Goal: Task Accomplishment & Management: Manage account settings

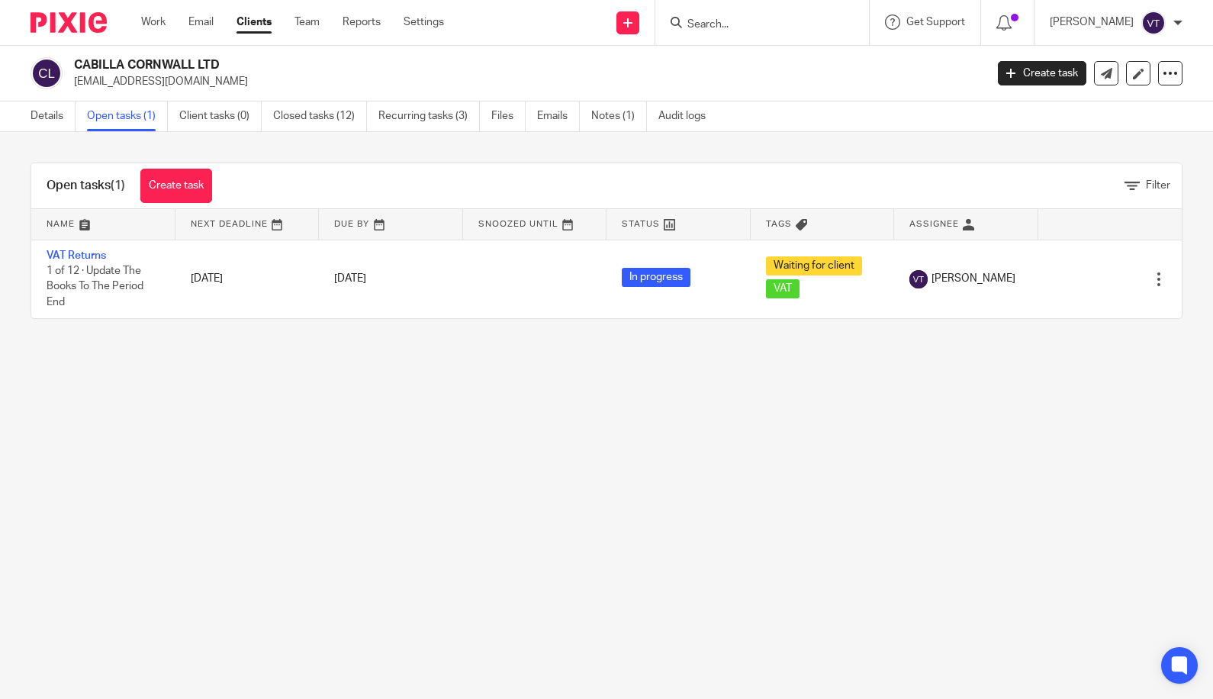
click at [725, 24] on input "Search" at bounding box center [754, 25] width 137 height 14
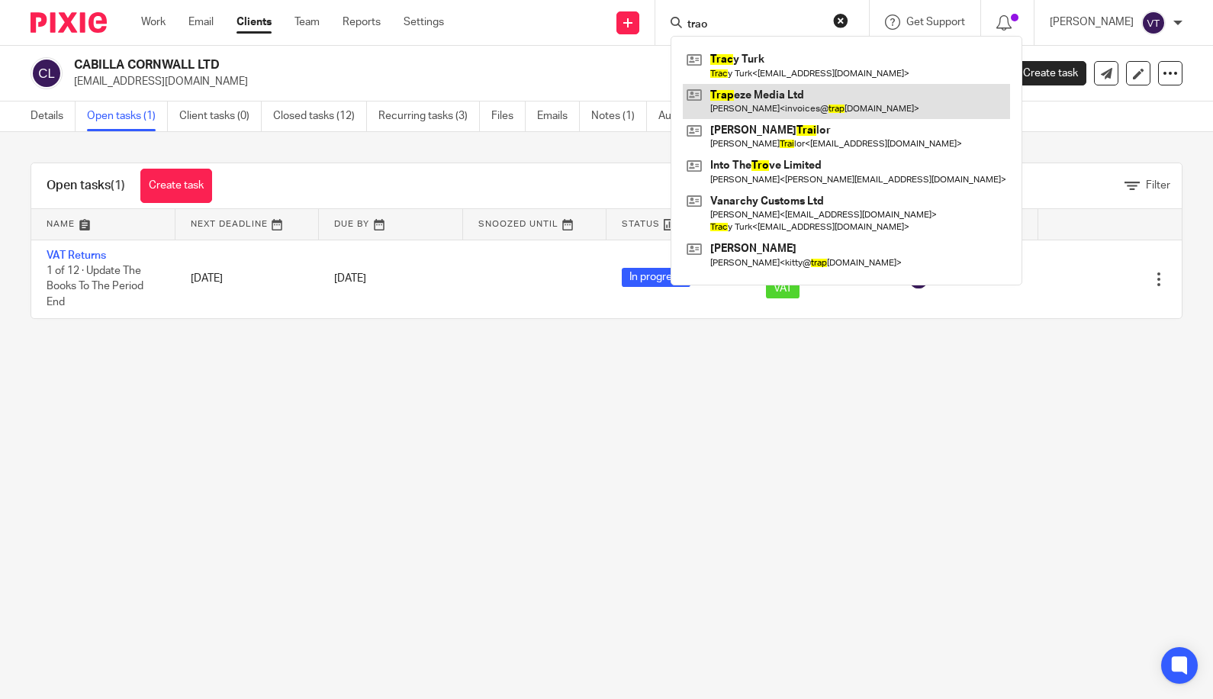
type input "trao"
click at [826, 100] on link at bounding box center [846, 101] width 327 height 35
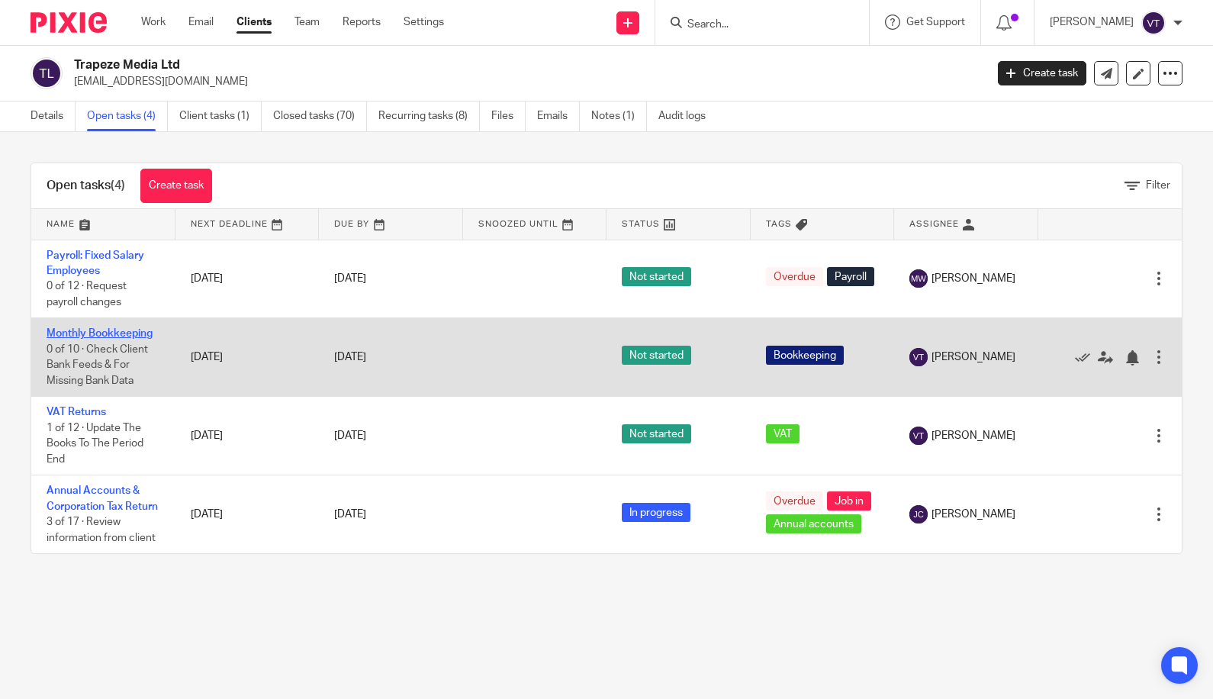
click at [122, 336] on link "Monthly Bookkeeping" at bounding box center [100, 333] width 106 height 11
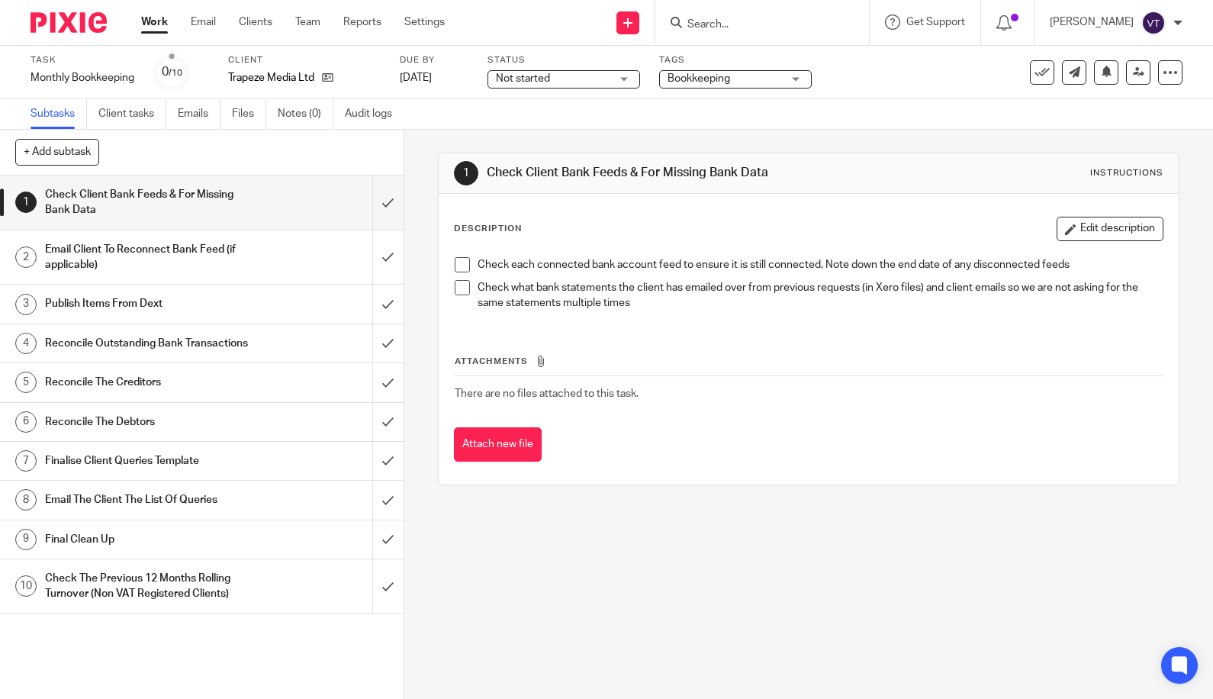
click at [578, 86] on div "Not started Not started" at bounding box center [564, 79] width 153 height 18
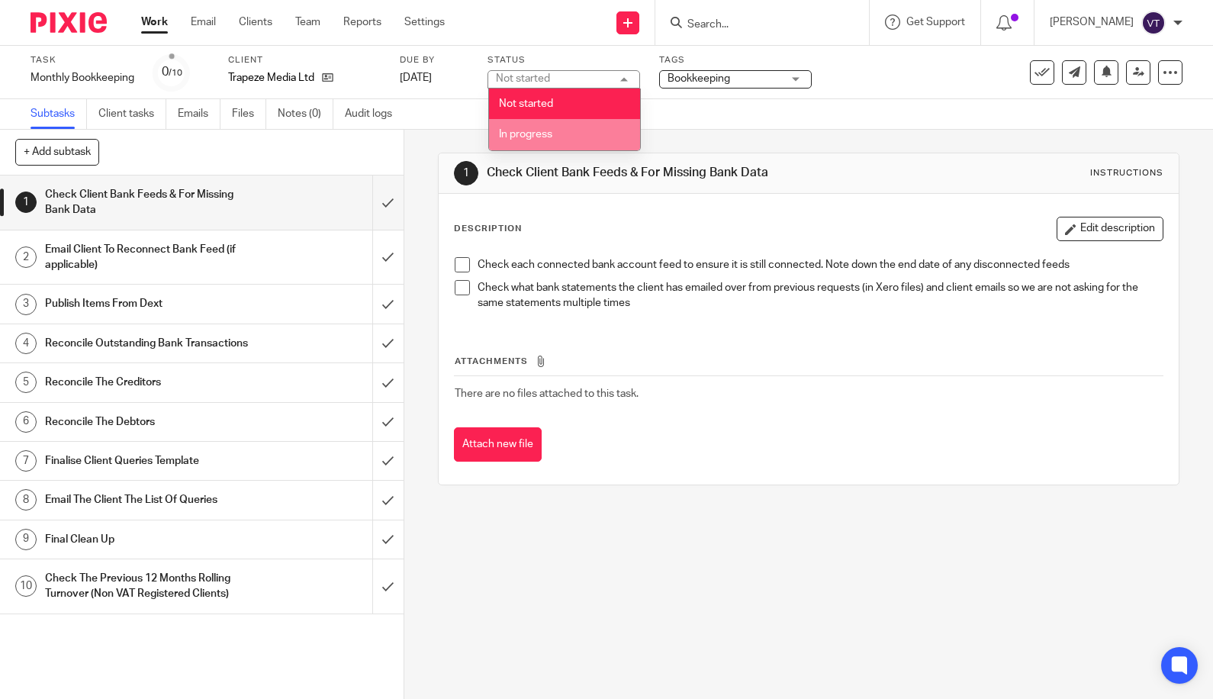
click at [587, 139] on li "In progress" at bounding box center [564, 134] width 151 height 31
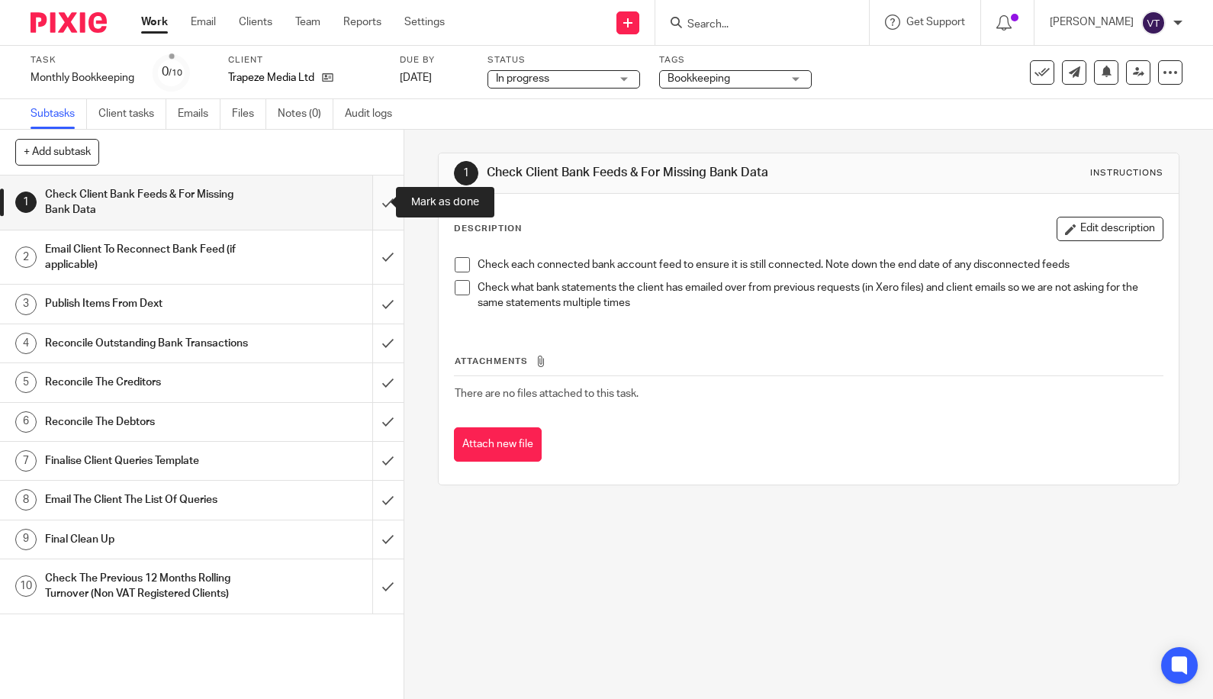
click at [372, 207] on input "submit" at bounding box center [202, 202] width 404 height 54
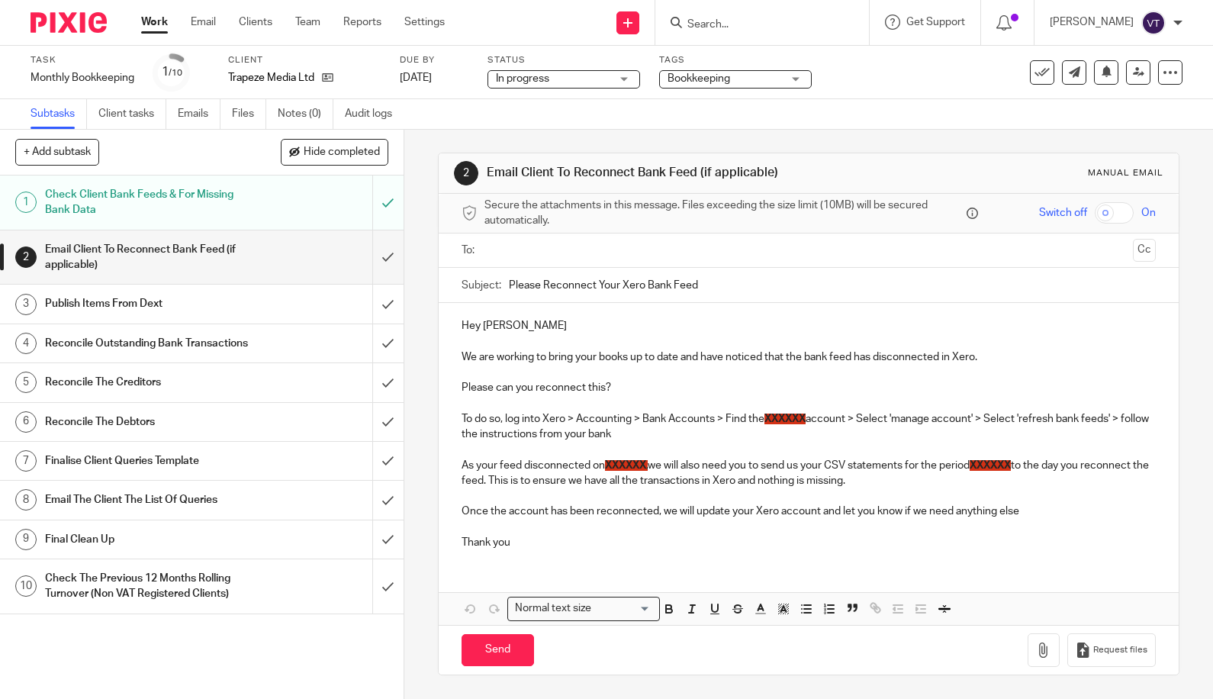
click at [375, 256] on input "submit" at bounding box center [202, 257] width 404 height 54
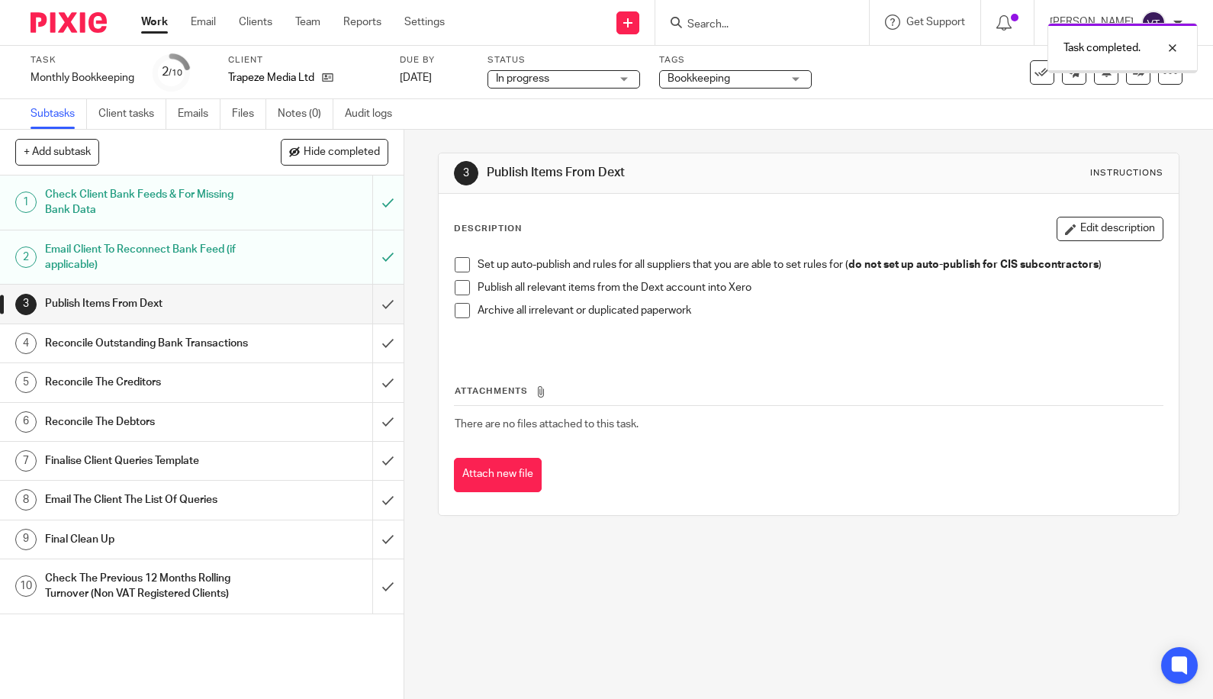
click at [375, 305] on input "submit" at bounding box center [202, 304] width 404 height 38
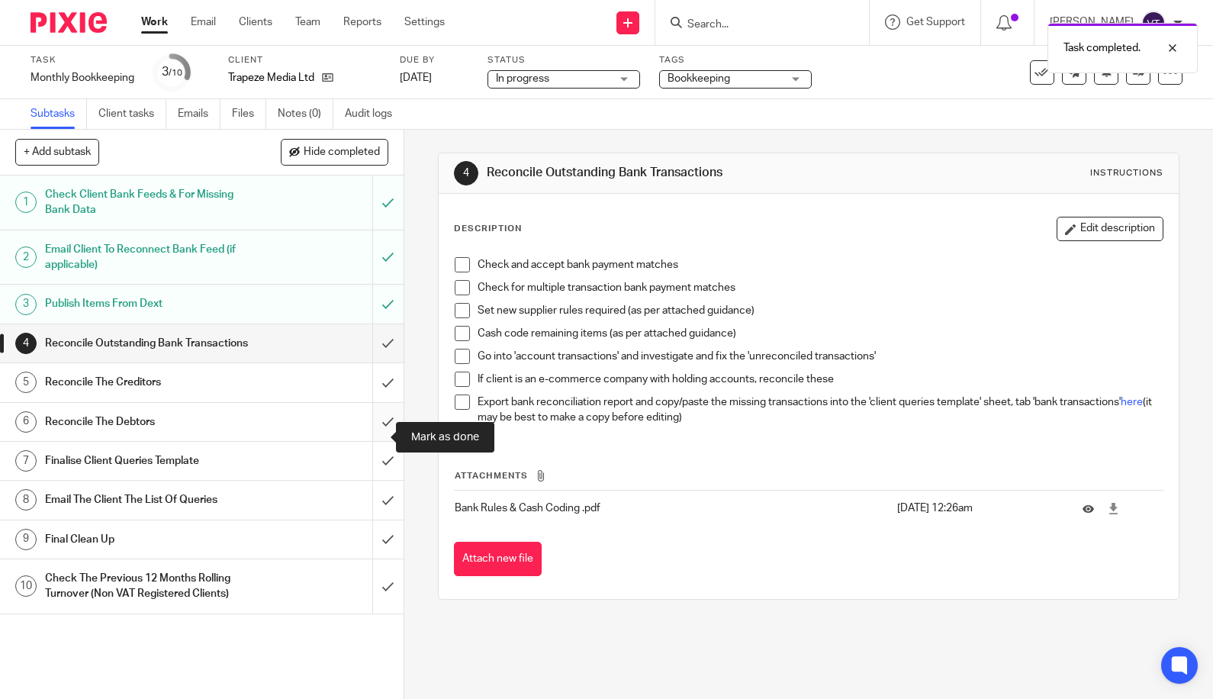
click at [374, 441] on input "submit" at bounding box center [202, 422] width 404 height 38
click at [372, 399] on input "submit" at bounding box center [202, 382] width 404 height 38
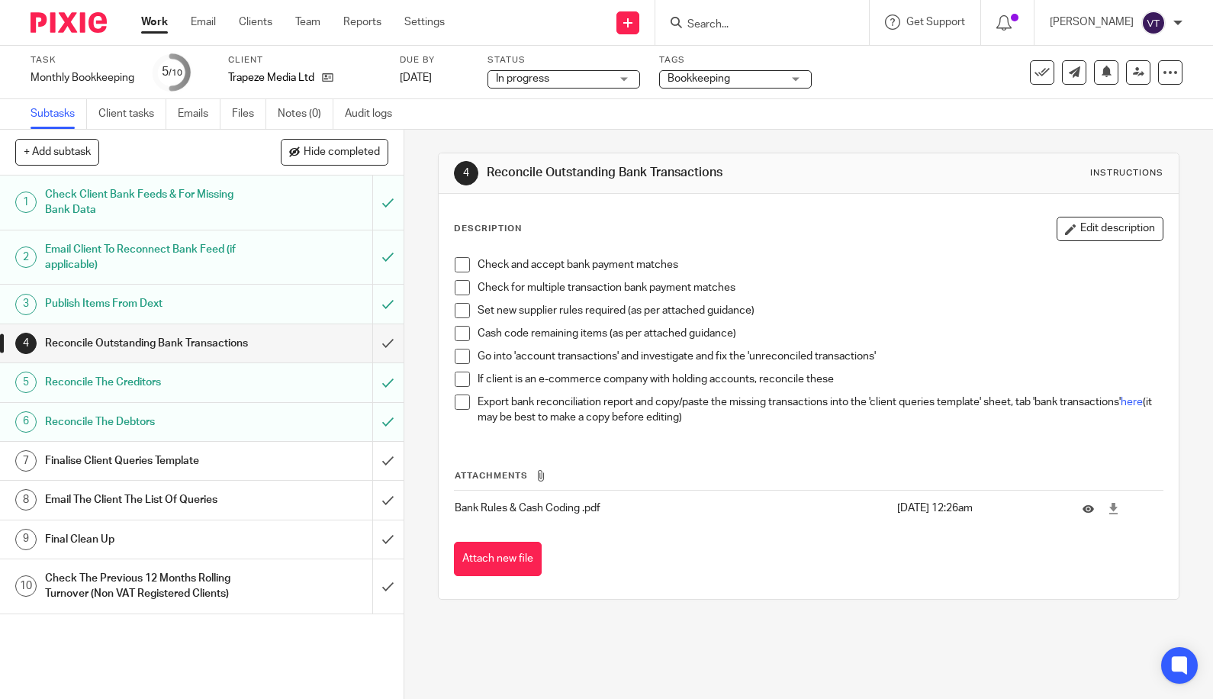
click at [794, 83] on div "Bookkeeping" at bounding box center [735, 79] width 153 height 18
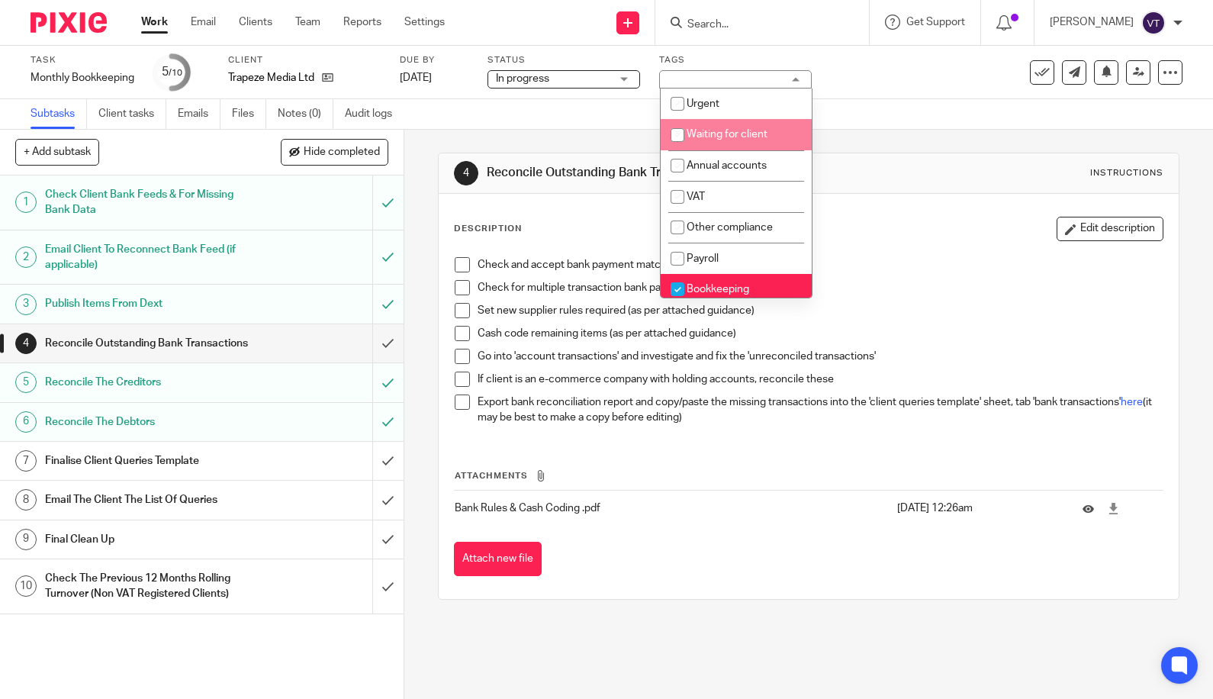
click at [778, 143] on li "Waiting for client" at bounding box center [736, 134] width 151 height 31
checkbox input "true"
click at [896, 91] on div "Task Monthly Bookkeeping Save Monthly Bookkeeping 5 /10 Client Trapeze Media Lt…" at bounding box center [606, 72] width 1213 height 53
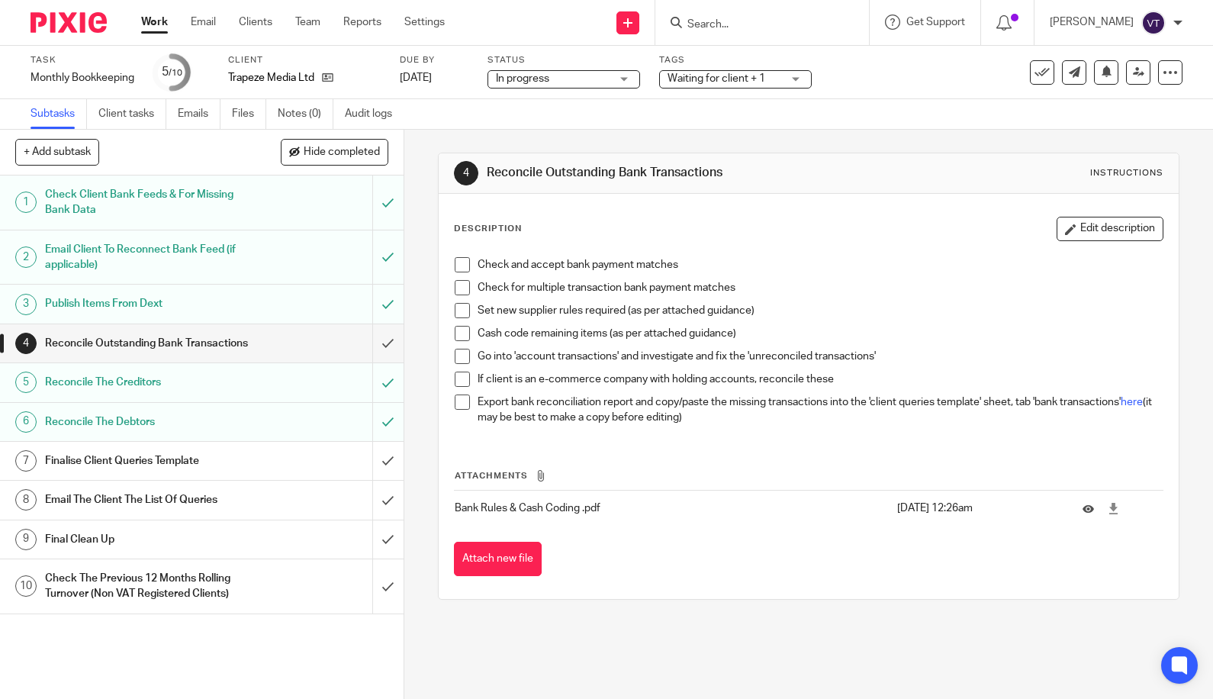
click at [713, 25] on input "Search" at bounding box center [754, 25] width 137 height 14
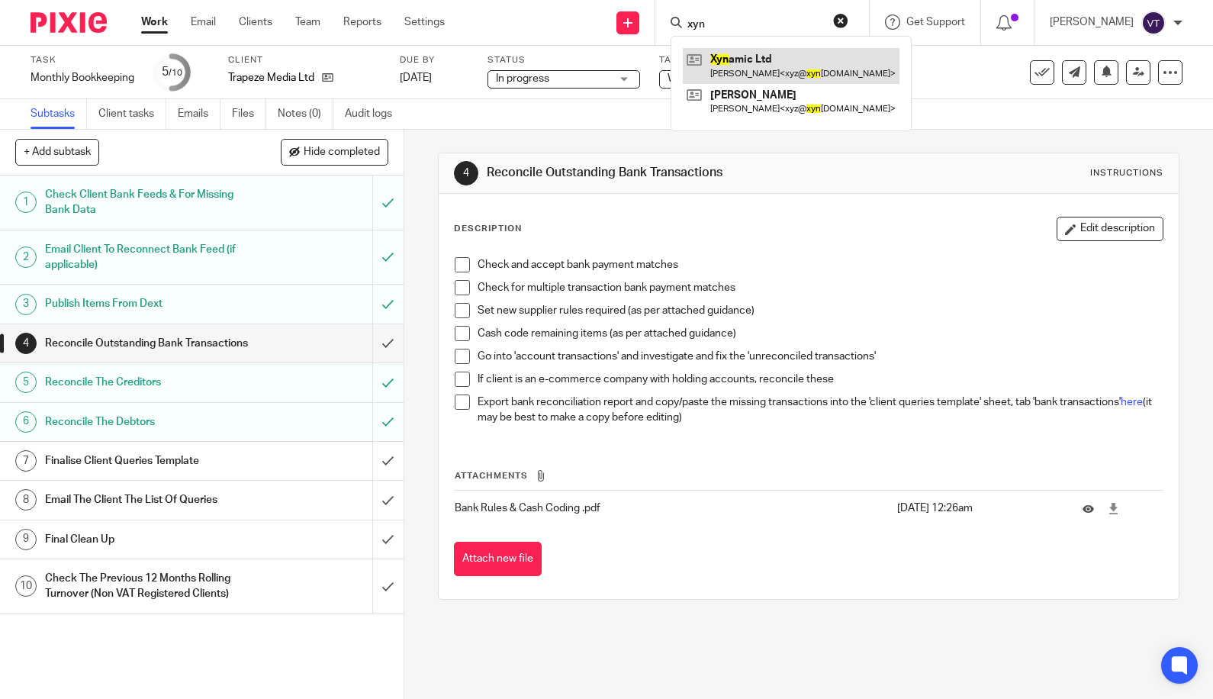
type input "xyn"
click at [804, 68] on link at bounding box center [791, 65] width 217 height 35
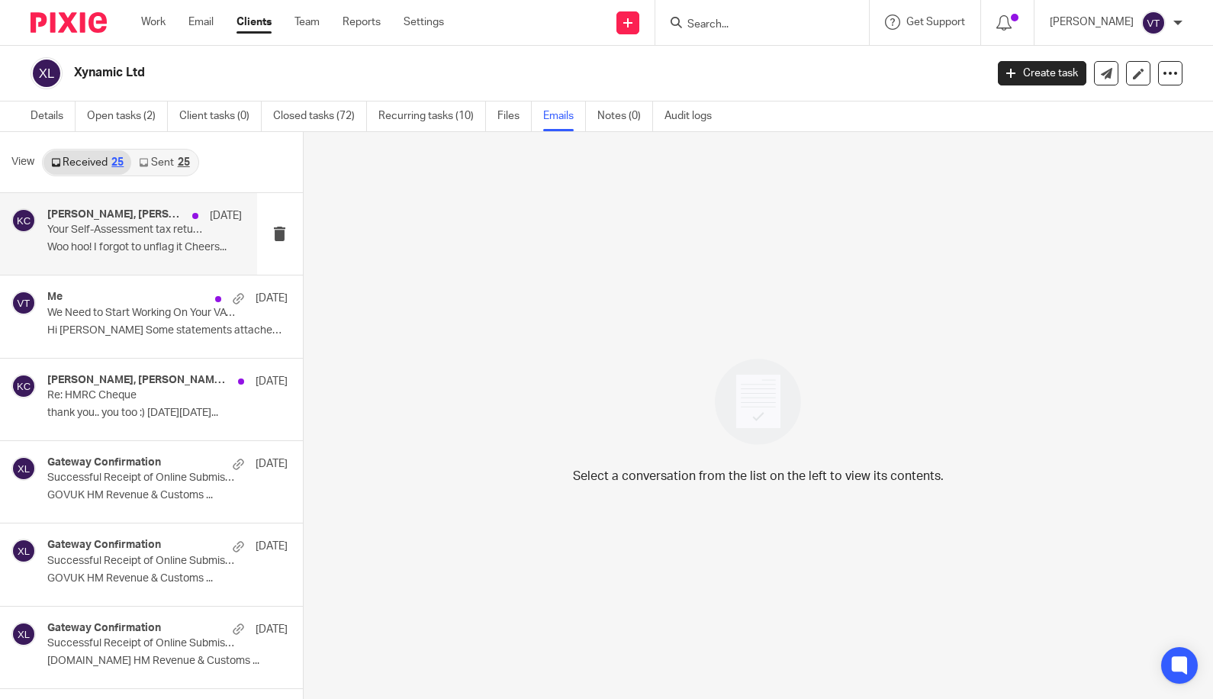
click at [96, 237] on div "gary parravani, Taylor Moss, Kara Curtayne 6 Oct Your Self-Assessment tax retur…" at bounding box center [144, 233] width 195 height 51
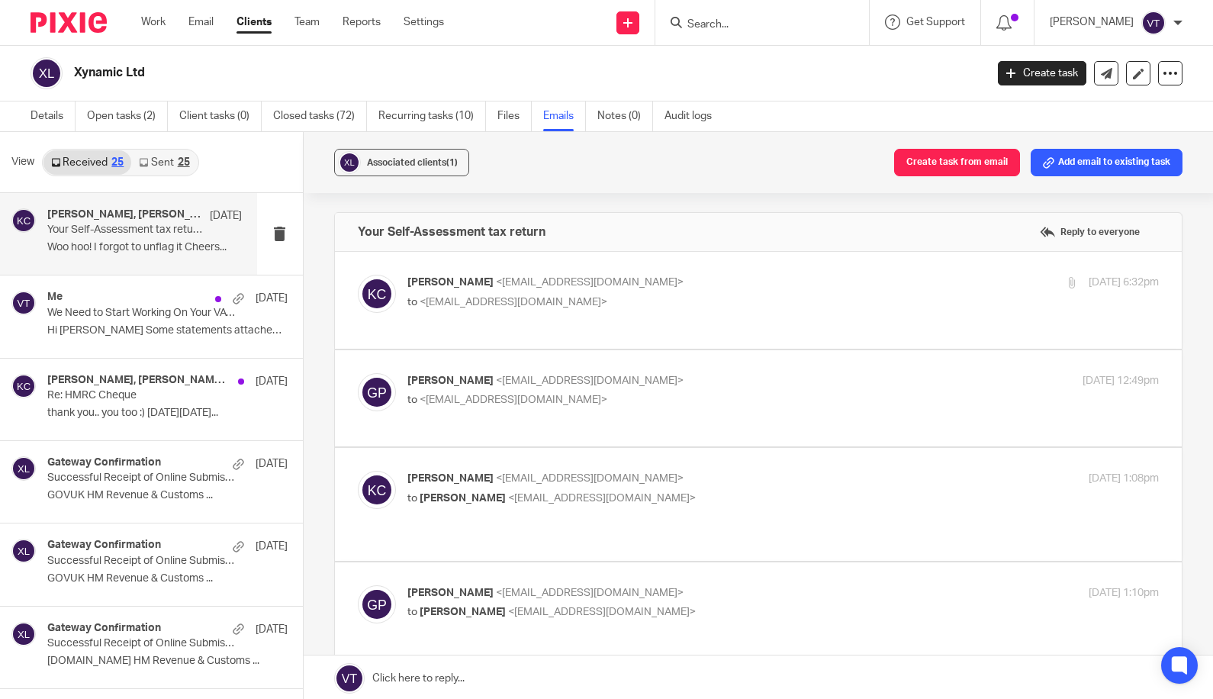
click at [648, 314] on label at bounding box center [759, 300] width 848 height 97
click at [358, 275] on input "checkbox" at bounding box center [357, 274] width 1 height 1
checkbox input "true"
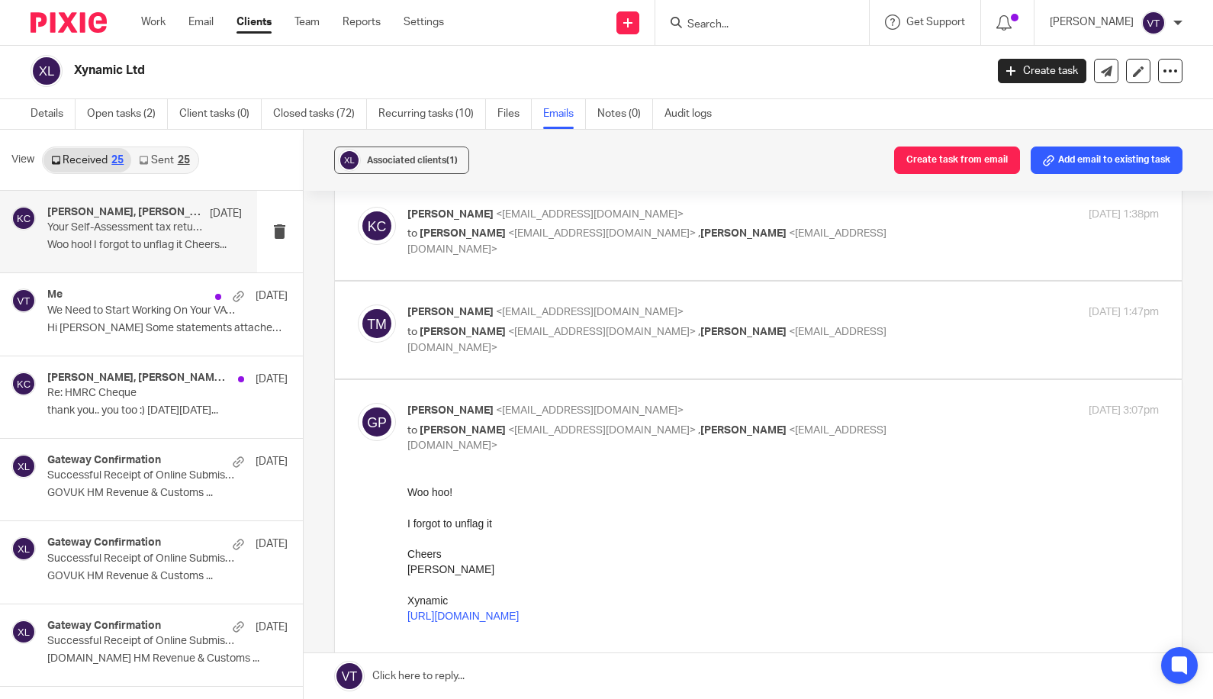
scroll to position [1847, 0]
click at [859, 305] on div "Taylor Moss <admin@karaccounts.com> to Kara Curtayne <kara@karaccounts.com> , g…" at bounding box center [759, 330] width 802 height 51
click at [835, 305] on p "Taylor Moss <admin@karaccounts.com>" at bounding box center [657, 313] width 501 height 16
checkbox input "true"
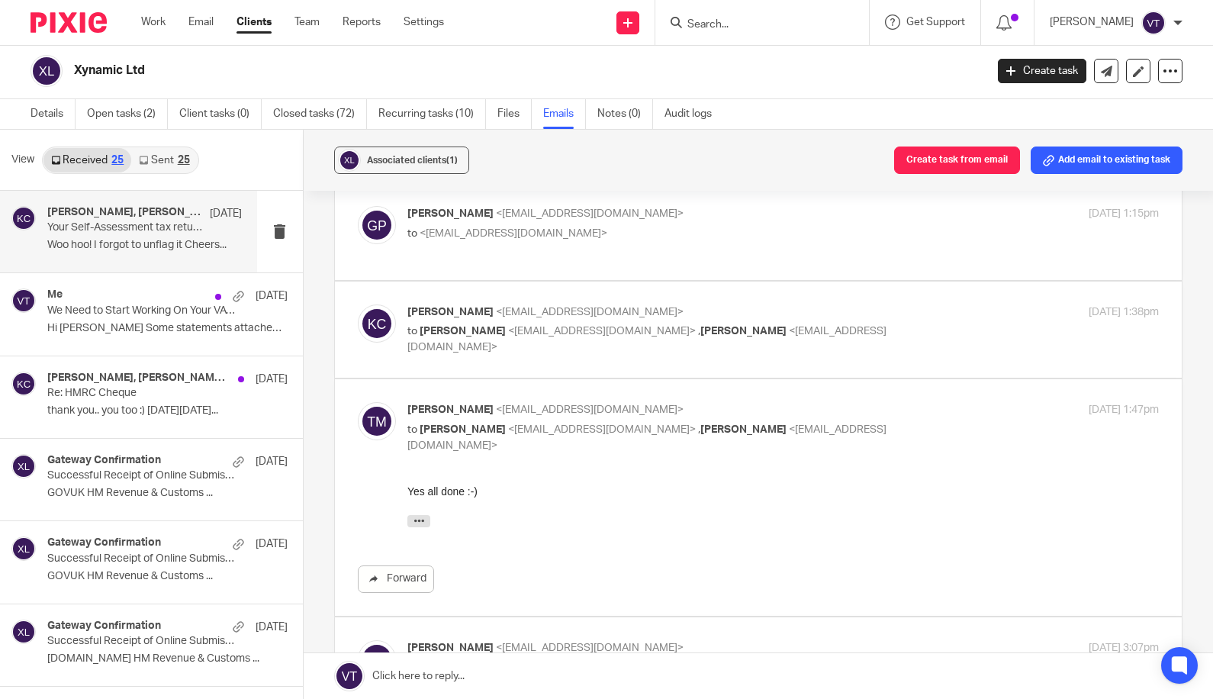
scroll to position [1749, 0]
click at [855, 324] on p "to gary parravani <gaz@xynamic.com> , Taylor Moss <admin@karaccounts.com>" at bounding box center [657, 339] width 501 height 31
checkbox input "true"
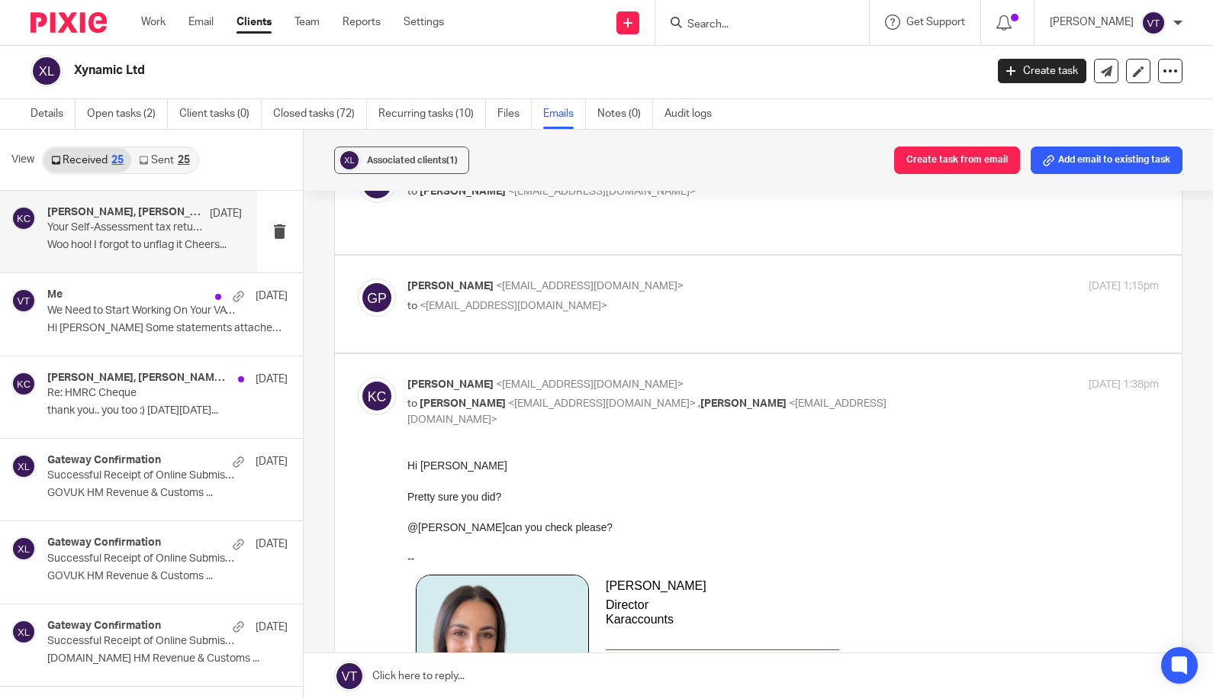
scroll to position [1672, 0]
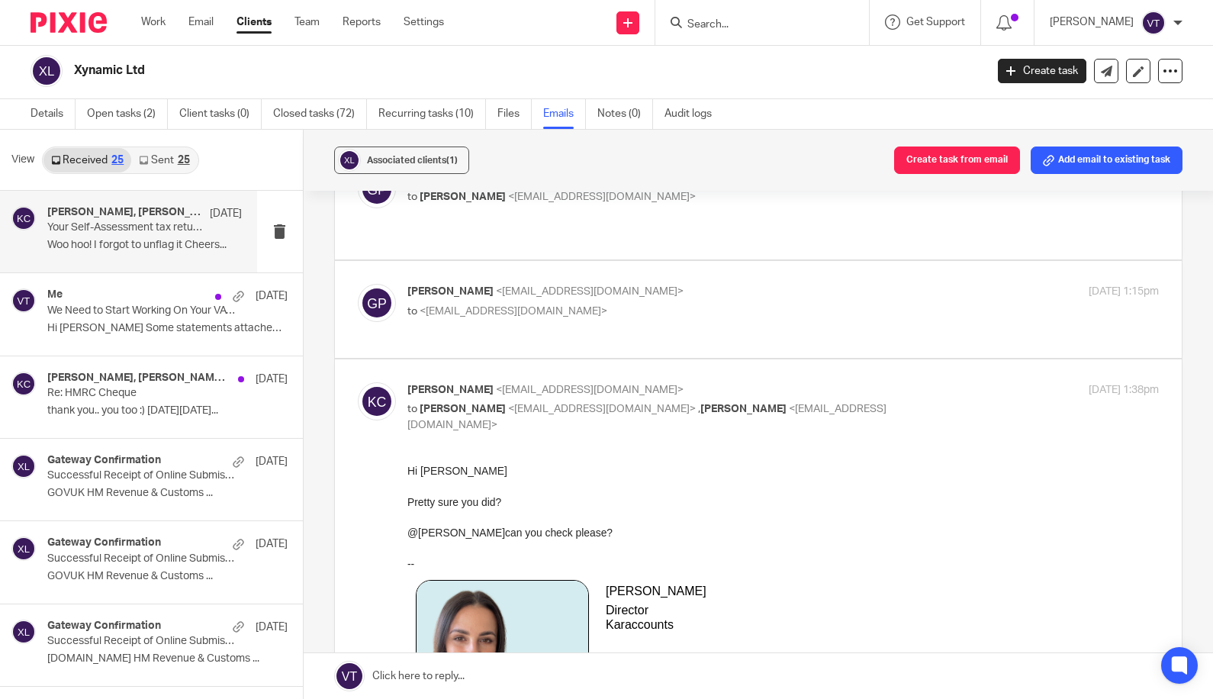
click at [823, 304] on p "to <kara@karaccounts.com>" at bounding box center [657, 312] width 501 height 16
checkbox input "true"
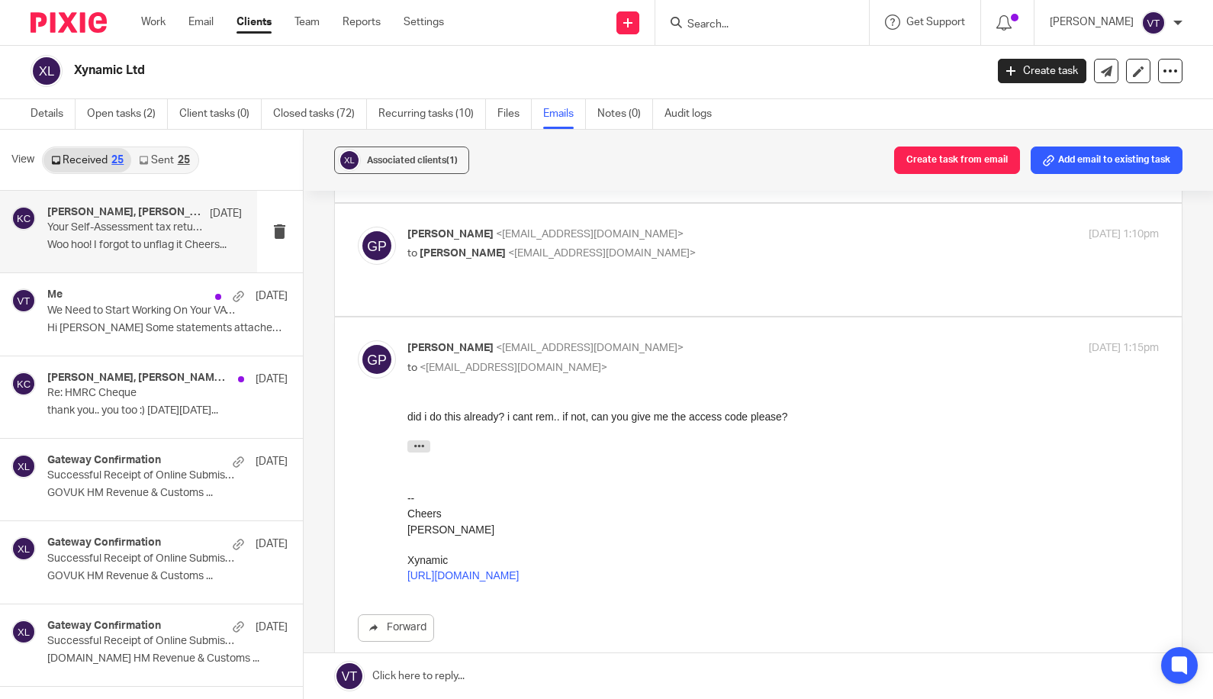
scroll to position [1551, 0]
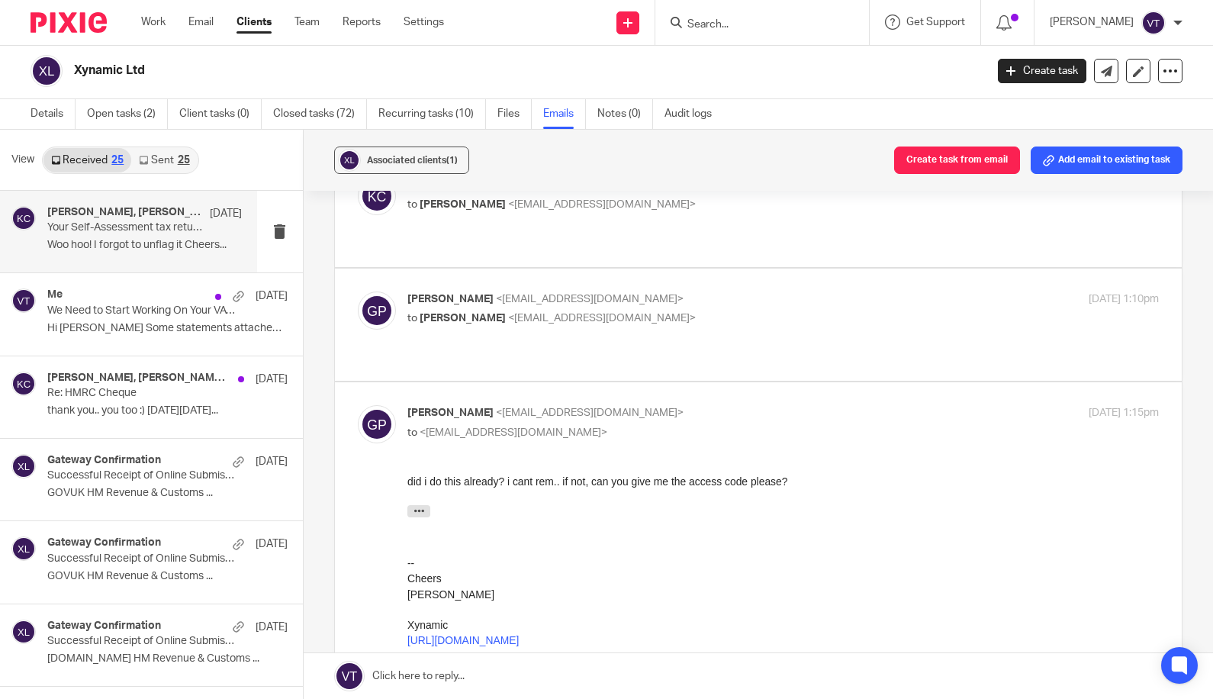
click at [806, 291] on p "gary parravani <gaz@xynamic.com>" at bounding box center [657, 299] width 501 height 16
checkbox input "true"
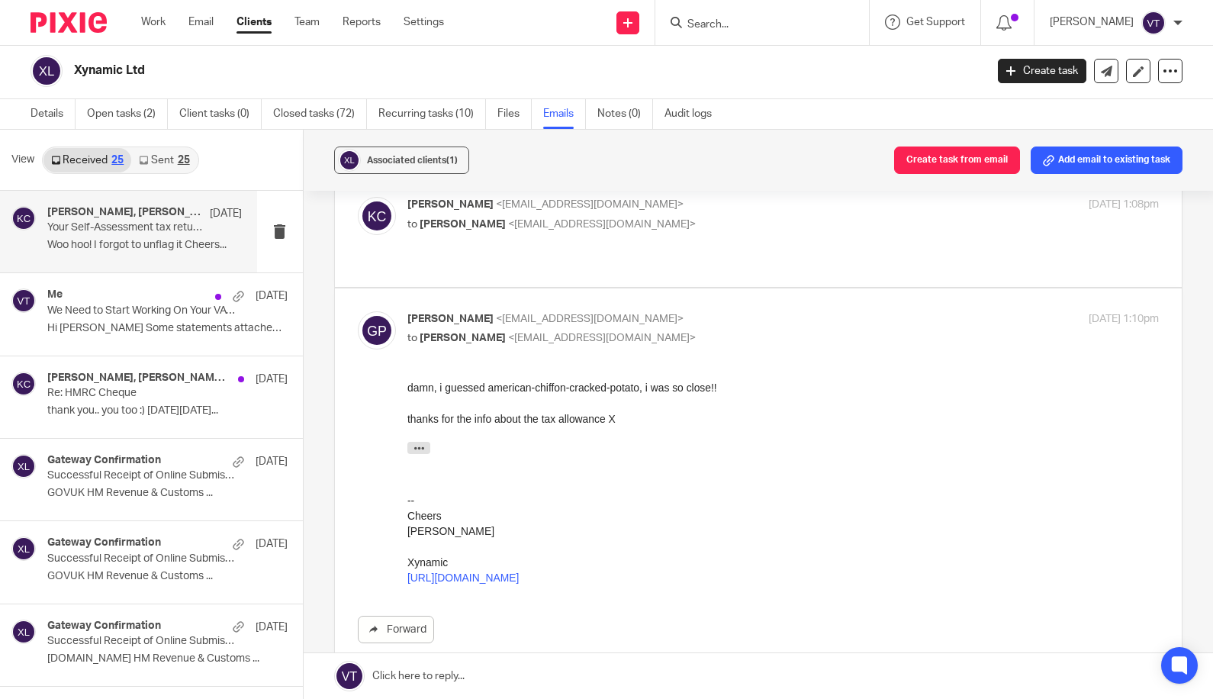
scroll to position [1527, 0]
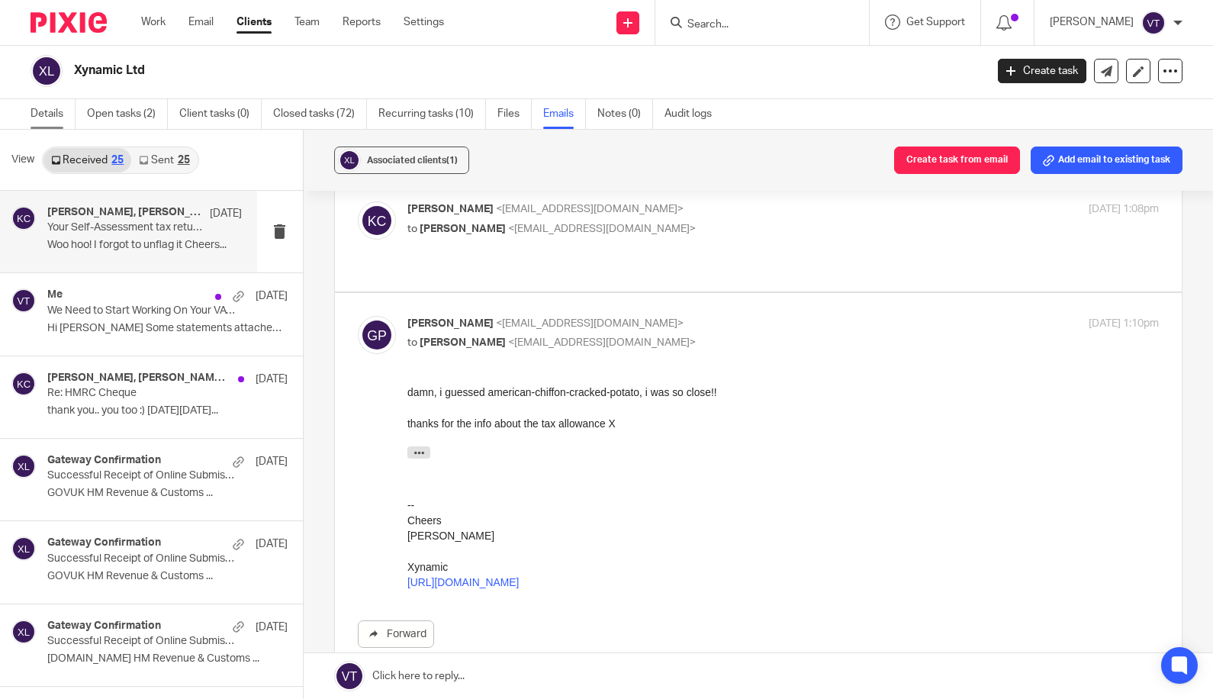
click at [56, 114] on link "Details" at bounding box center [53, 114] width 45 height 30
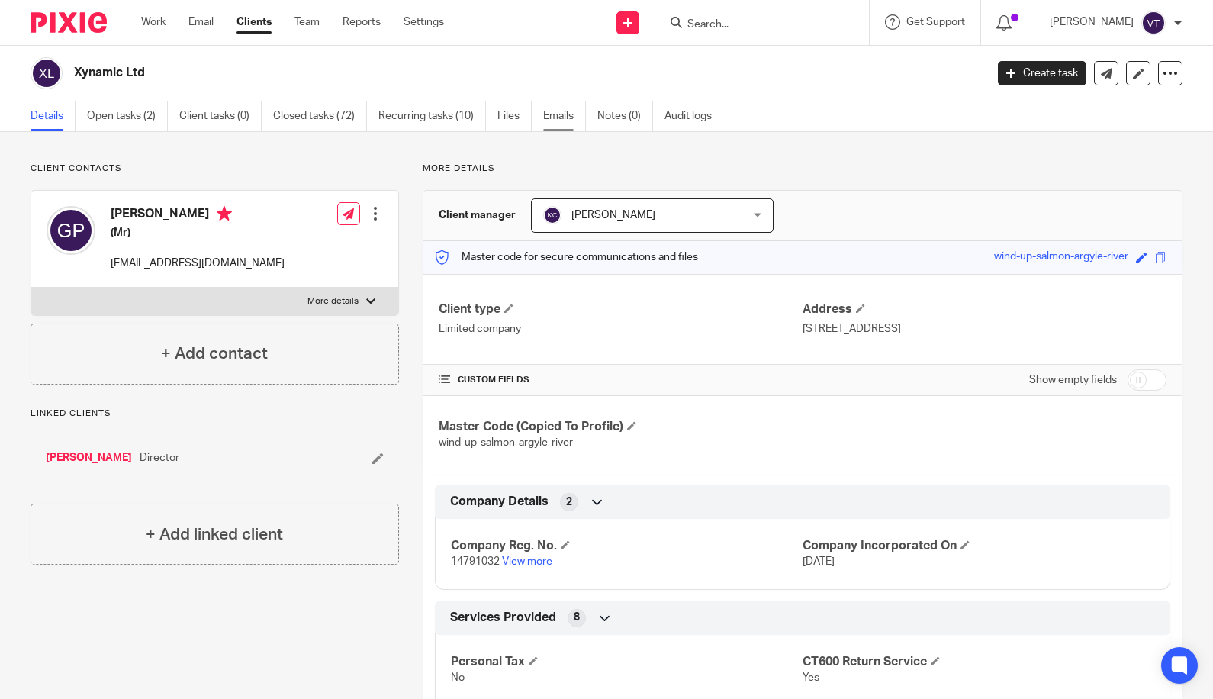
click at [564, 119] on link "Emails" at bounding box center [564, 116] width 43 height 30
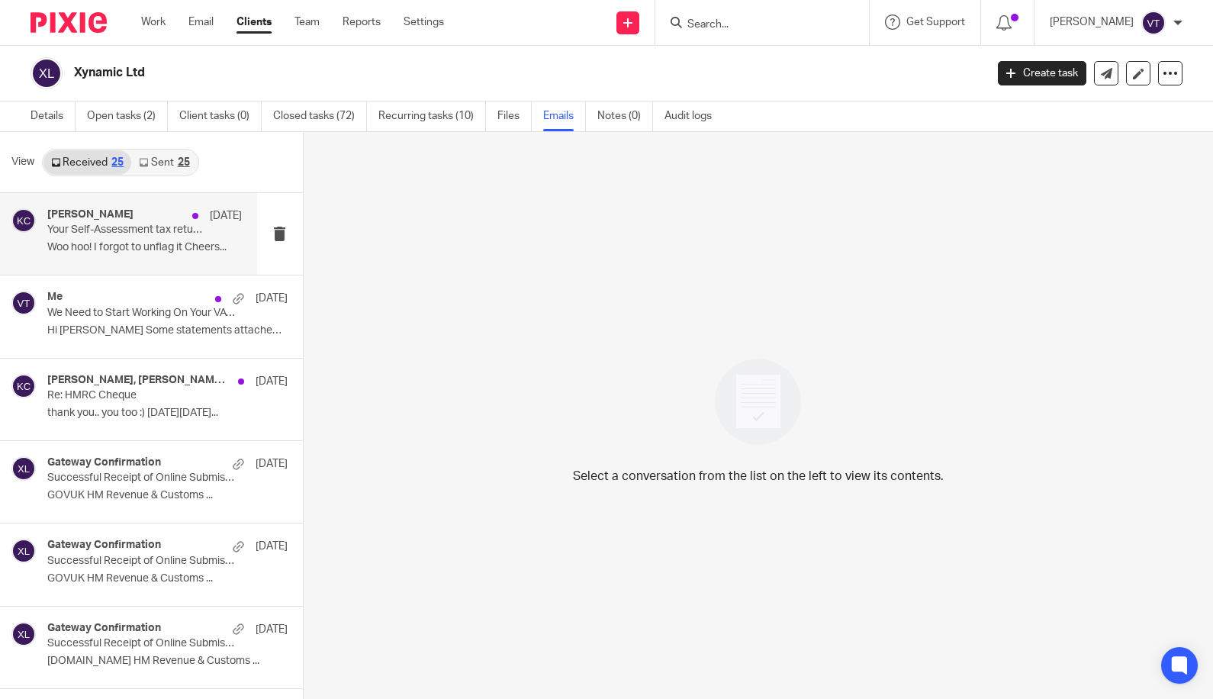
click at [115, 253] on p "Woo hoo! I forgot to unflag it Cheers..." at bounding box center [144, 247] width 195 height 13
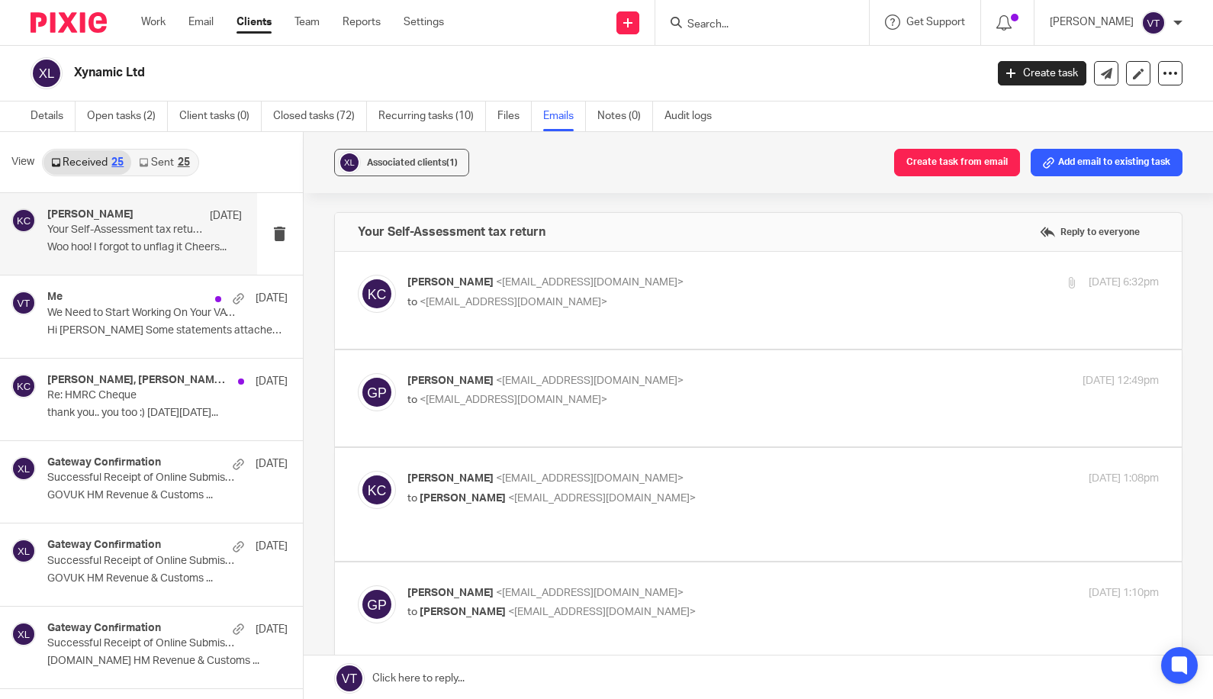
click at [862, 373] on p "gary parravani <gaz@xynamic.com>" at bounding box center [657, 381] width 501 height 16
checkbox input "true"
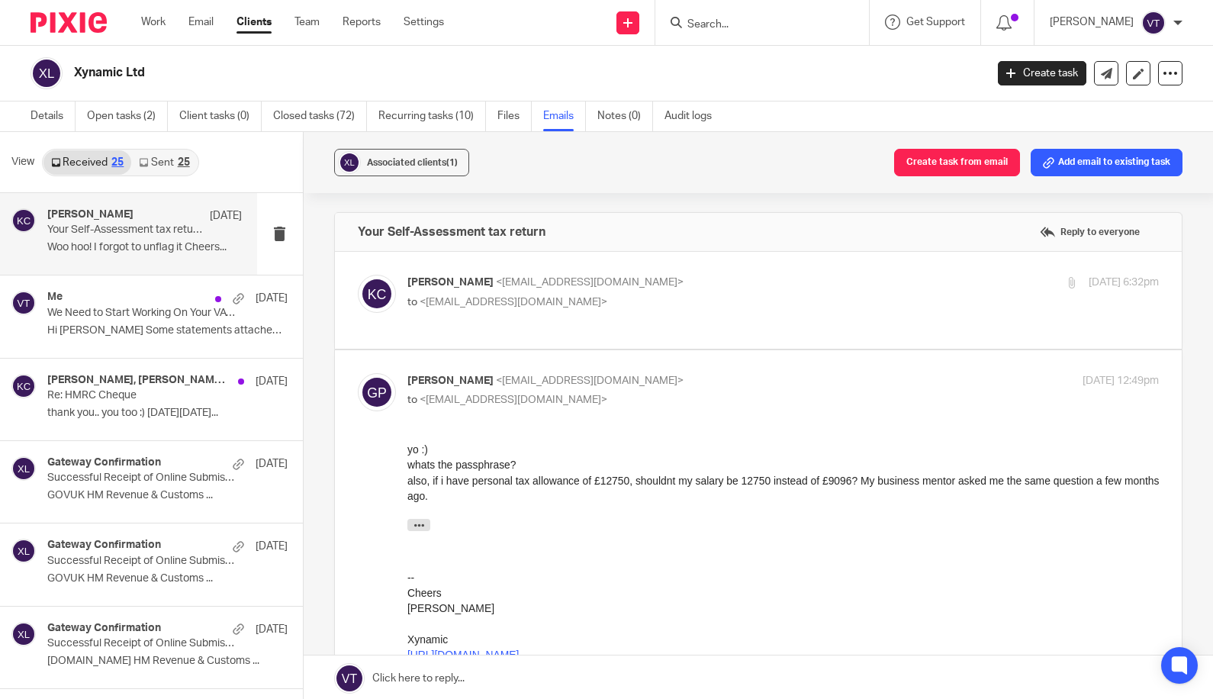
click at [866, 301] on p "to <xyz@xynamic.com>" at bounding box center [657, 302] width 501 height 16
checkbox input "true"
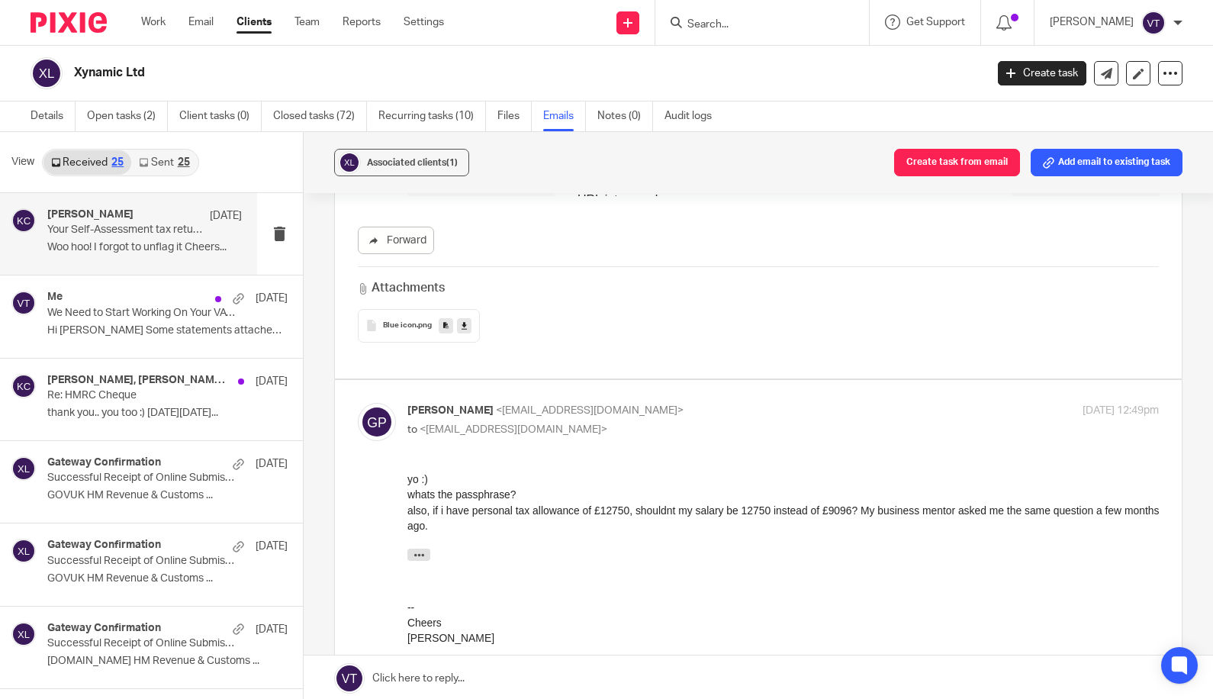
scroll to position [1260, 0]
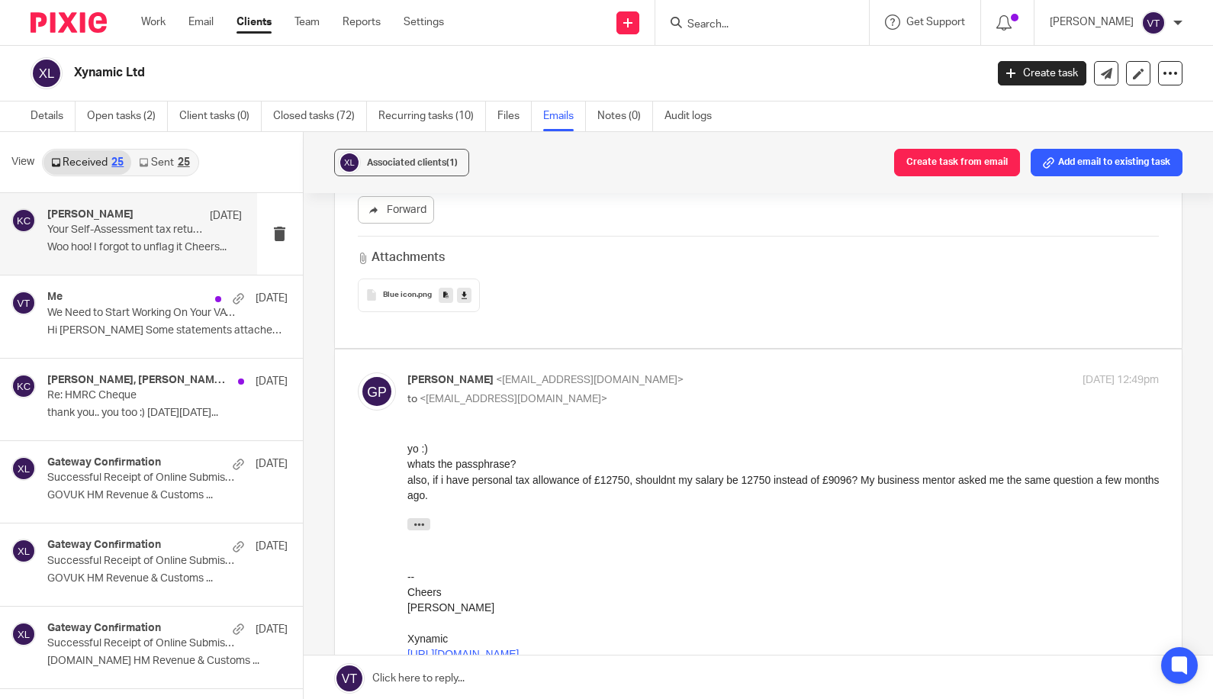
click at [851, 302] on div "Blue icon .png" at bounding box center [759, 295] width 802 height 34
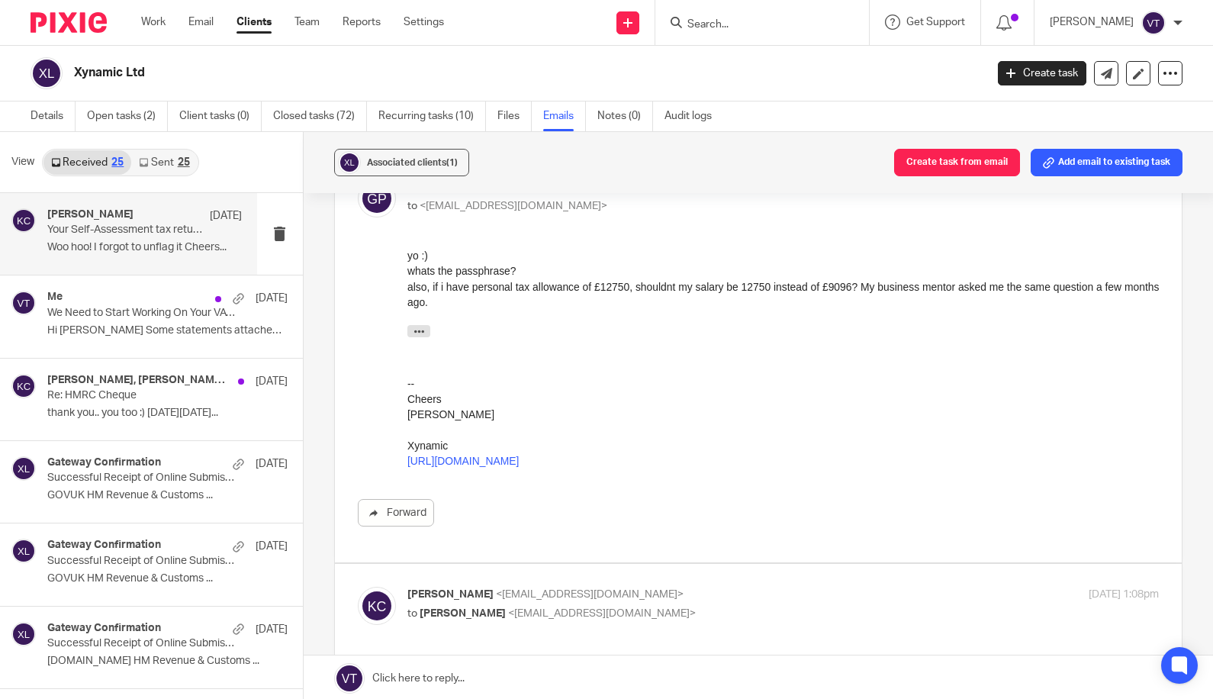
scroll to position [1592, 0]
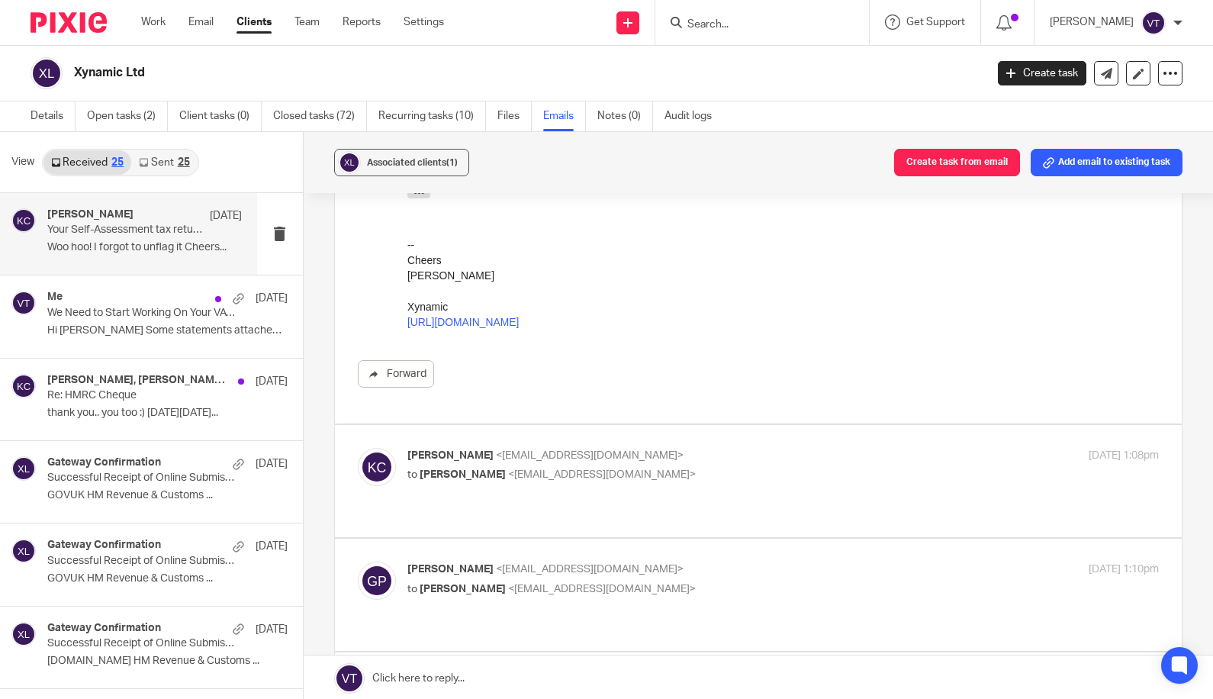
click at [938, 448] on div "Kara Curtayne <kara@karaccounts.com> to gary parravani <gaz@xynamic.com> 29 Sep…" at bounding box center [783, 467] width 752 height 38
checkbox input "true"
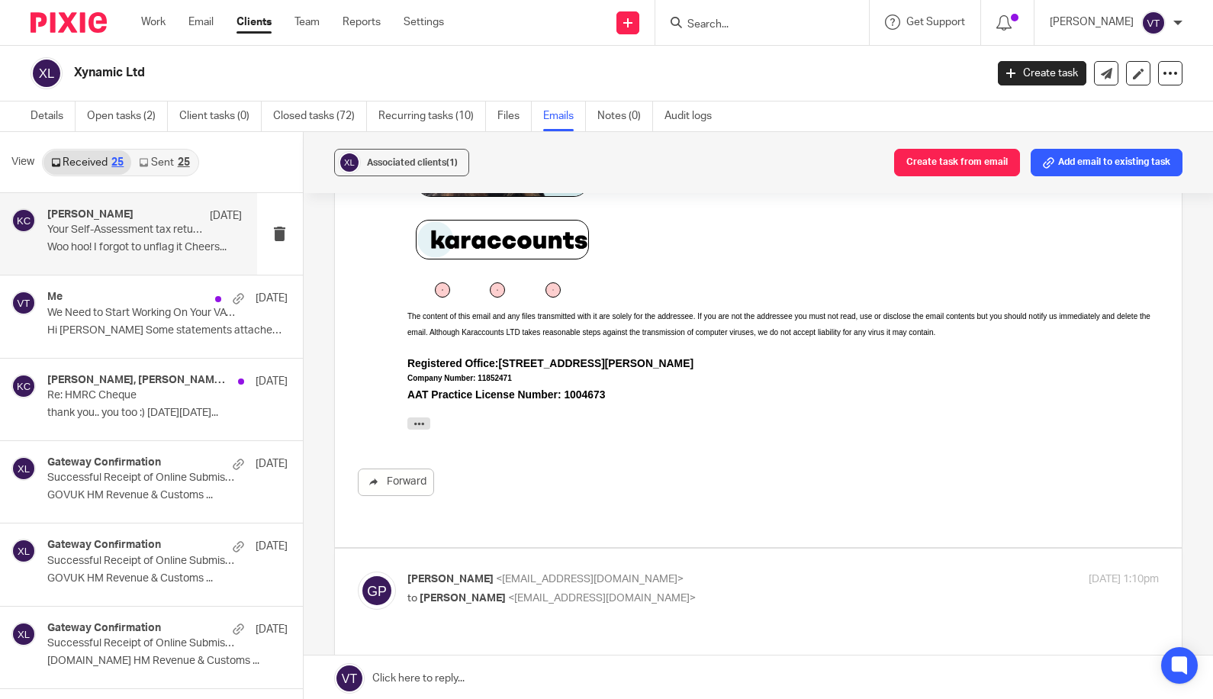
scroll to position [2251, 0]
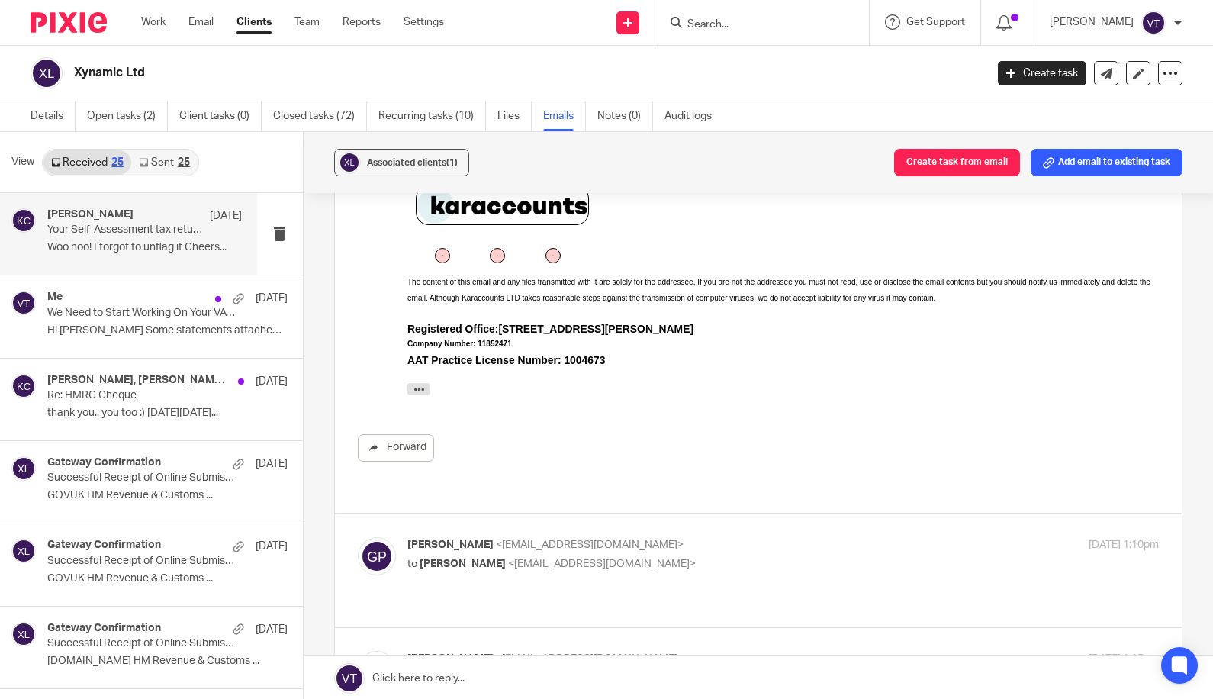
click at [872, 556] on p "to Kara Curtayne <kara@karaccounts.com>" at bounding box center [657, 564] width 501 height 16
checkbox input "true"
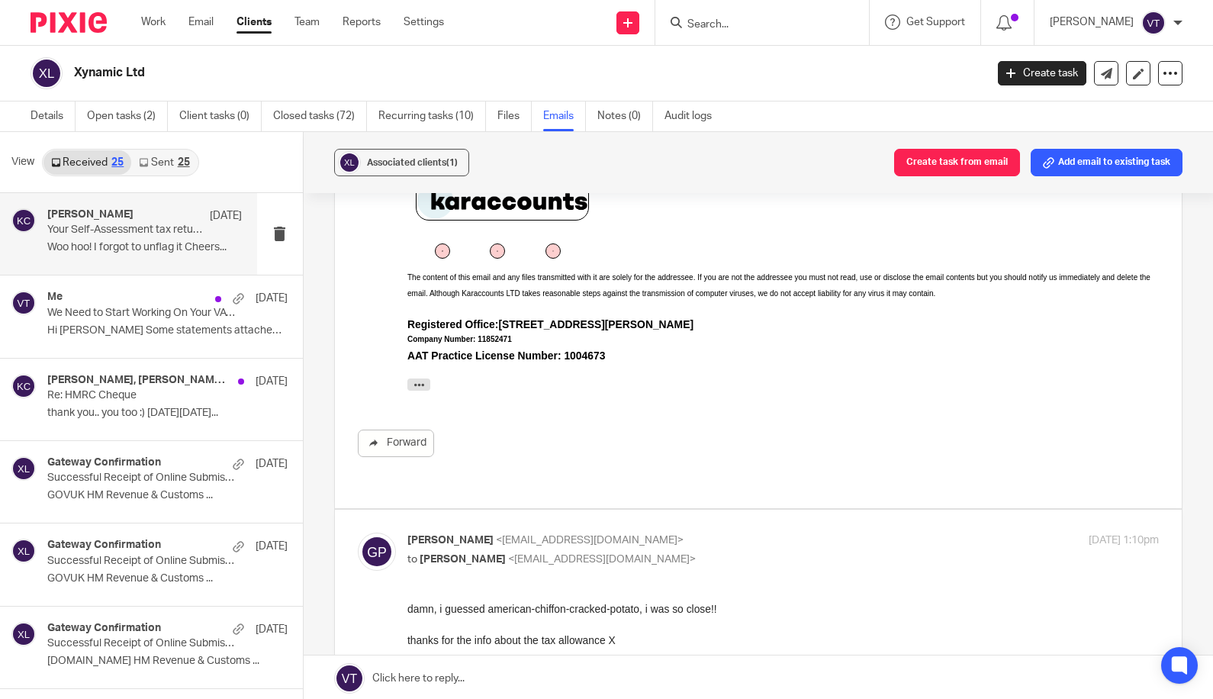
scroll to position [2257, 0]
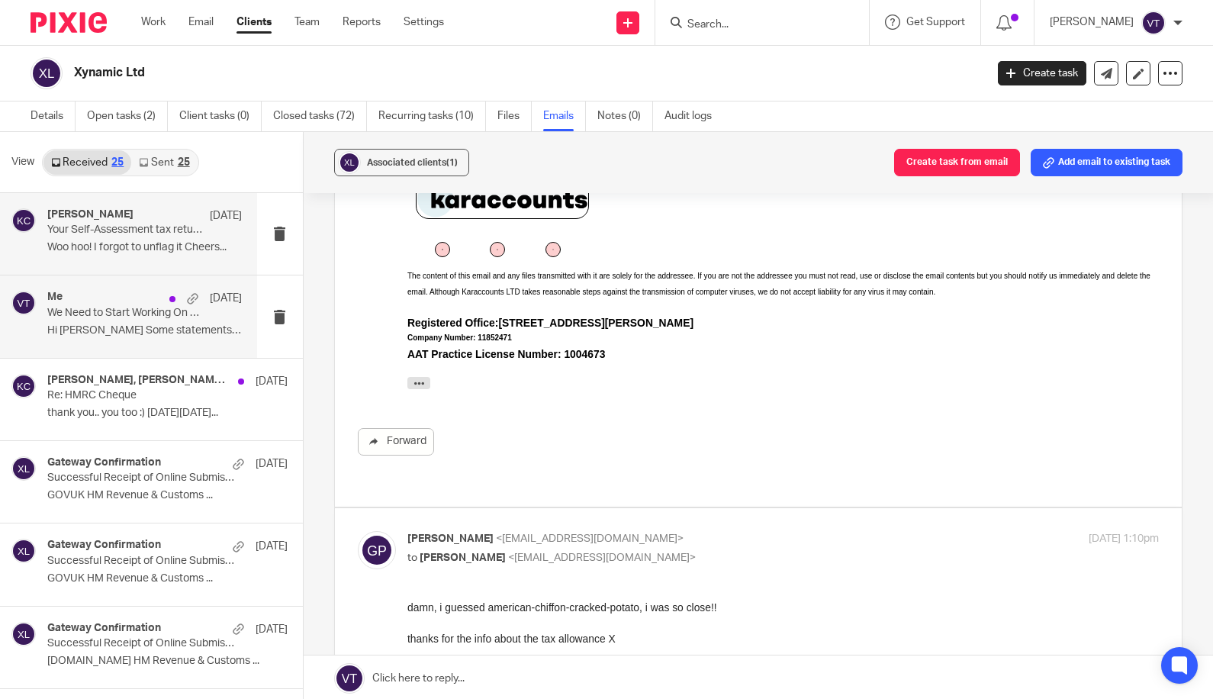
click at [111, 309] on p "We Need to Start Working On Your VAT Return" at bounding box center [125, 313] width 156 height 13
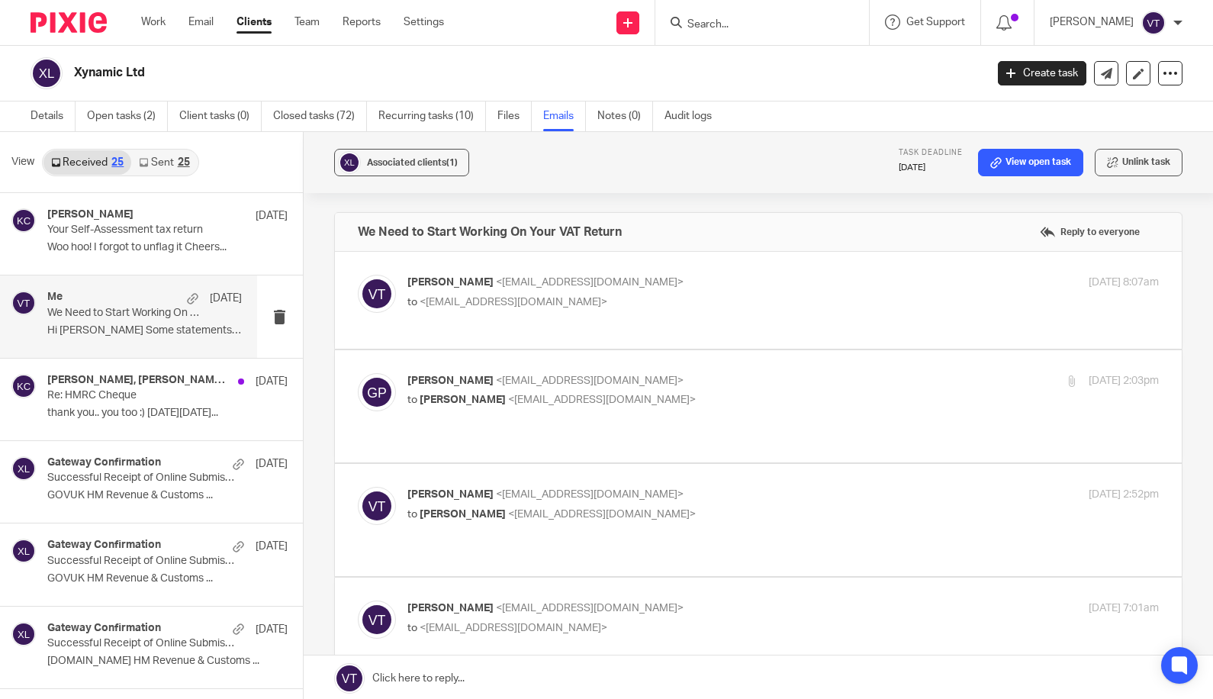
scroll to position [0, 0]
click at [854, 304] on p "to <xyz@xynamic.com>" at bounding box center [657, 302] width 501 height 16
checkbox input "true"
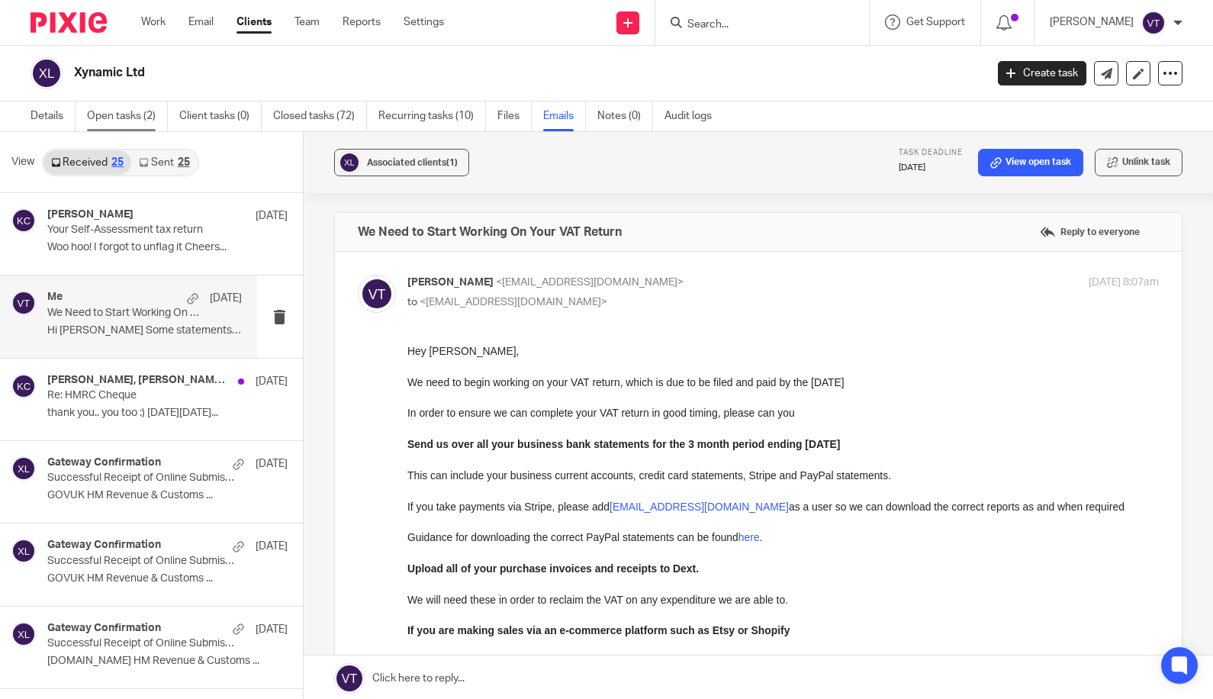
click at [119, 115] on link "Open tasks (2)" at bounding box center [127, 116] width 81 height 30
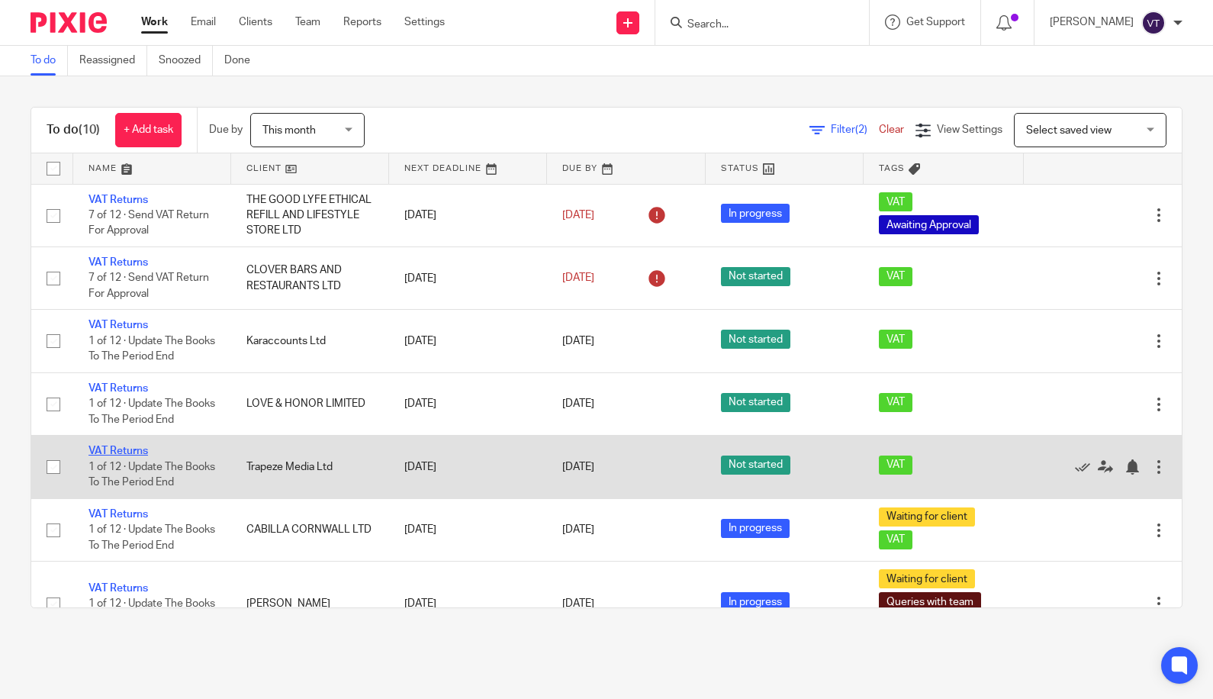
click at [130, 455] on link "VAT Returns" at bounding box center [118, 451] width 60 height 11
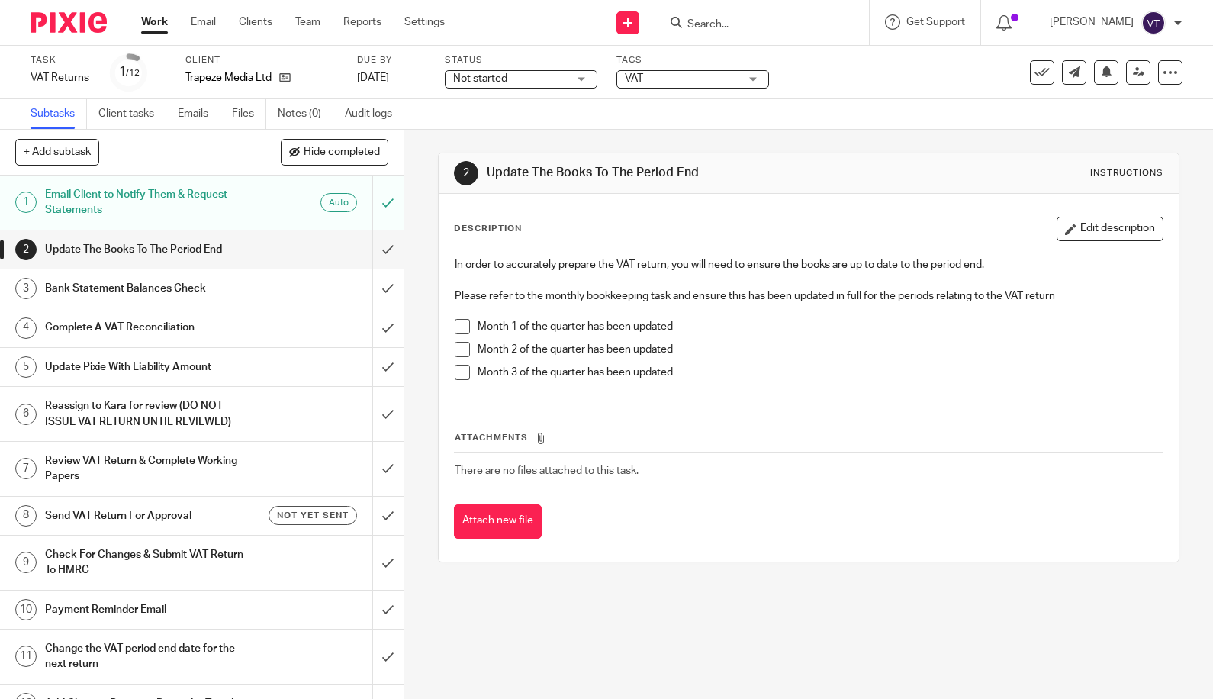
drag, startPoint x: 734, startPoint y: 88, endPoint x: 743, endPoint y: 79, distance: 12.9
click at [735, 87] on div "Tags VAT Urgent Waiting for client Annual accounts VAT Other compliance Payroll…" at bounding box center [692, 72] width 153 height 37
click at [743, 79] on div "VAT" at bounding box center [692, 79] width 153 height 18
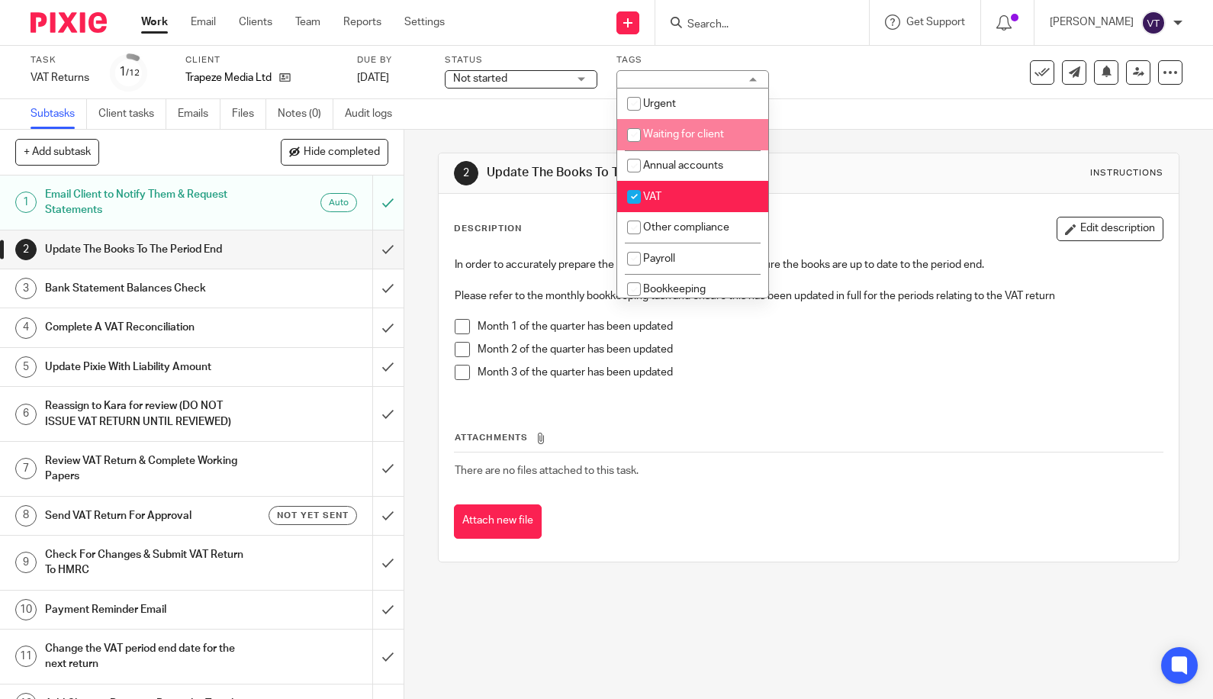
click at [726, 140] on li "Waiting for client" at bounding box center [692, 134] width 151 height 31
checkbox input "true"
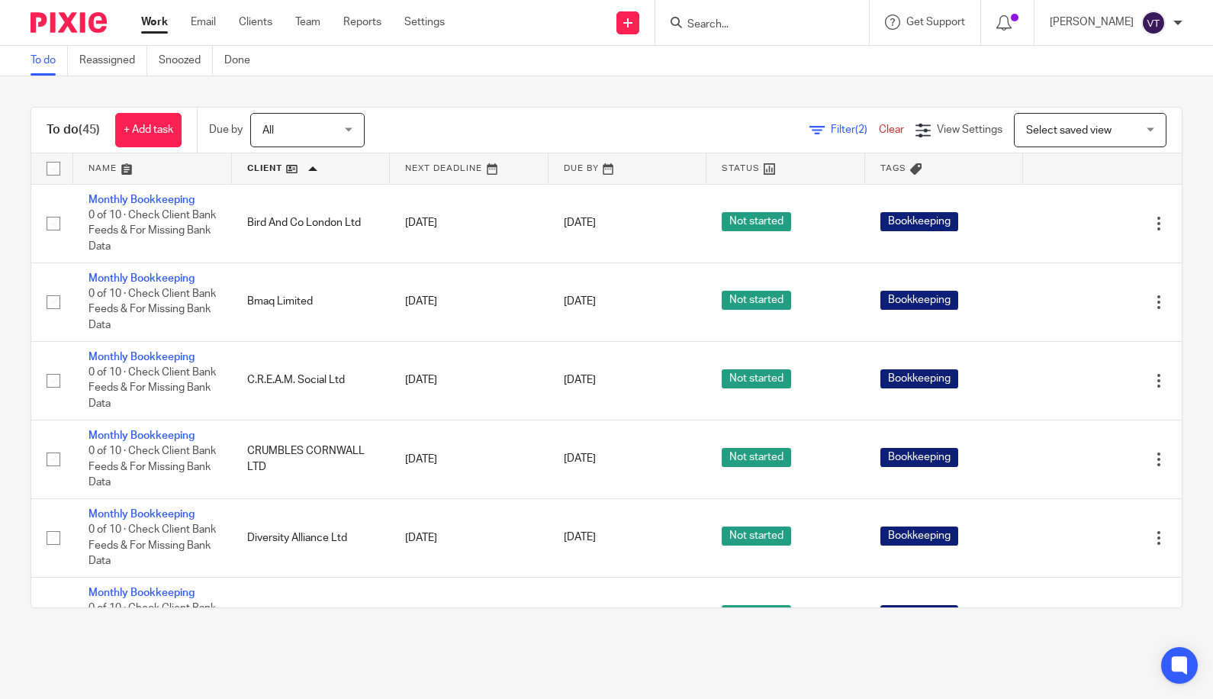
click at [719, 31] on div at bounding box center [762, 22] width 214 height 45
click at [715, 21] on input "Search" at bounding box center [754, 25] width 137 height 14
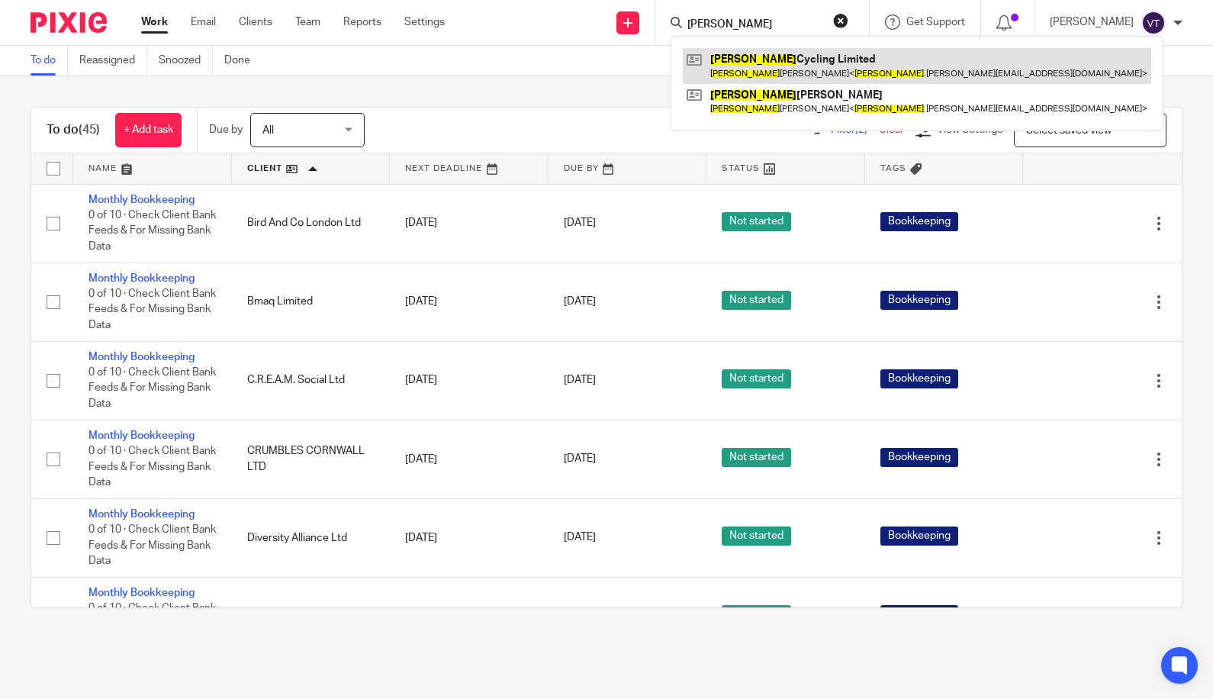
type input "luca"
click at [774, 66] on link at bounding box center [917, 65] width 468 height 35
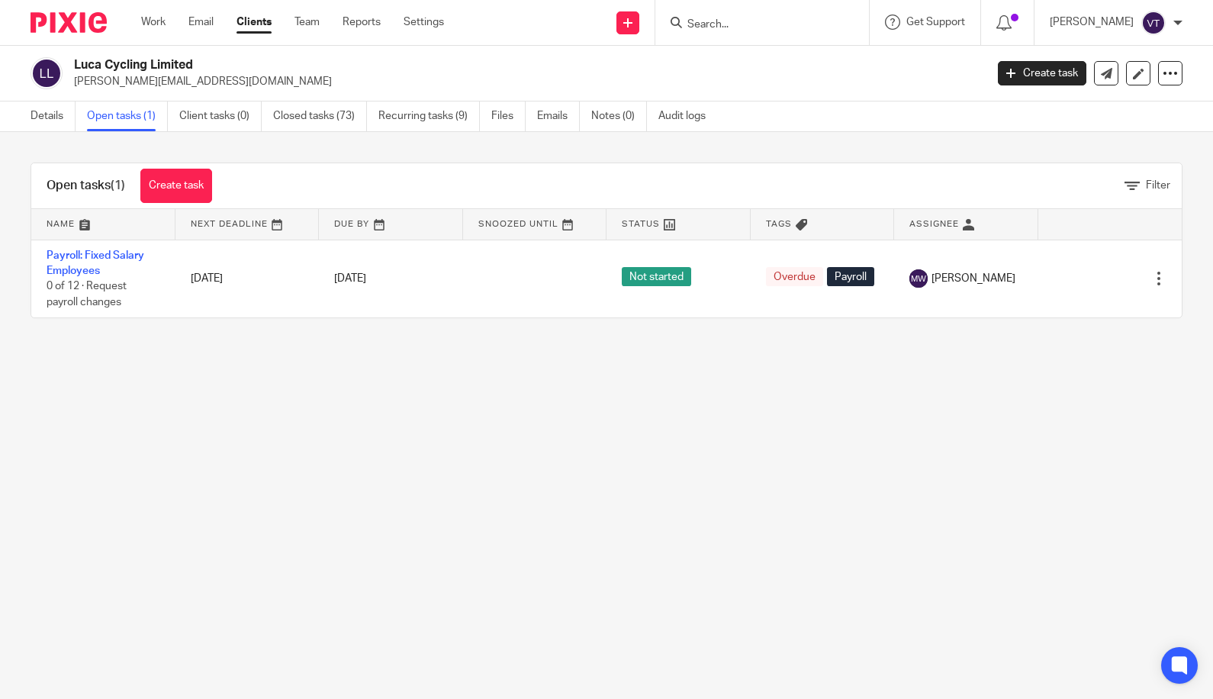
click at [713, 19] on input "Search" at bounding box center [754, 25] width 137 height 14
type input "meave"
click at [759, 69] on link at bounding box center [802, 65] width 239 height 35
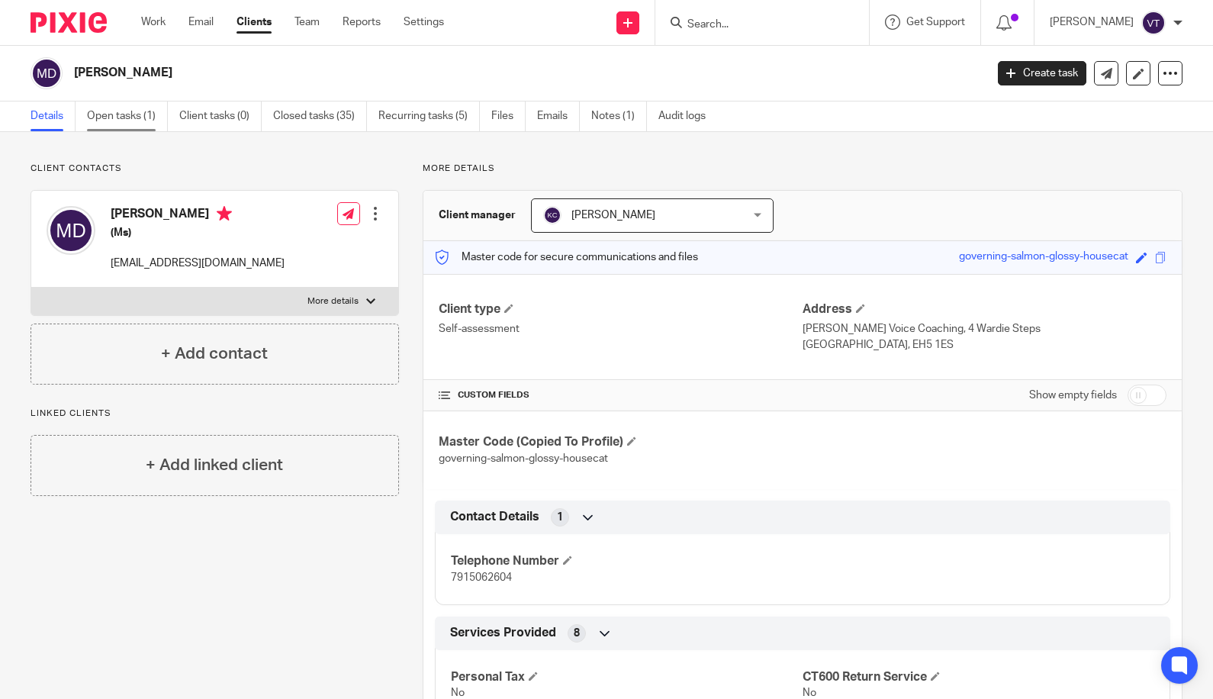
click at [121, 114] on link "Open tasks (1)" at bounding box center [127, 116] width 81 height 30
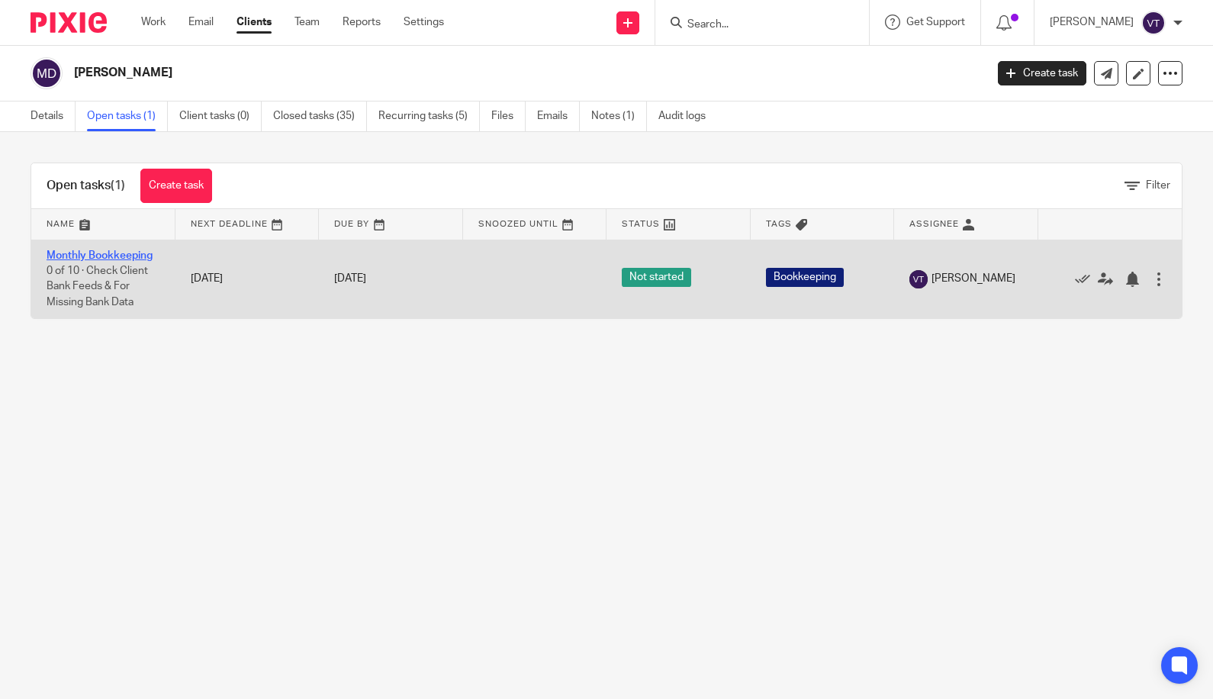
click at [130, 253] on link "Monthly Bookkeeping" at bounding box center [100, 255] width 106 height 11
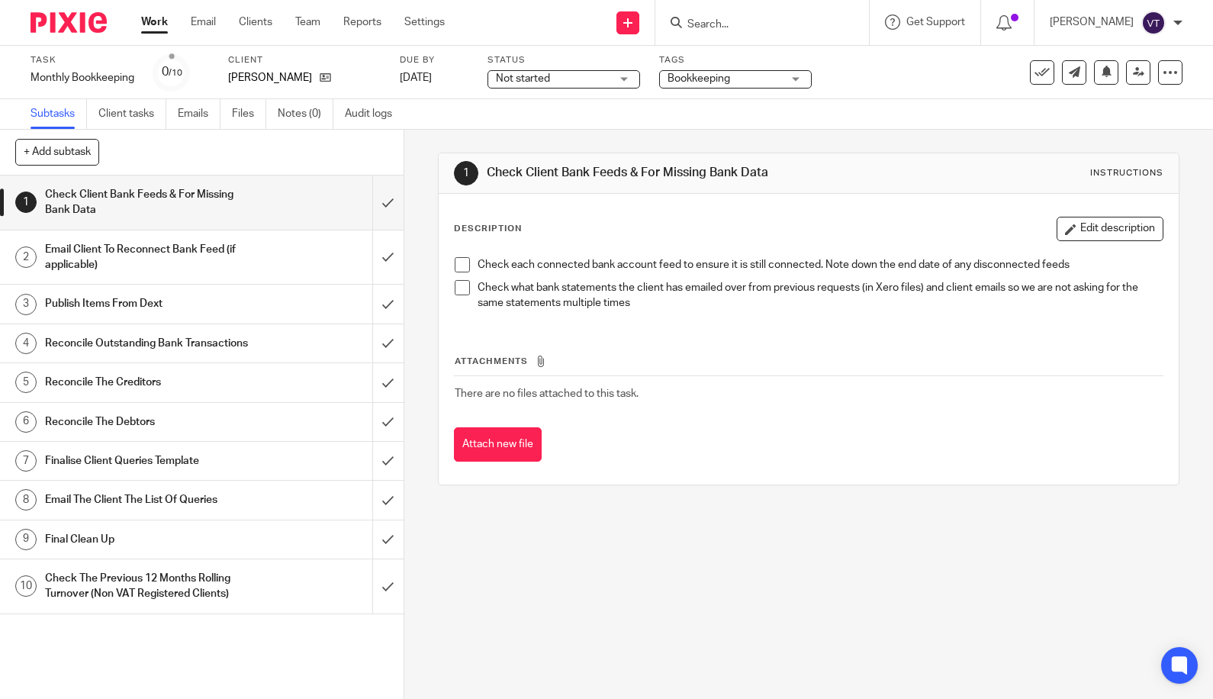
click at [635, 77] on div "Not started Not started" at bounding box center [564, 79] width 153 height 18
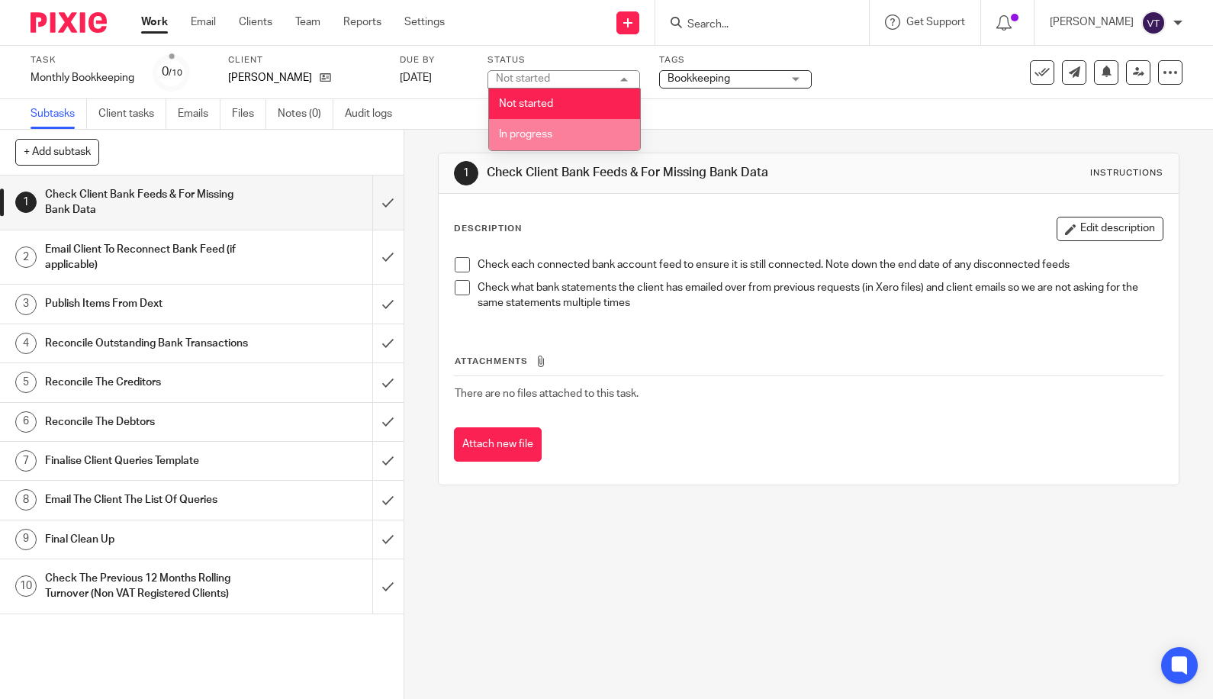
click at [594, 131] on li "In progress" at bounding box center [564, 134] width 151 height 31
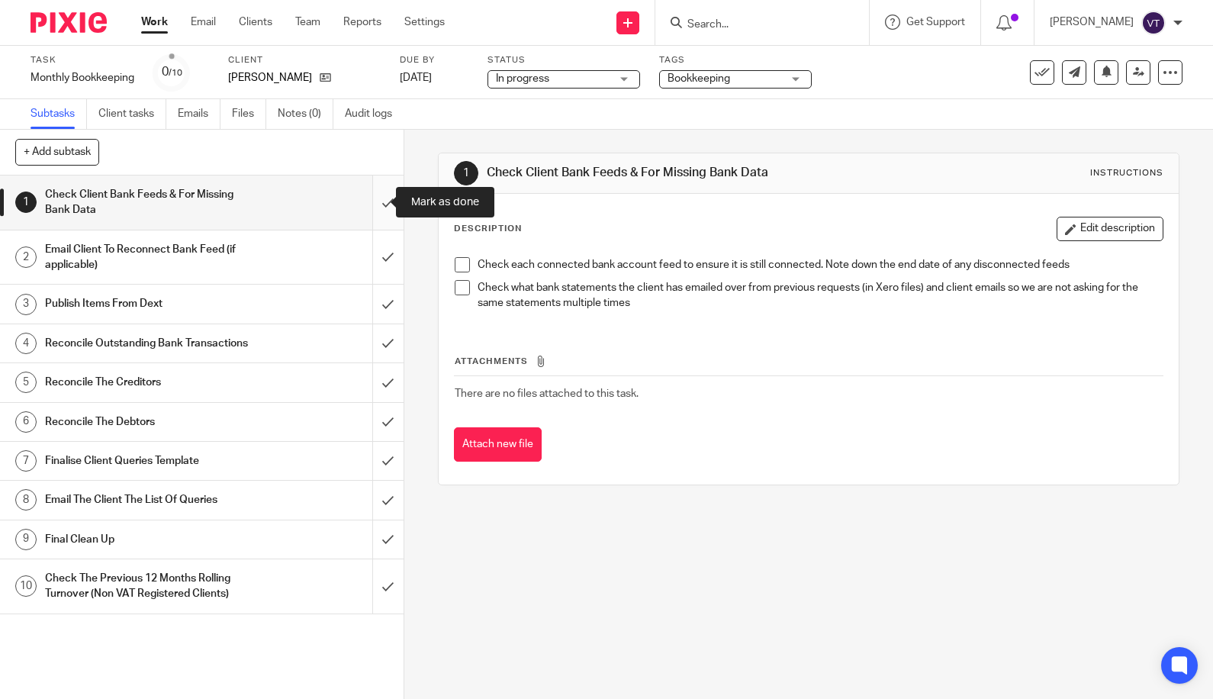
click at [364, 209] on input "submit" at bounding box center [202, 202] width 404 height 54
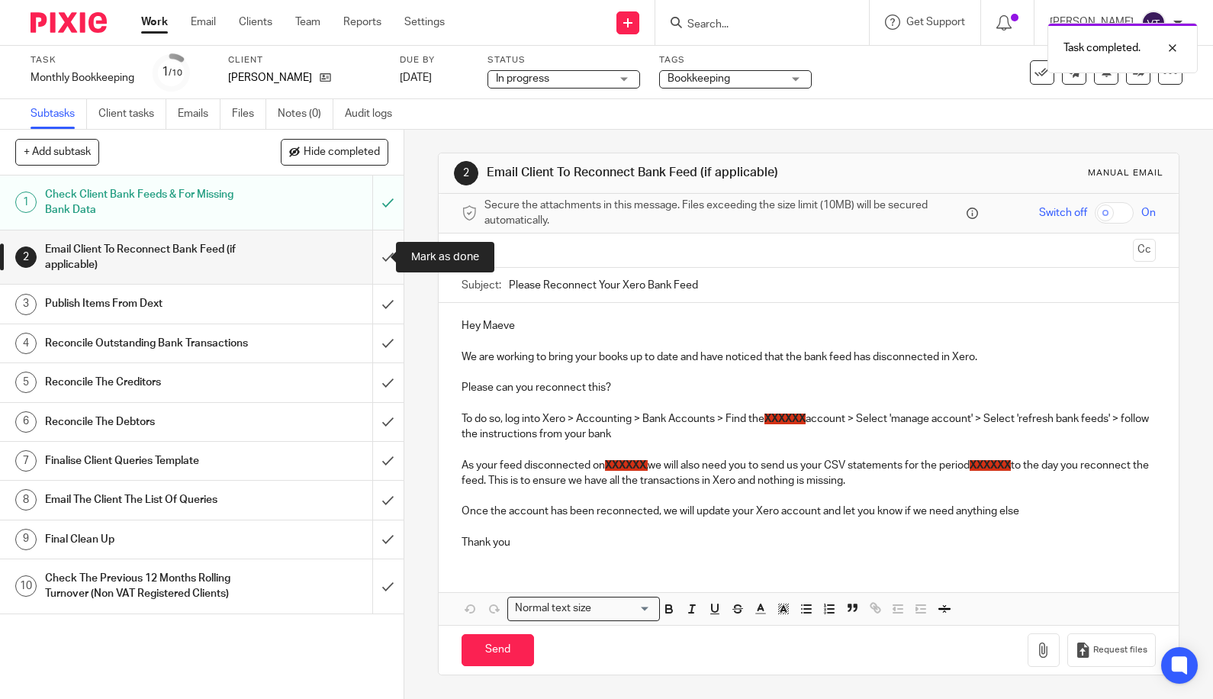
drag, startPoint x: 368, startPoint y: 252, endPoint x: 384, endPoint y: 275, distance: 28.6
click at [368, 253] on input "submit" at bounding box center [202, 257] width 404 height 54
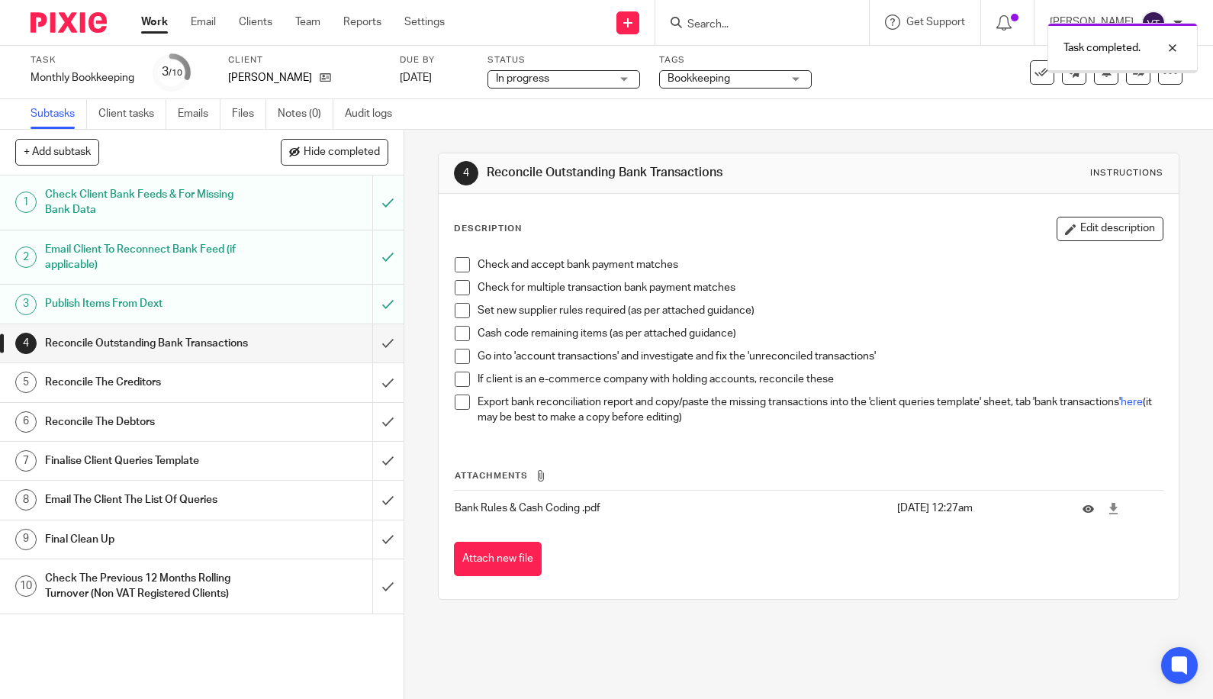
drag, startPoint x: 0, startPoint y: 0, endPoint x: 372, endPoint y: 354, distance: 513.2
click at [372, 354] on input "submit" at bounding box center [202, 343] width 404 height 38
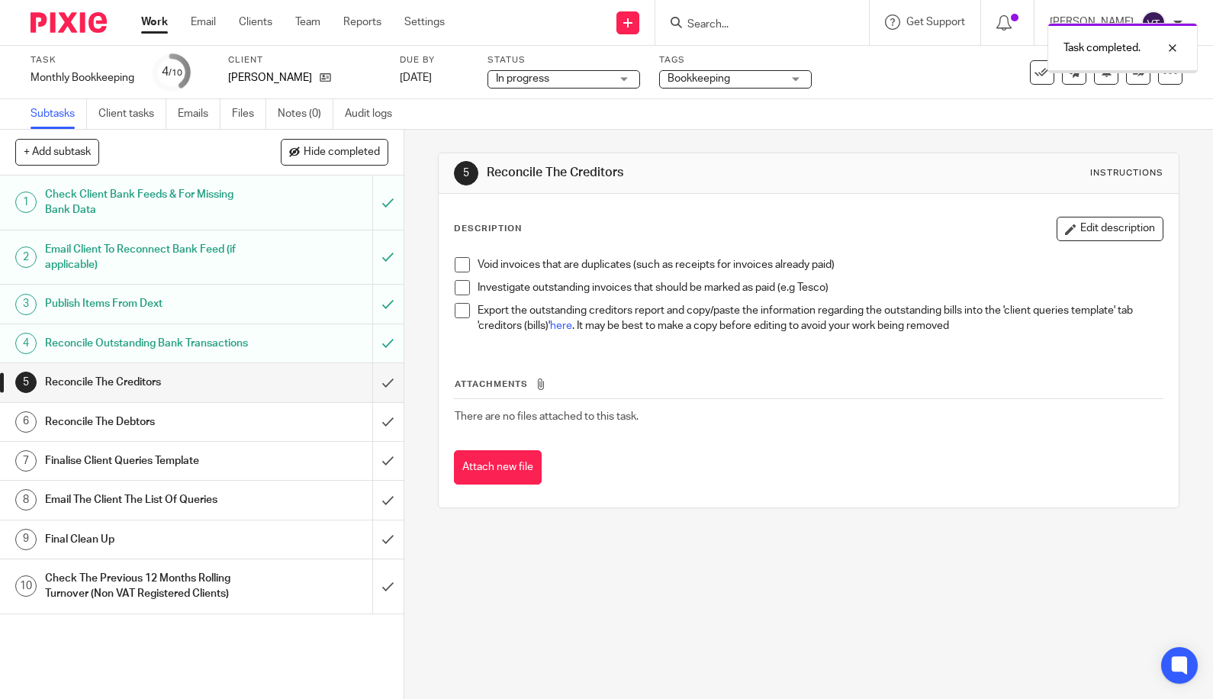
click at [377, 397] on input "submit" at bounding box center [202, 382] width 404 height 38
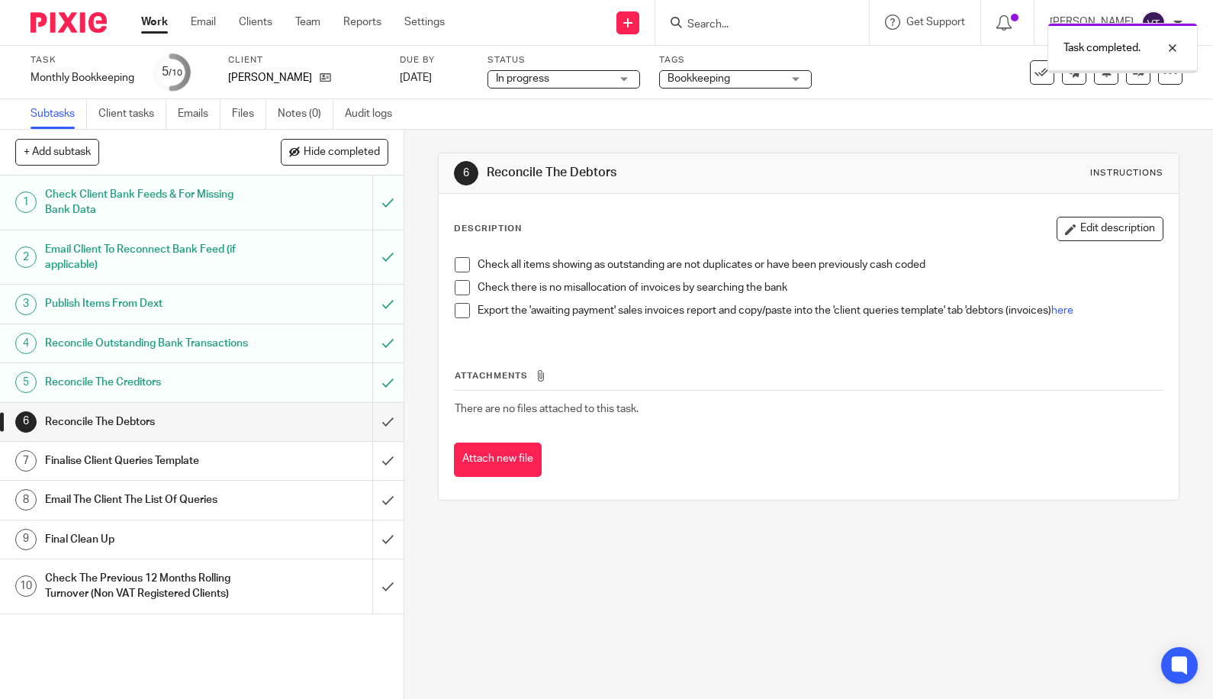
click at [373, 438] on input "submit" at bounding box center [202, 422] width 404 height 38
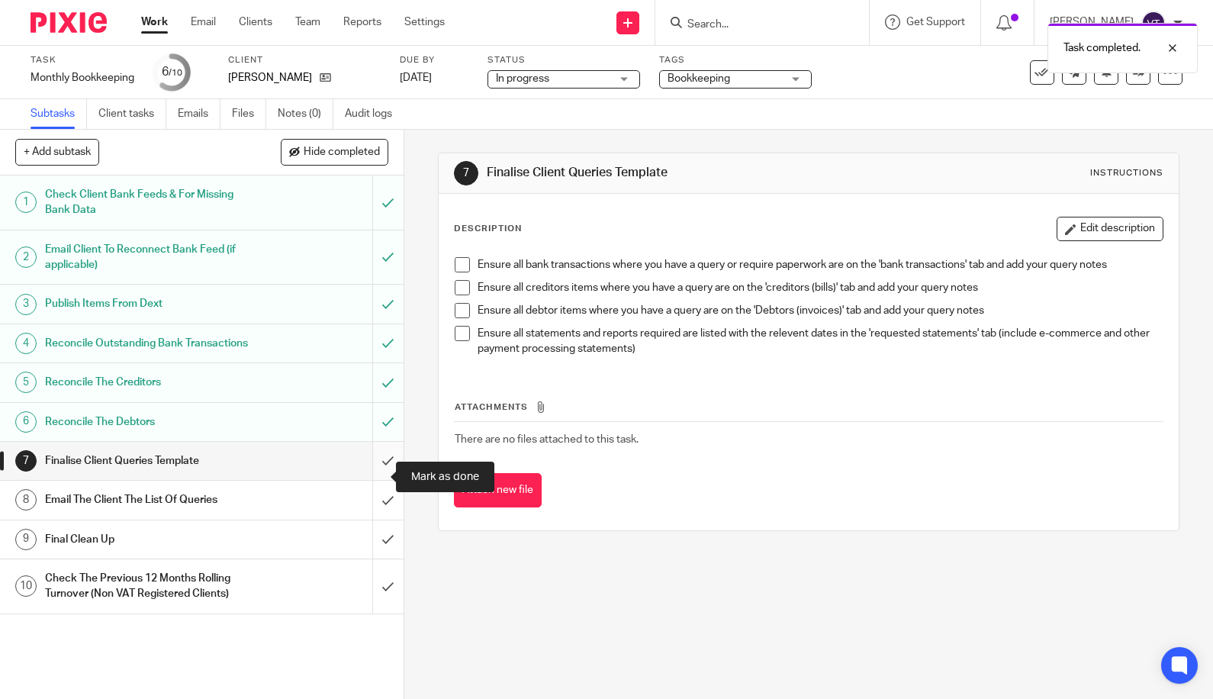
click at [372, 477] on input "submit" at bounding box center [202, 461] width 404 height 38
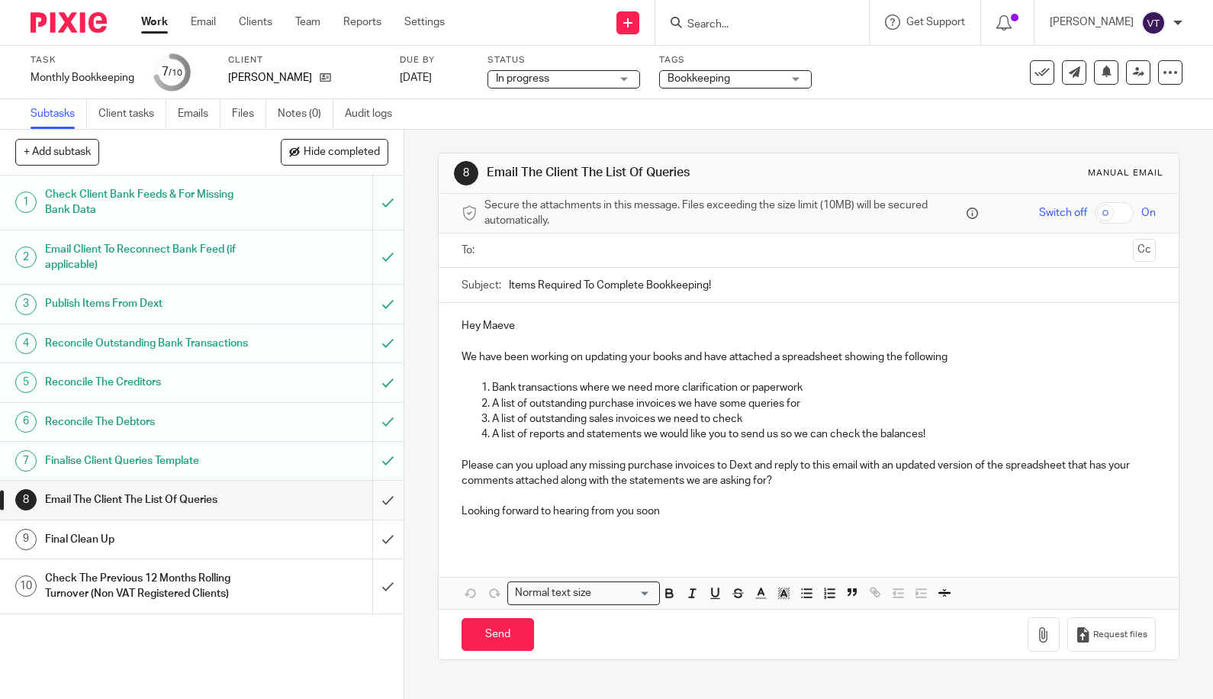
click at [371, 508] on input "submit" at bounding box center [202, 500] width 404 height 38
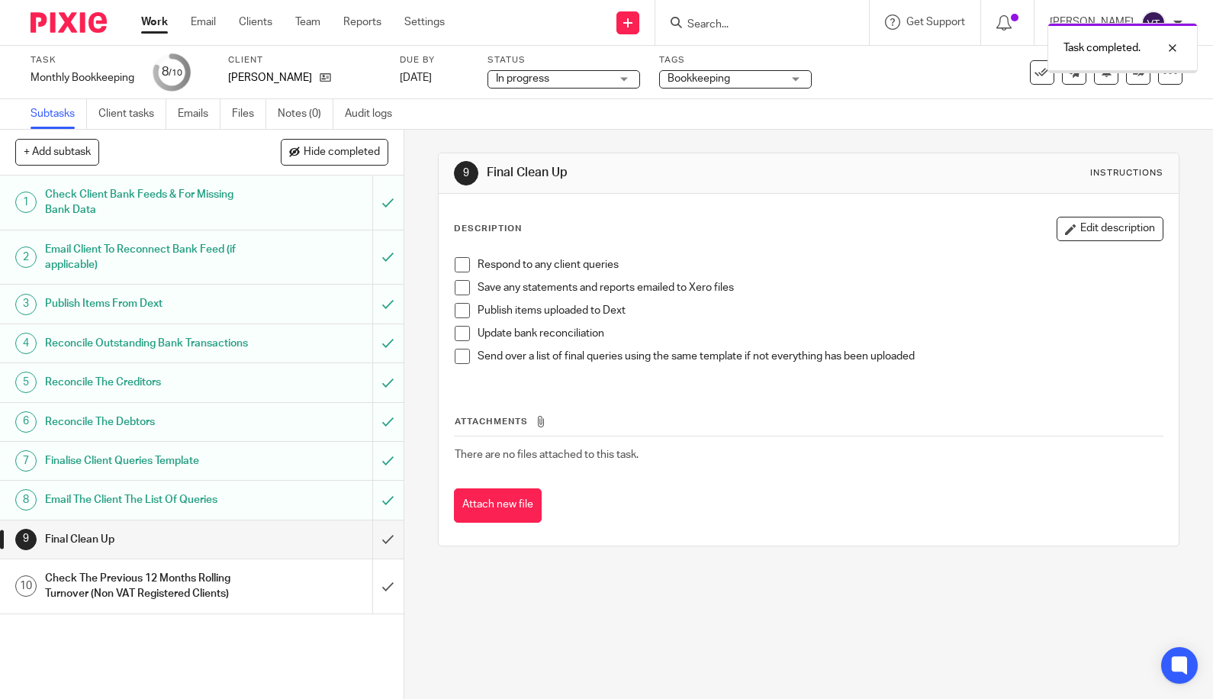
click at [375, 552] on input "submit" at bounding box center [202, 539] width 404 height 38
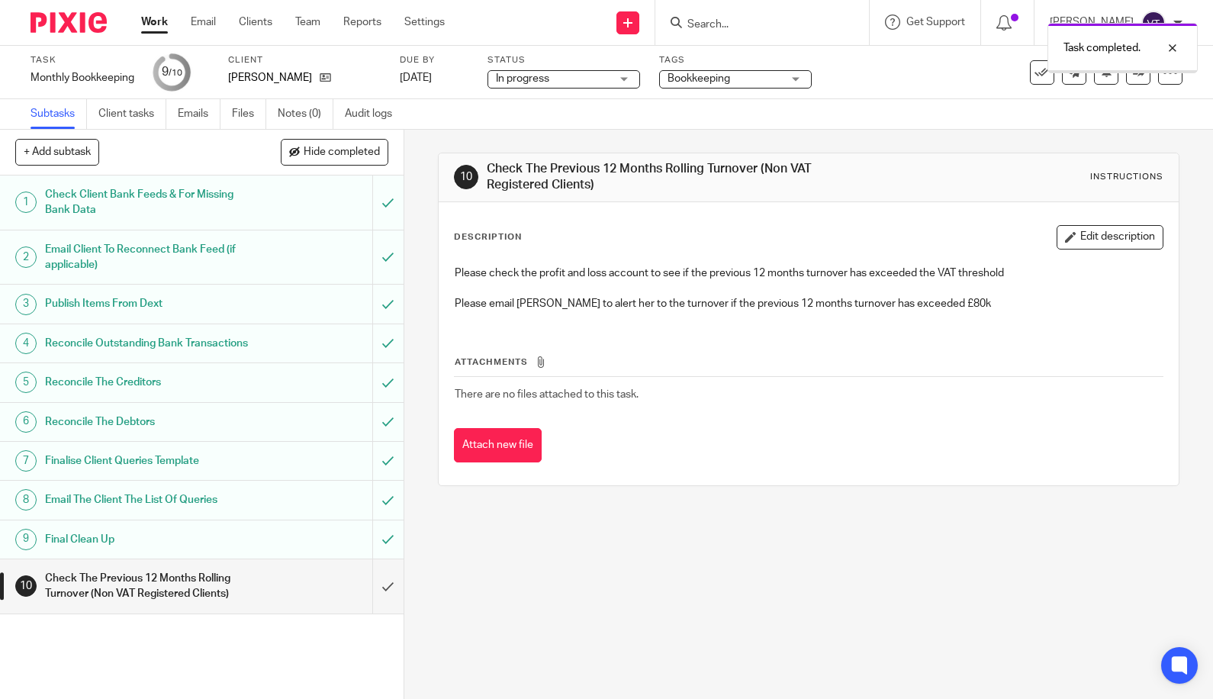
click at [375, 603] on input "submit" at bounding box center [202, 586] width 404 height 54
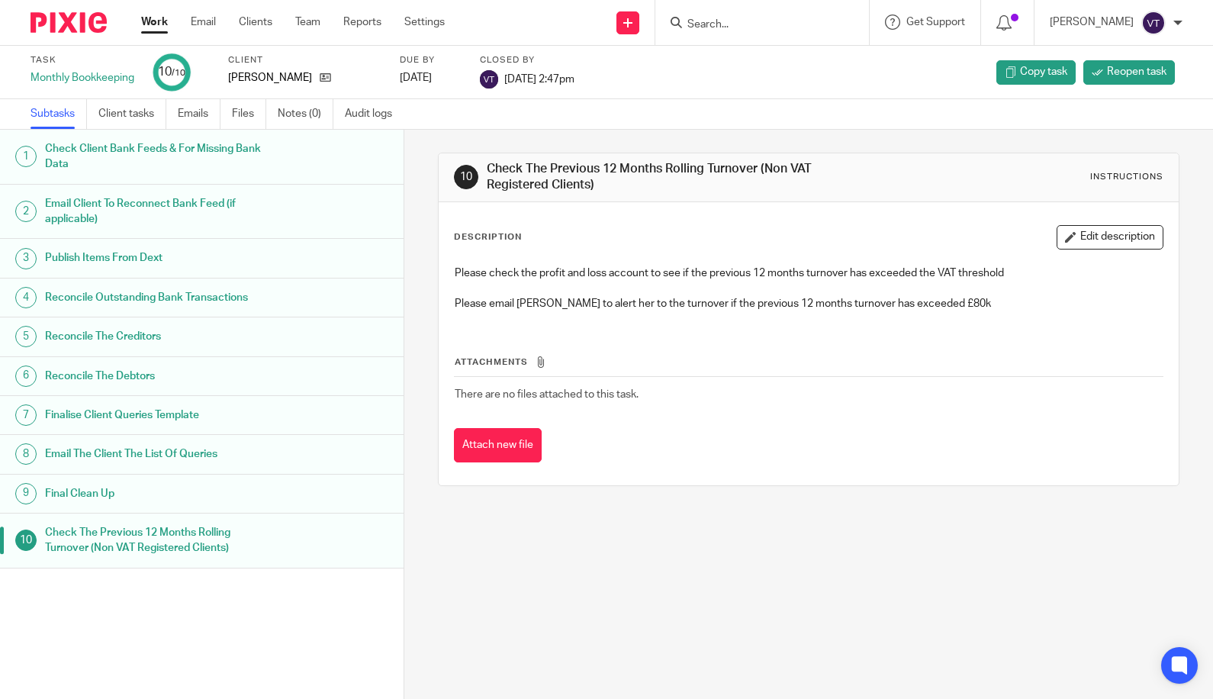
click at [713, 30] on input "Search" at bounding box center [754, 25] width 137 height 14
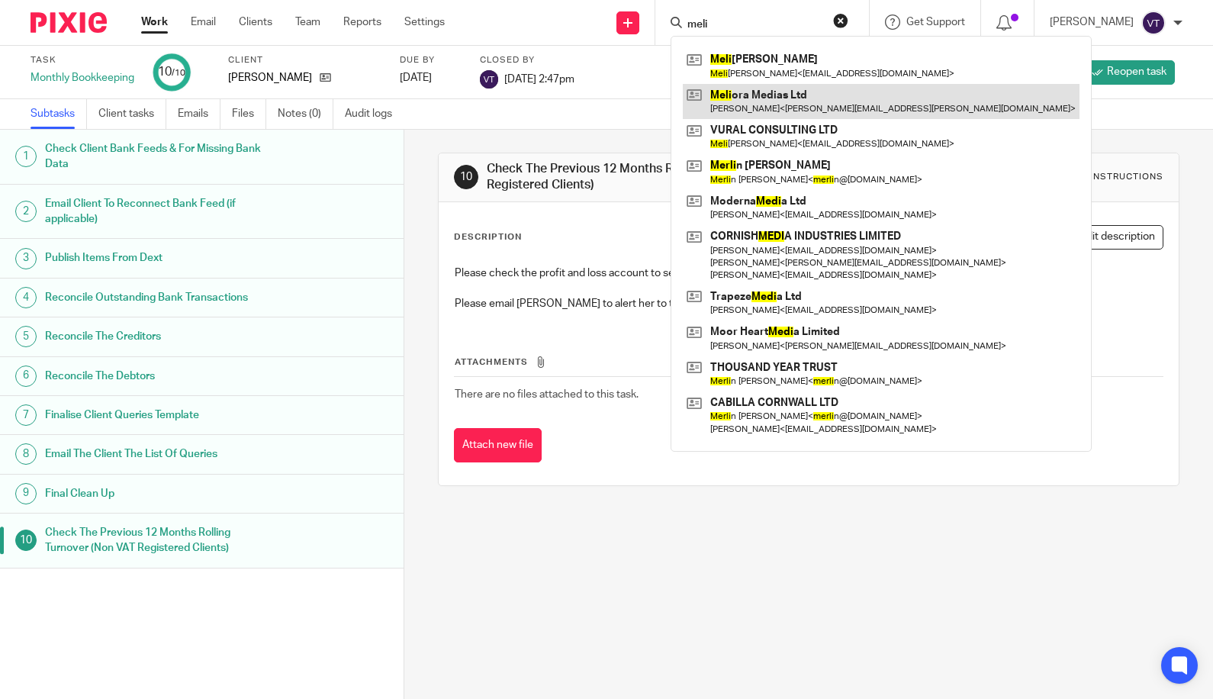
type input "meli"
click at [817, 101] on link at bounding box center [881, 101] width 397 height 35
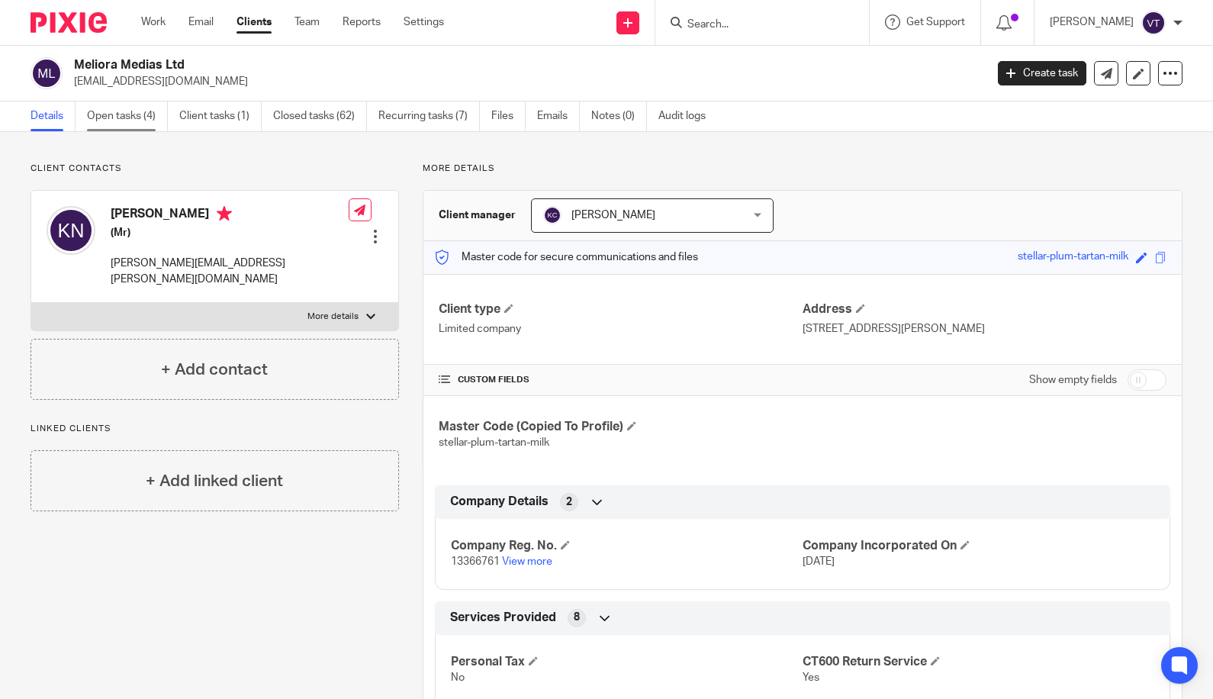
click at [104, 112] on link "Open tasks (4)" at bounding box center [127, 116] width 81 height 30
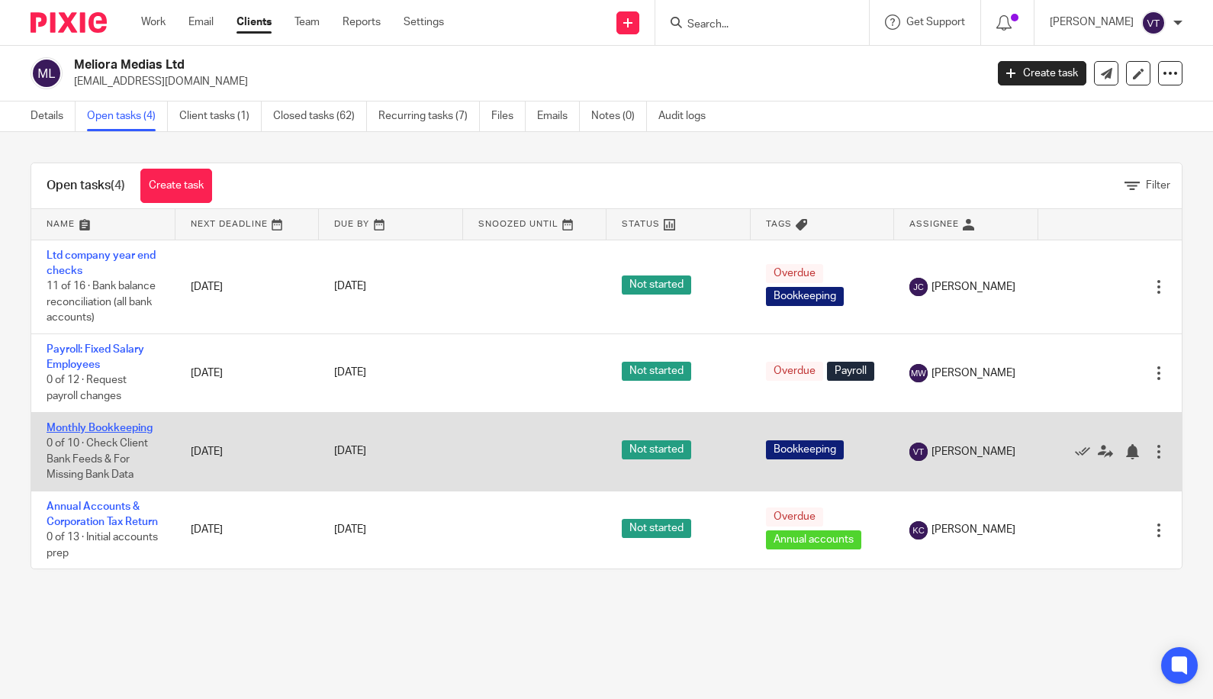
click at [121, 430] on link "Monthly Bookkeeping" at bounding box center [100, 428] width 106 height 11
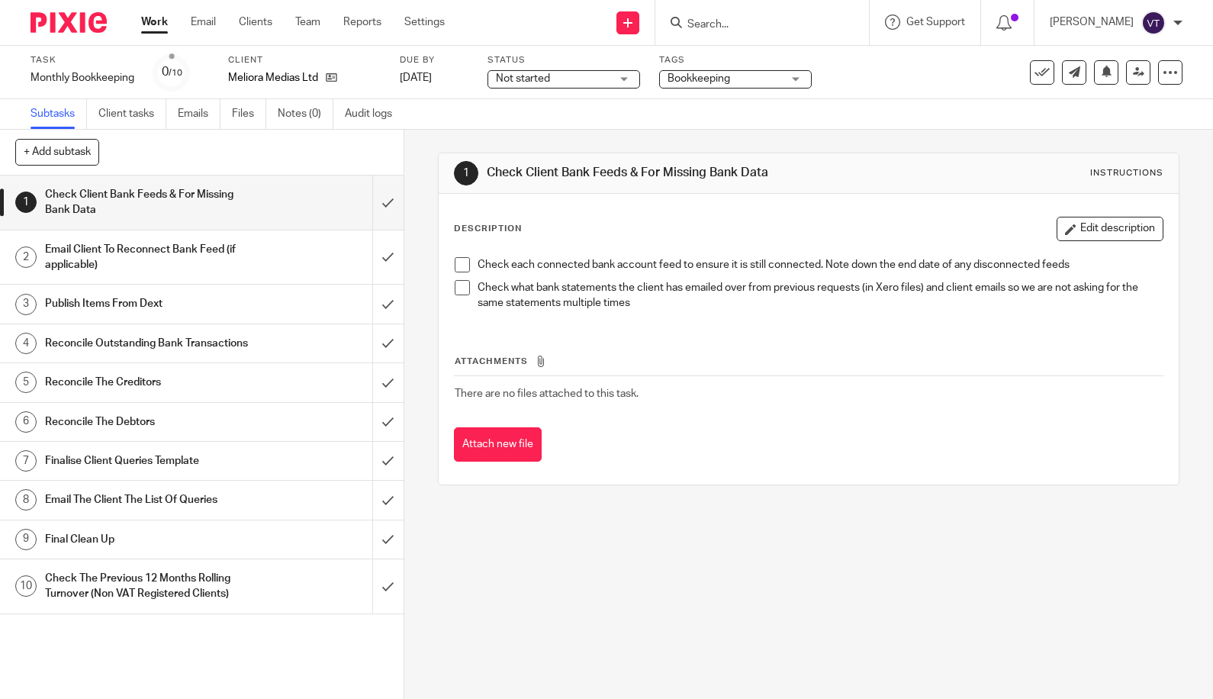
drag, startPoint x: 623, startPoint y: 81, endPoint x: 614, endPoint y: 87, distance: 11.0
click at [623, 80] on div "Not started Not started" at bounding box center [564, 79] width 153 height 18
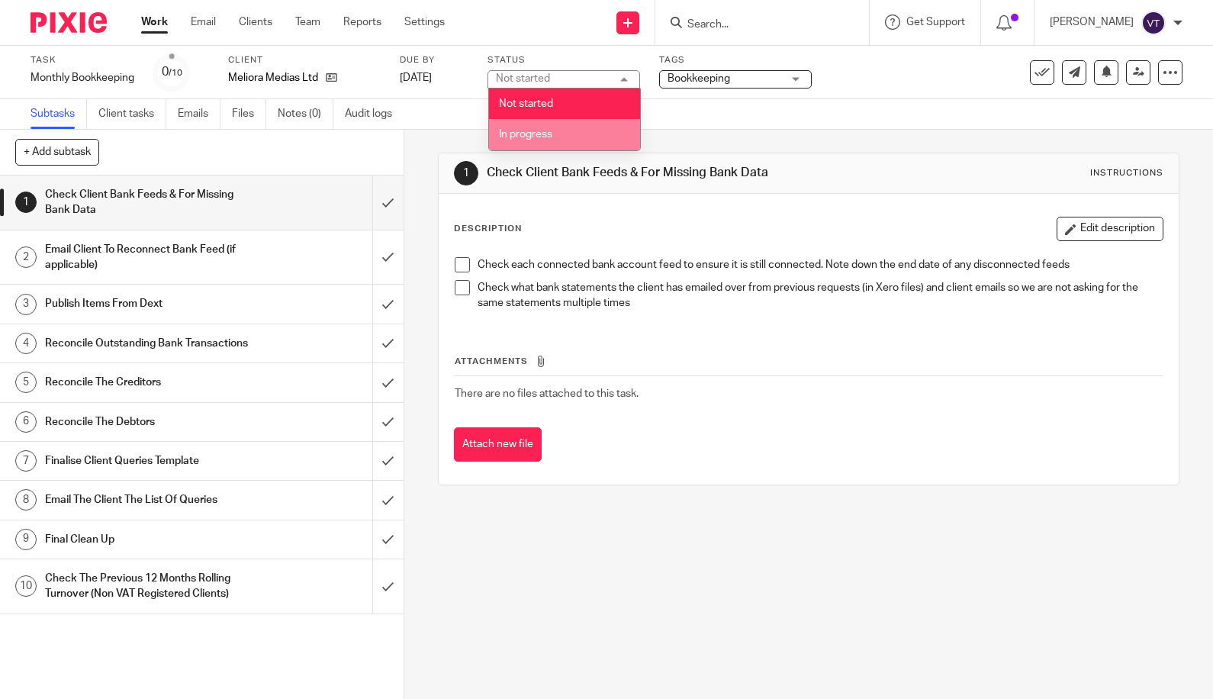
click at [590, 130] on li "In progress" at bounding box center [564, 134] width 151 height 31
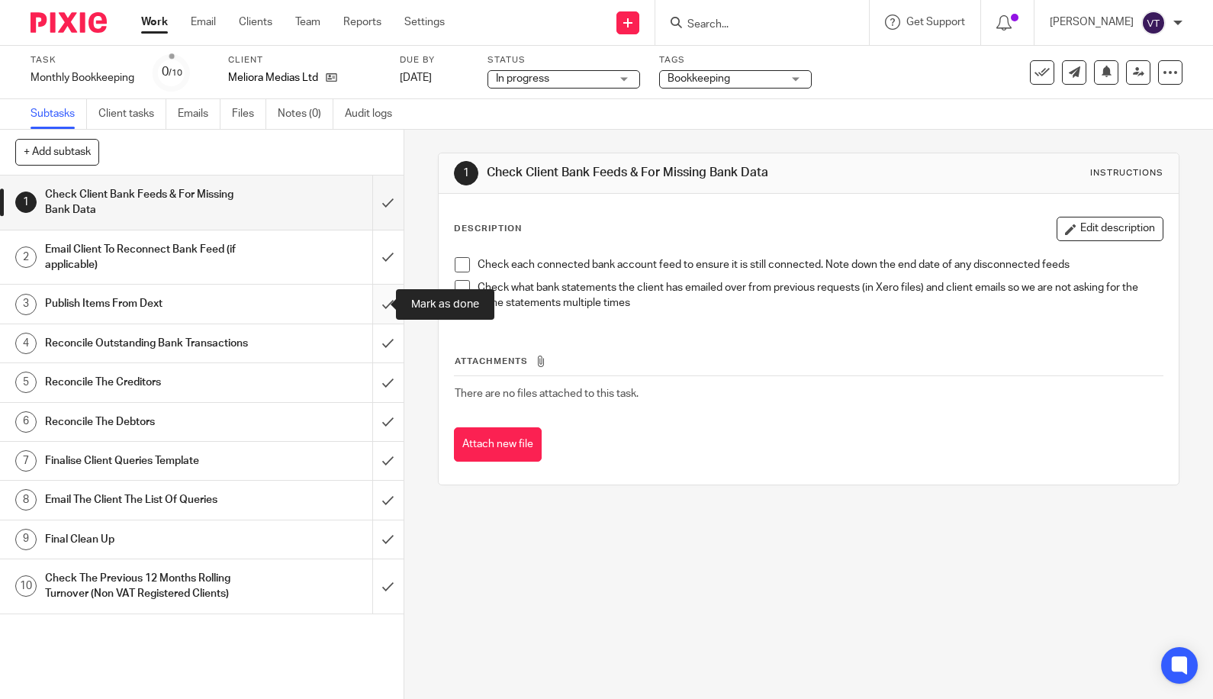
click at [374, 301] on input "submit" at bounding box center [202, 304] width 404 height 38
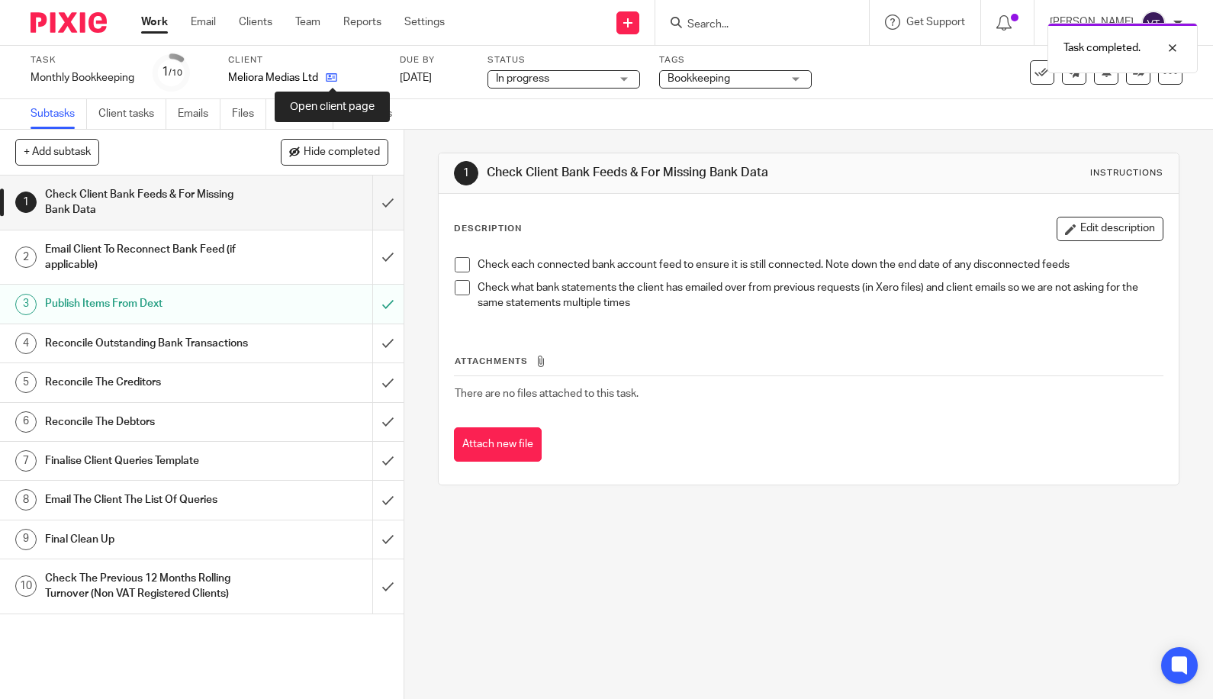
click at [330, 78] on icon at bounding box center [331, 77] width 11 height 11
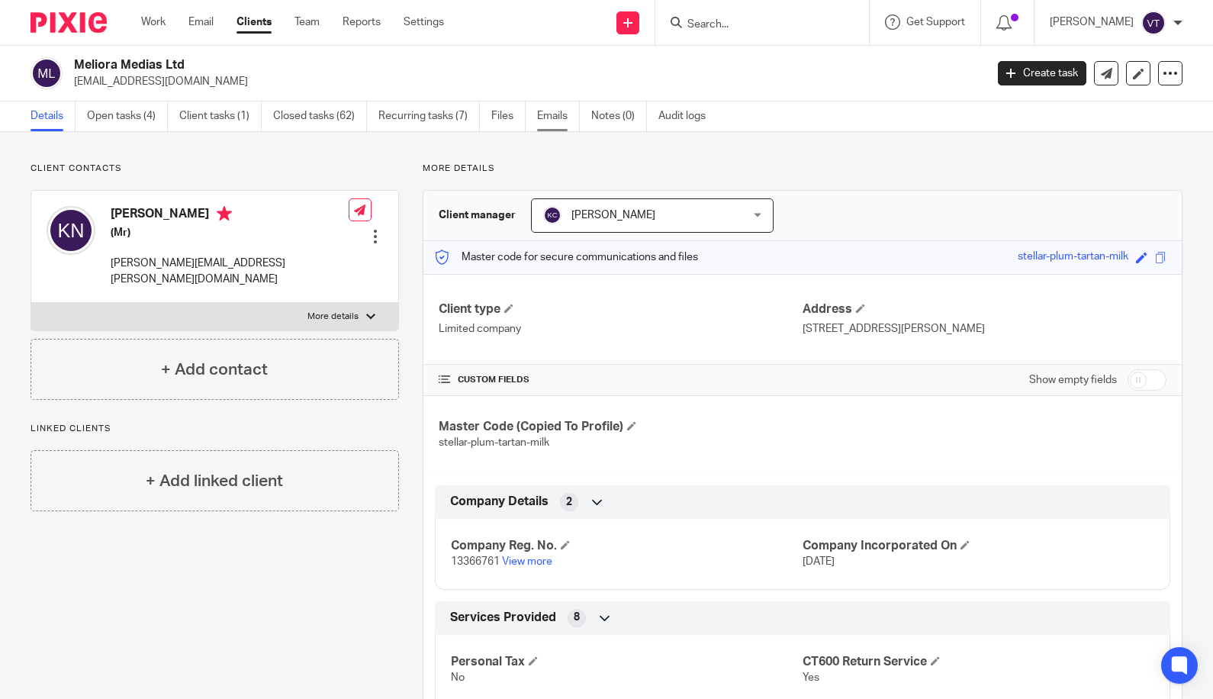
click at [556, 117] on link "Emails" at bounding box center [558, 116] width 43 height 30
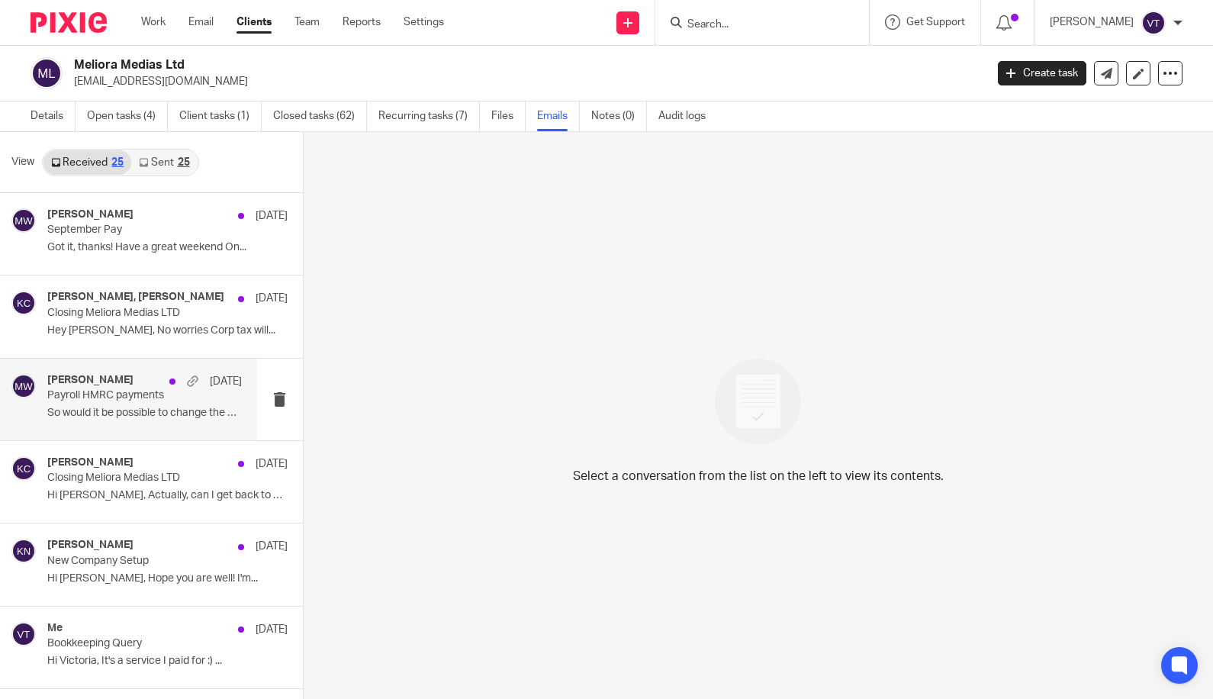
click at [112, 406] on div "Michaela Webb 6 Oct Payroll HMRC payments So would it be possible to change the…" at bounding box center [144, 399] width 195 height 51
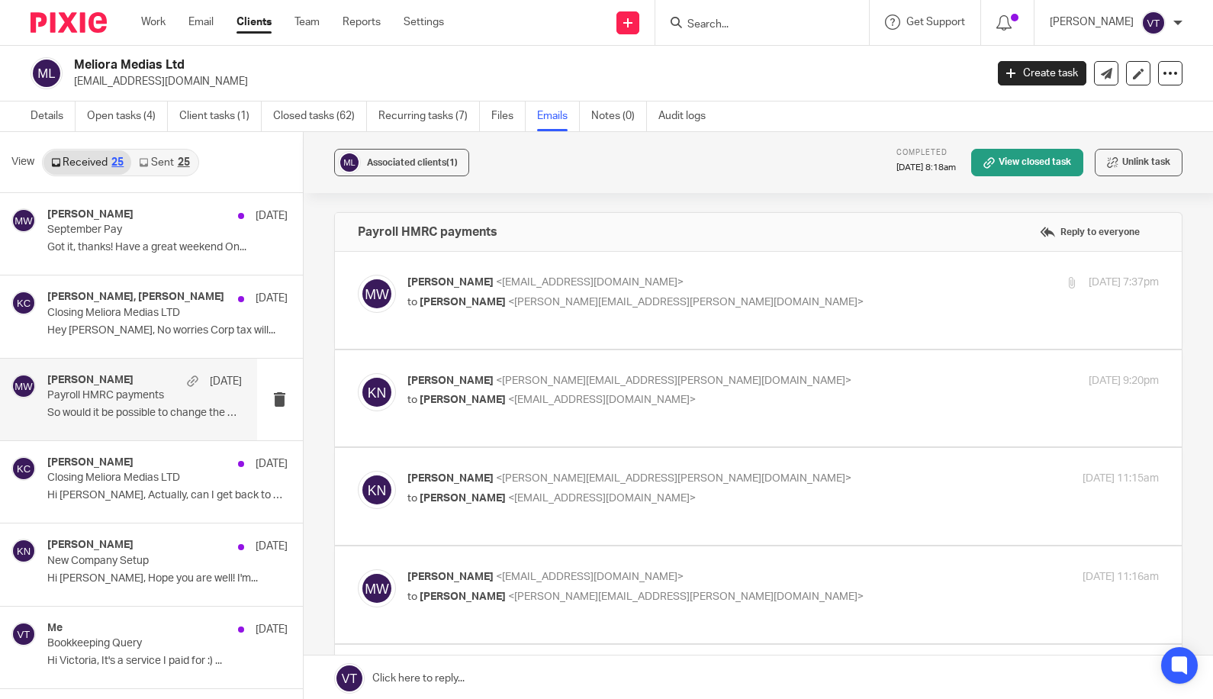
click at [745, 306] on p "to Kewin Novelli <kewin.novelli@gmail.com>" at bounding box center [657, 302] width 501 height 16
checkbox input "true"
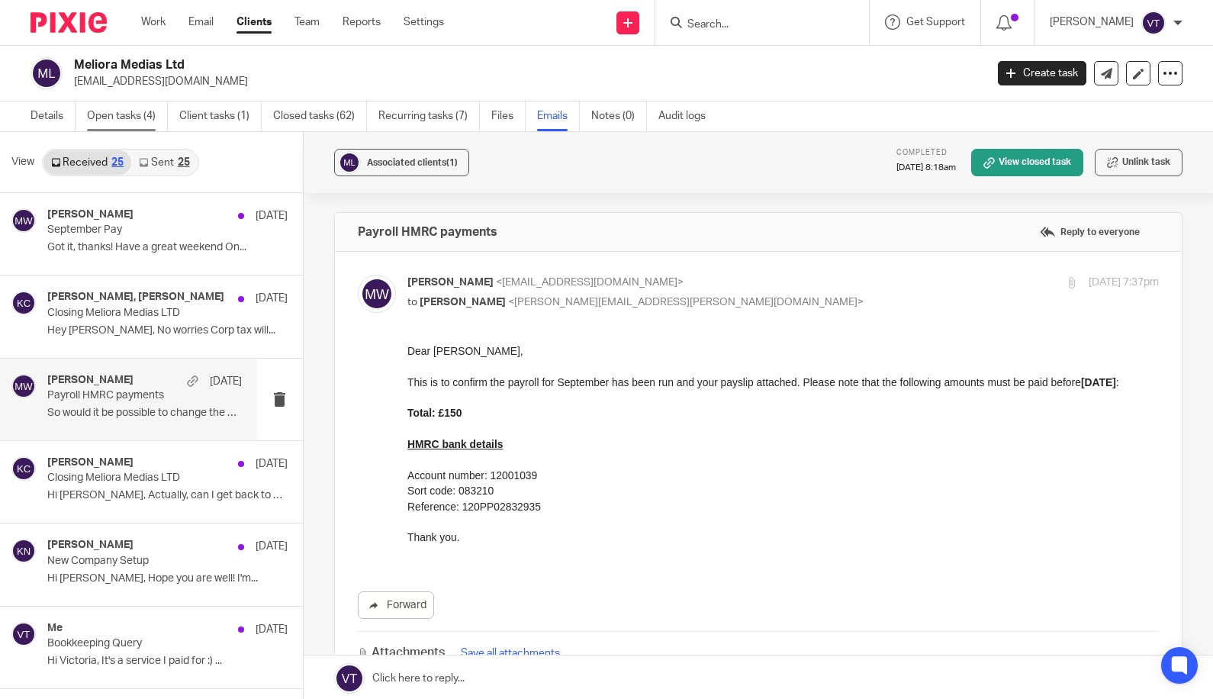
click at [124, 116] on link "Open tasks (4)" at bounding box center [127, 116] width 81 height 30
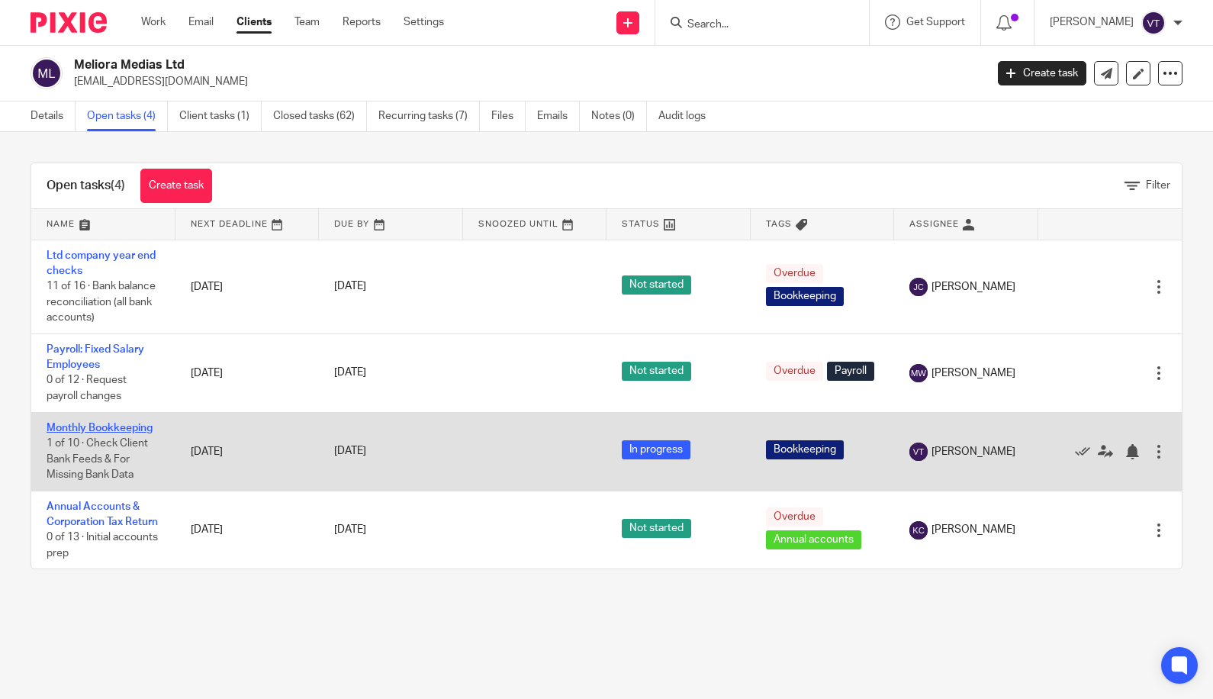
click at [92, 430] on link "Monthly Bookkeeping" at bounding box center [100, 428] width 106 height 11
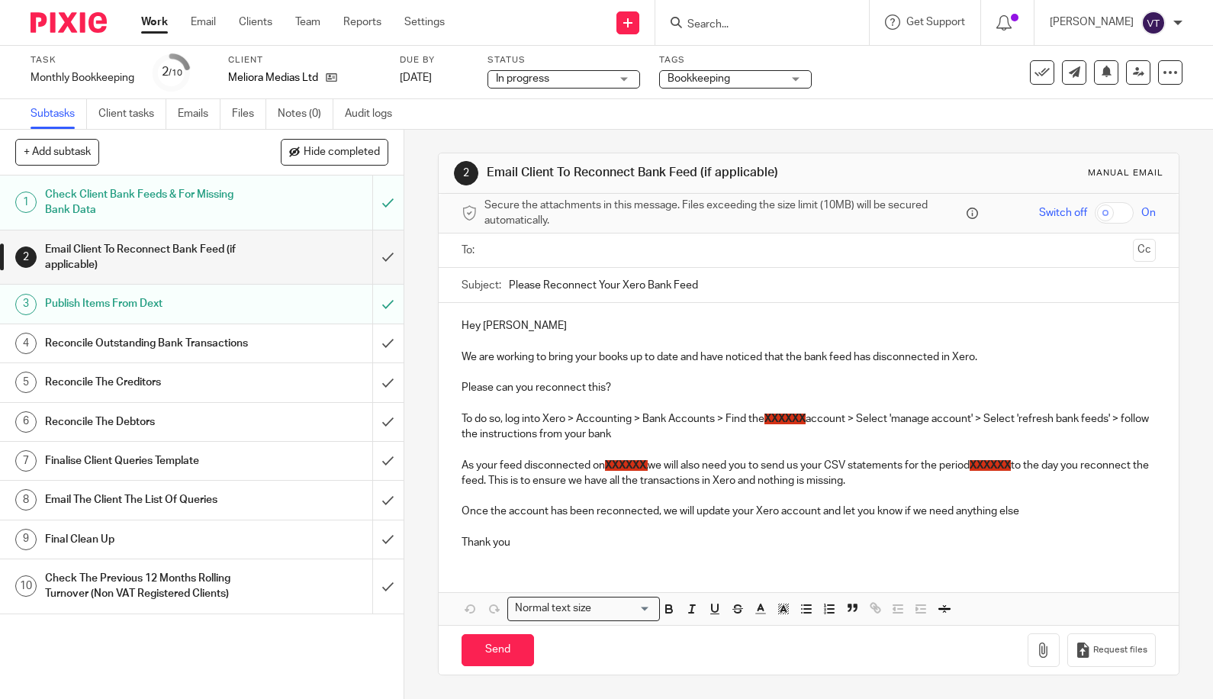
drag, startPoint x: 0, startPoint y: 0, endPoint x: 375, endPoint y: 257, distance: 455.0
click at [375, 257] on input "submit" at bounding box center [202, 257] width 404 height 54
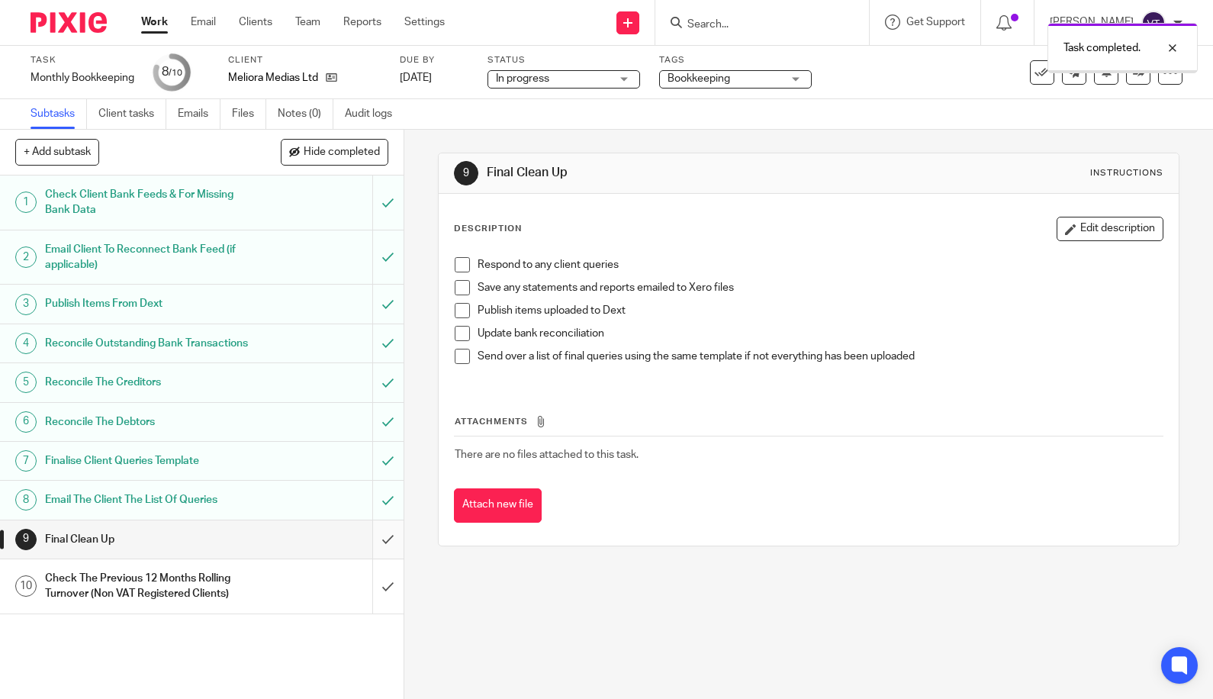
click at [373, 558] on input "submit" at bounding box center [202, 539] width 404 height 38
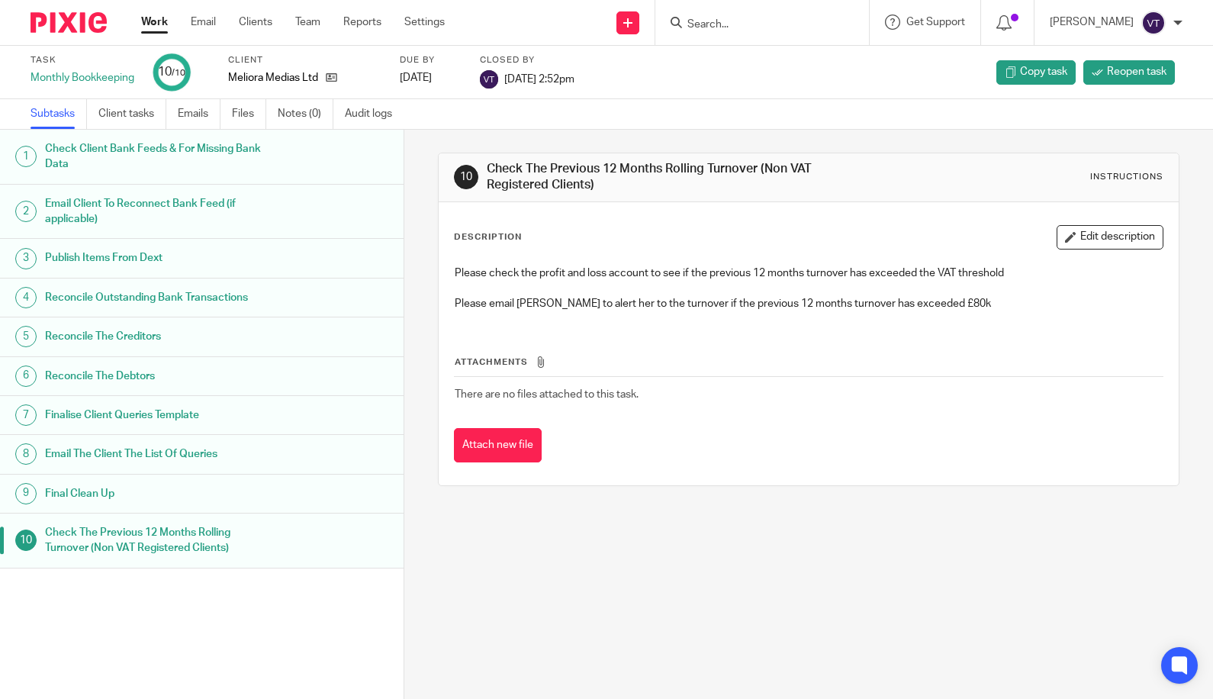
drag, startPoint x: 731, startPoint y: 13, endPoint x: 726, endPoint y: 21, distance: 9.6
click at [731, 14] on form at bounding box center [767, 22] width 163 height 19
click at [726, 21] on input "Search" at bounding box center [754, 25] width 137 height 14
drag, startPoint x: 733, startPoint y: 29, endPoint x: 670, endPoint y: 25, distance: 63.4
click at [677, 25] on div "therap No results found. Try searching for the name of a client or contact..." at bounding box center [762, 22] width 214 height 45
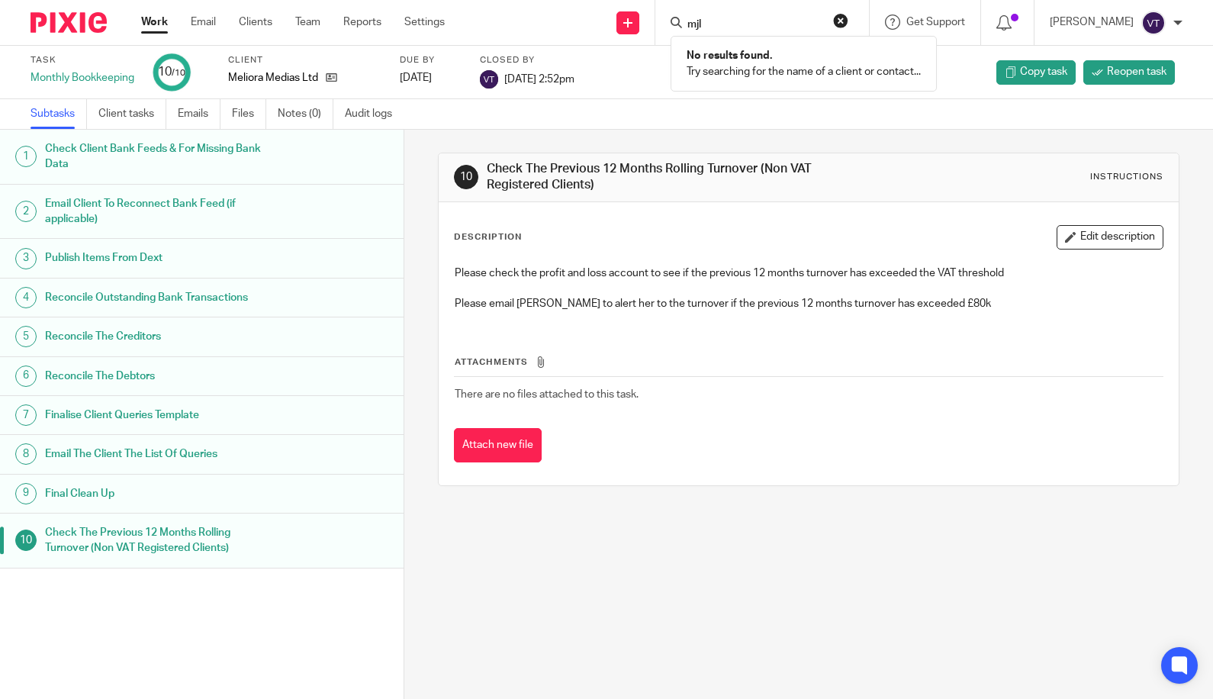
click at [732, 24] on input "mjl" at bounding box center [754, 25] width 137 height 14
click at [732, 23] on input "mjl" at bounding box center [754, 25] width 137 height 14
type input "phant"
click at [791, 76] on link at bounding box center [812, 65] width 258 height 35
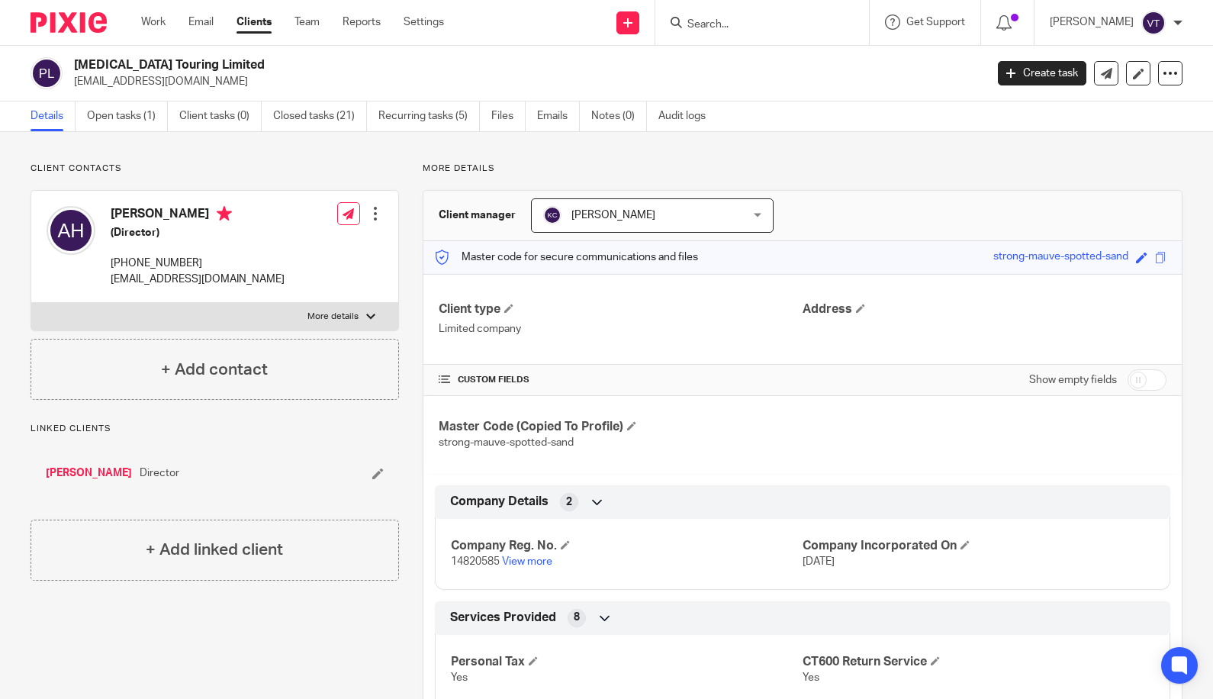
drag, startPoint x: 726, startPoint y: 16, endPoint x: 735, endPoint y: 26, distance: 13.0
click at [729, 20] on form at bounding box center [767, 22] width 163 height 19
click at [735, 26] on input "Search" at bounding box center [754, 25] width 137 height 14
click at [121, 117] on link "Open tasks (1)" at bounding box center [127, 116] width 81 height 30
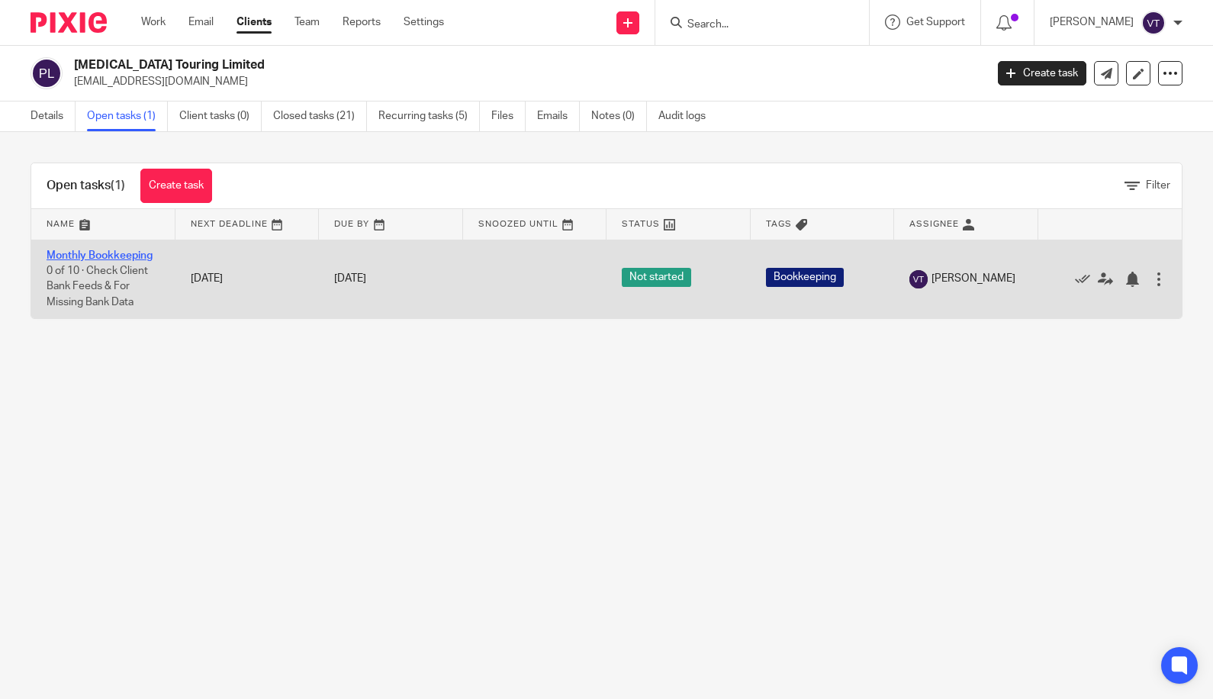
click at [126, 255] on link "Monthly Bookkeeping" at bounding box center [100, 255] width 106 height 11
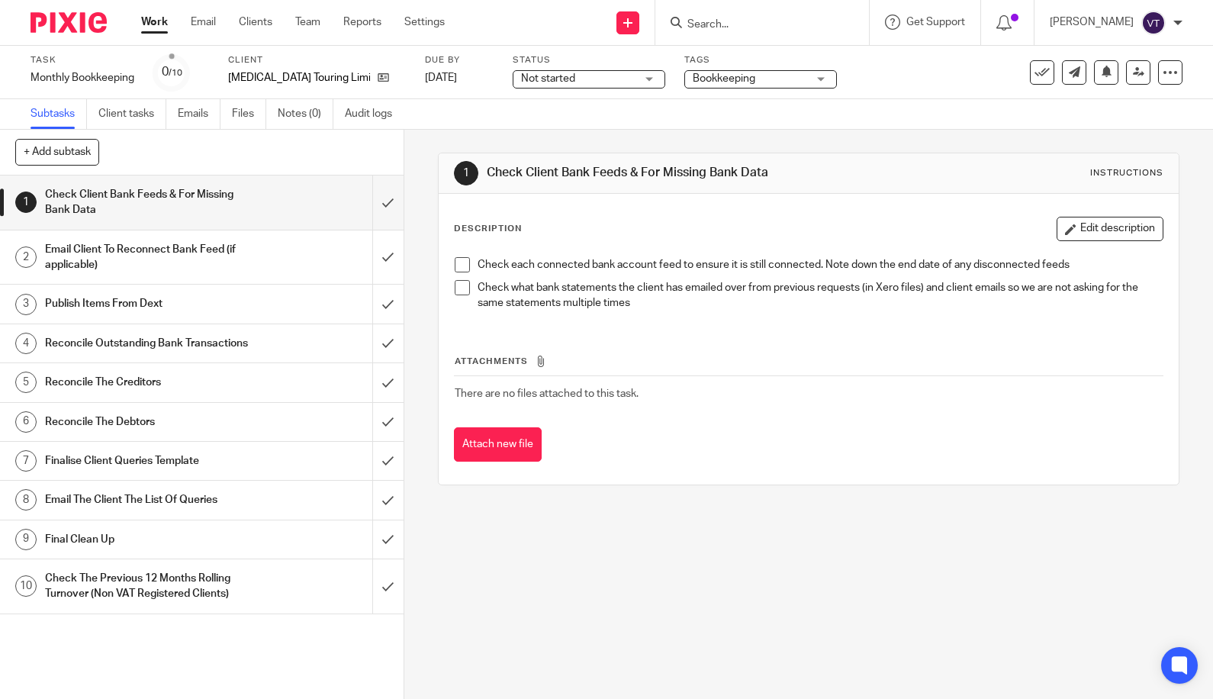
click at [634, 74] on div "Not started Not started" at bounding box center [589, 79] width 153 height 18
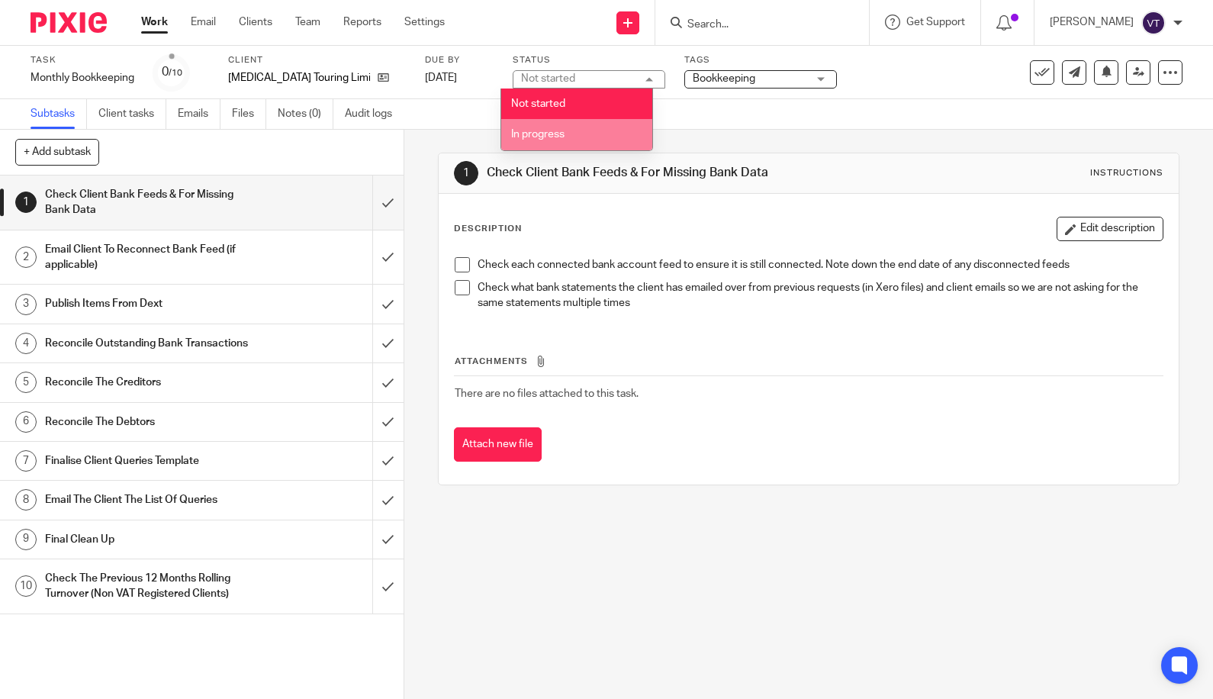
click at [603, 137] on li "In progress" at bounding box center [576, 134] width 151 height 31
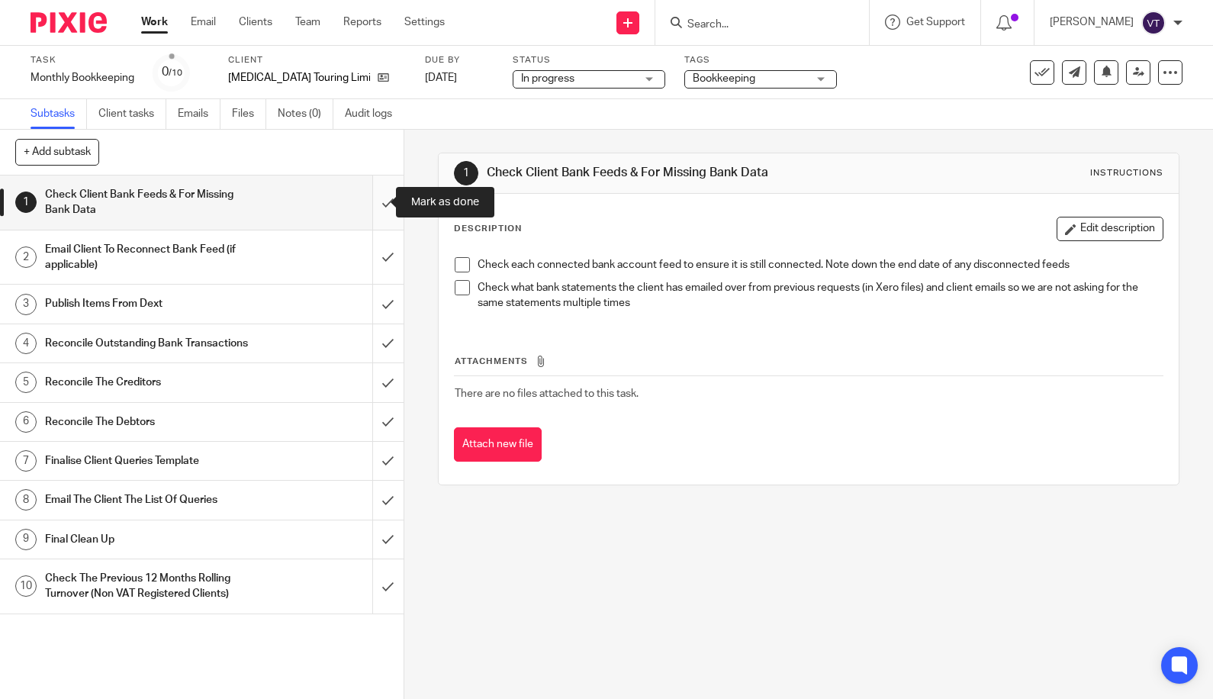
click at [373, 199] on input "submit" at bounding box center [202, 202] width 404 height 54
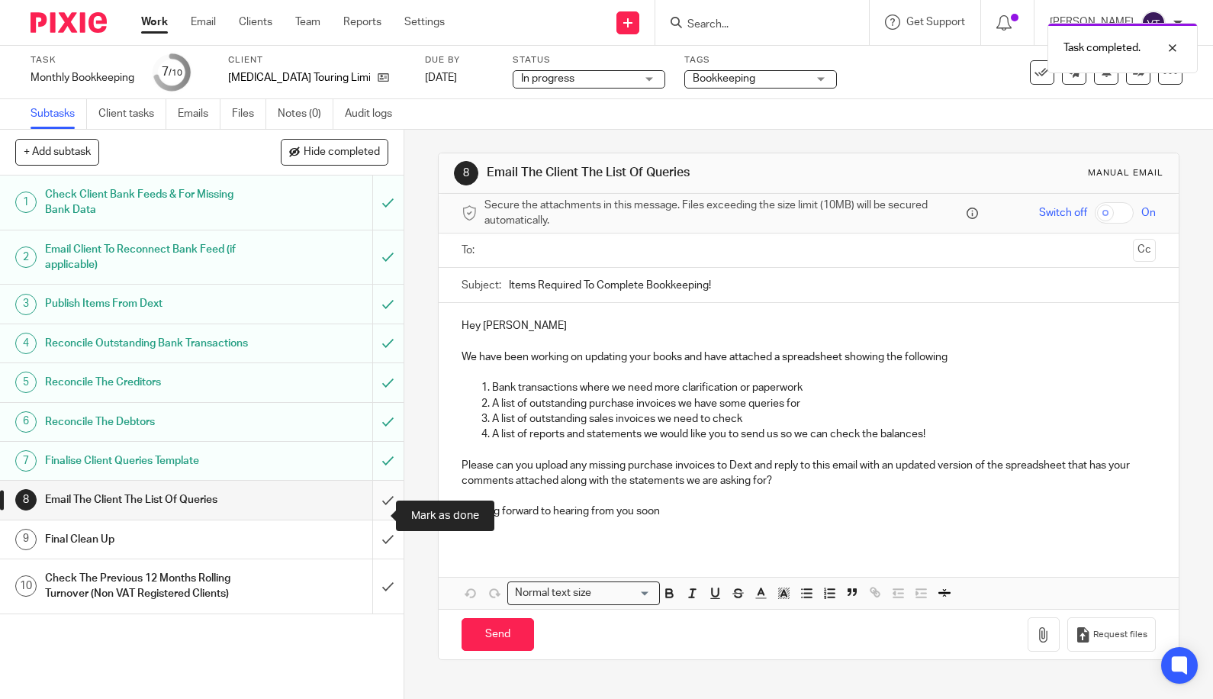
click at [369, 514] on input "submit" at bounding box center [202, 500] width 404 height 38
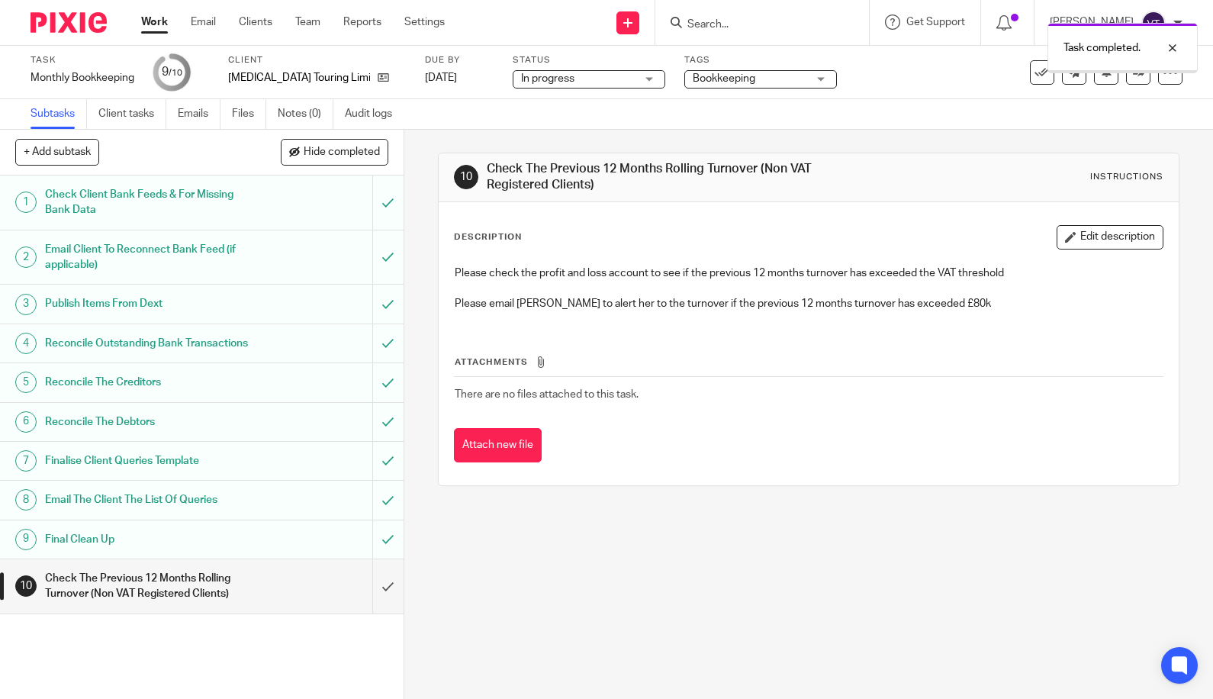
click at [372, 604] on input "submit" at bounding box center [202, 586] width 404 height 54
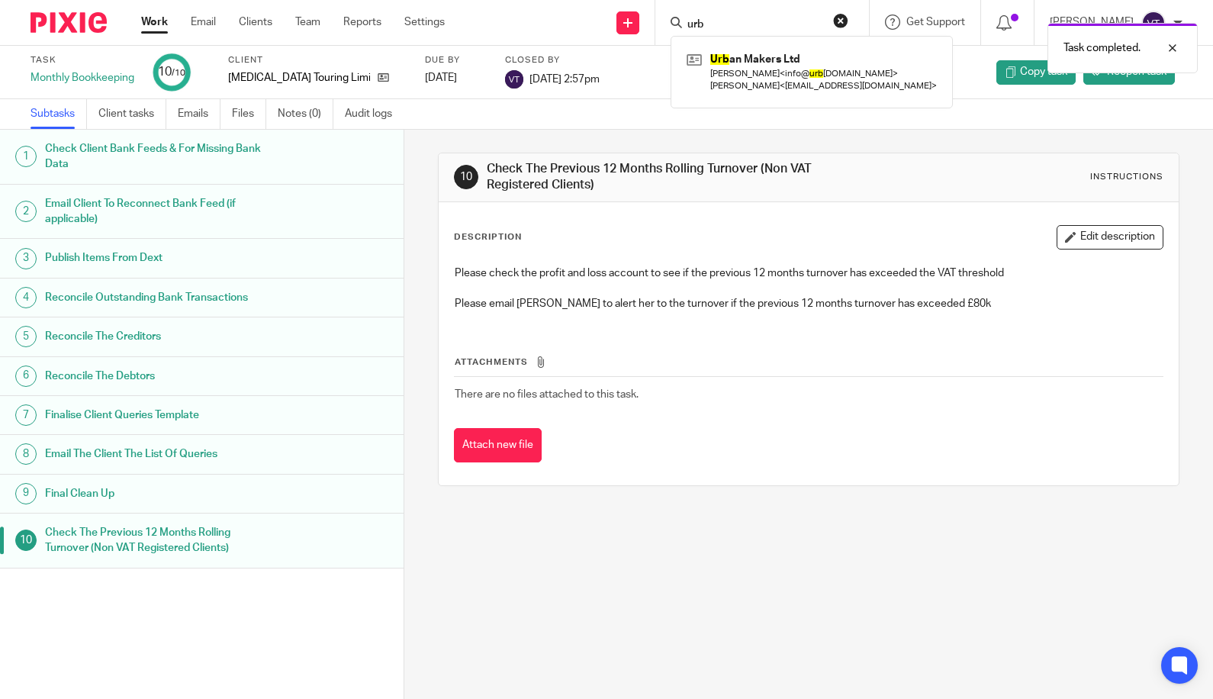
type input "urb"
click at [771, 63] on div "Task completed." at bounding box center [902, 44] width 591 height 58
click at [724, 15] on div "Task completed." at bounding box center [902, 44] width 591 height 58
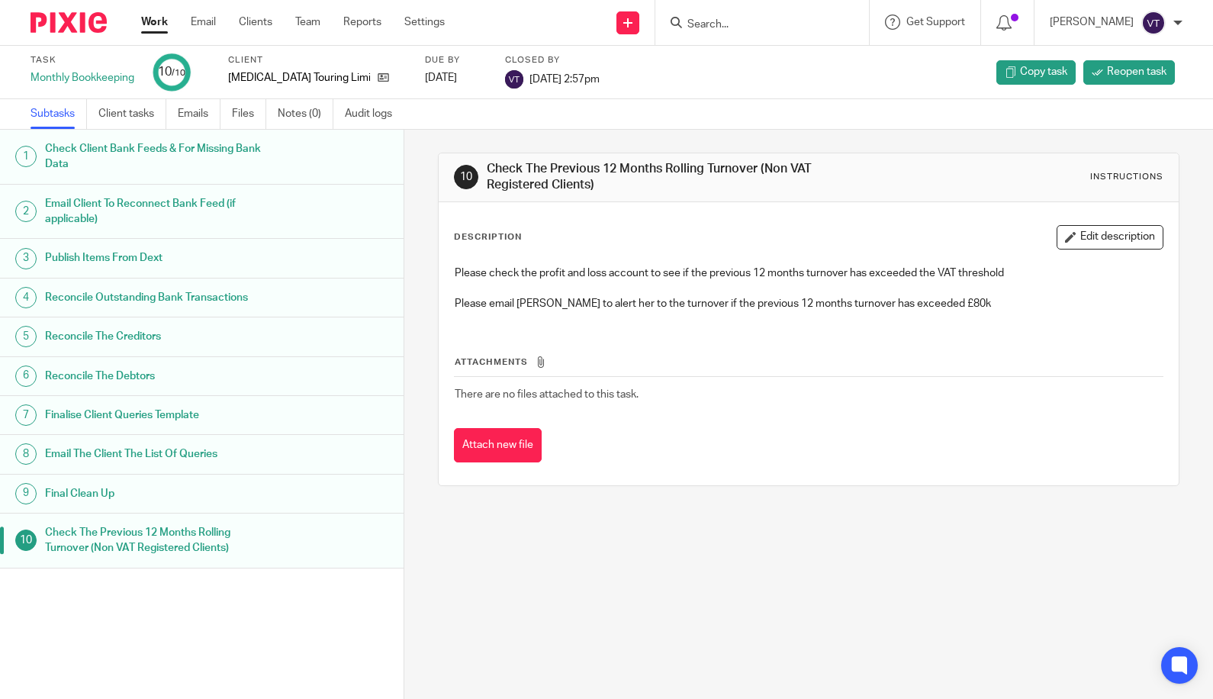
click at [713, 27] on input "Search" at bounding box center [754, 25] width 137 height 14
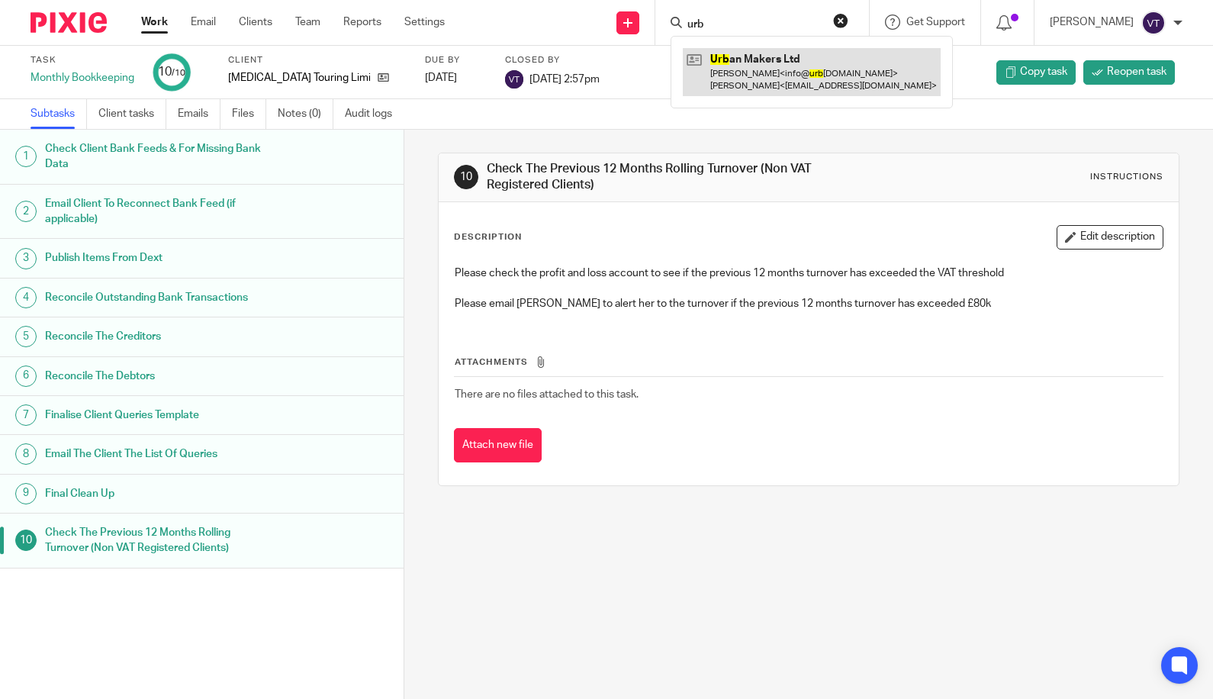
type input "urb"
click at [794, 72] on link at bounding box center [812, 71] width 258 height 47
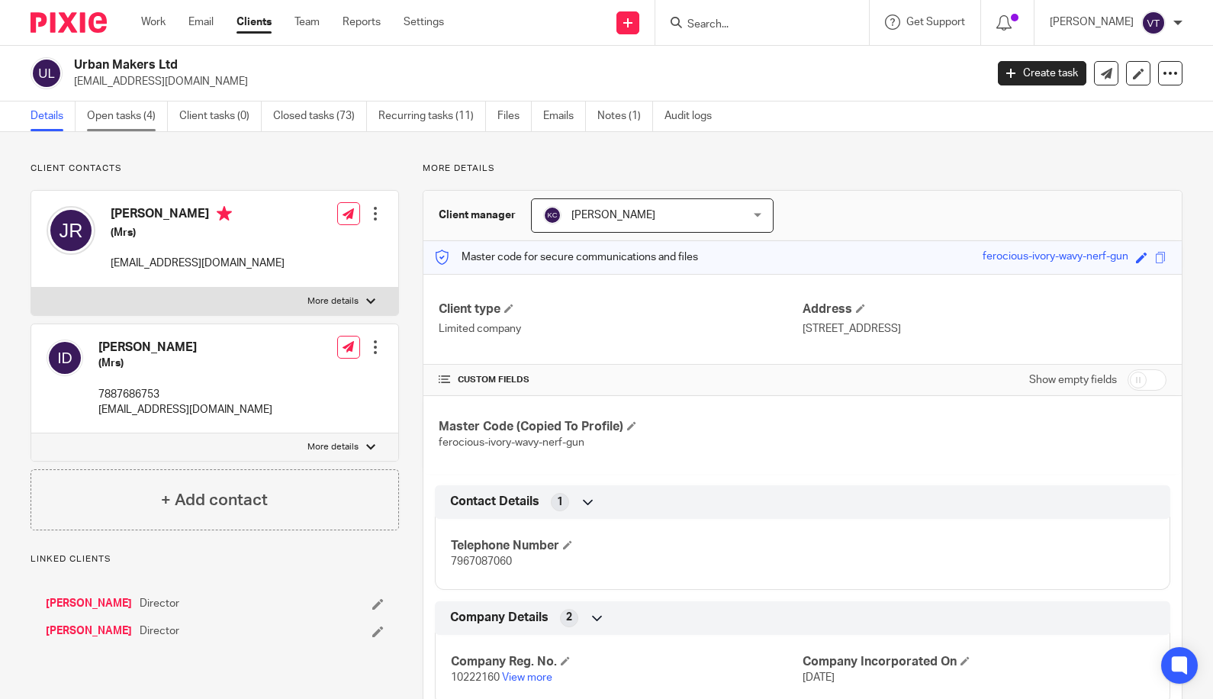
click at [137, 113] on link "Open tasks (4)" at bounding box center [127, 116] width 81 height 30
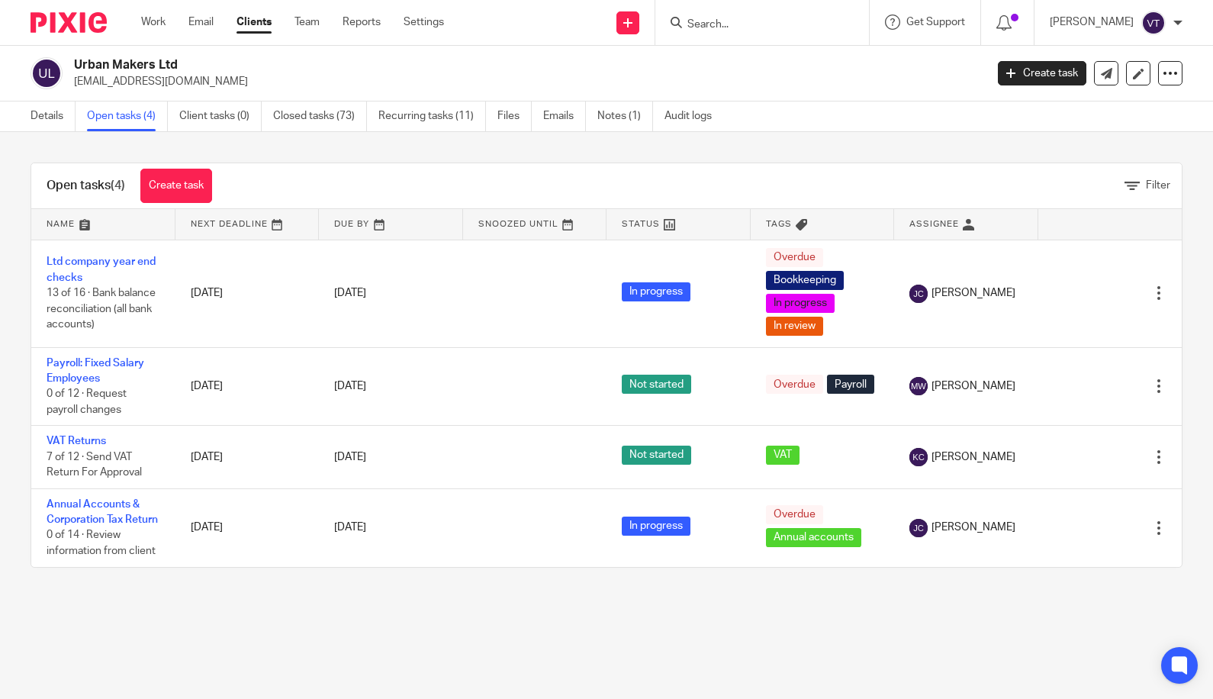
click at [737, 24] on input "Search" at bounding box center [754, 25] width 137 height 14
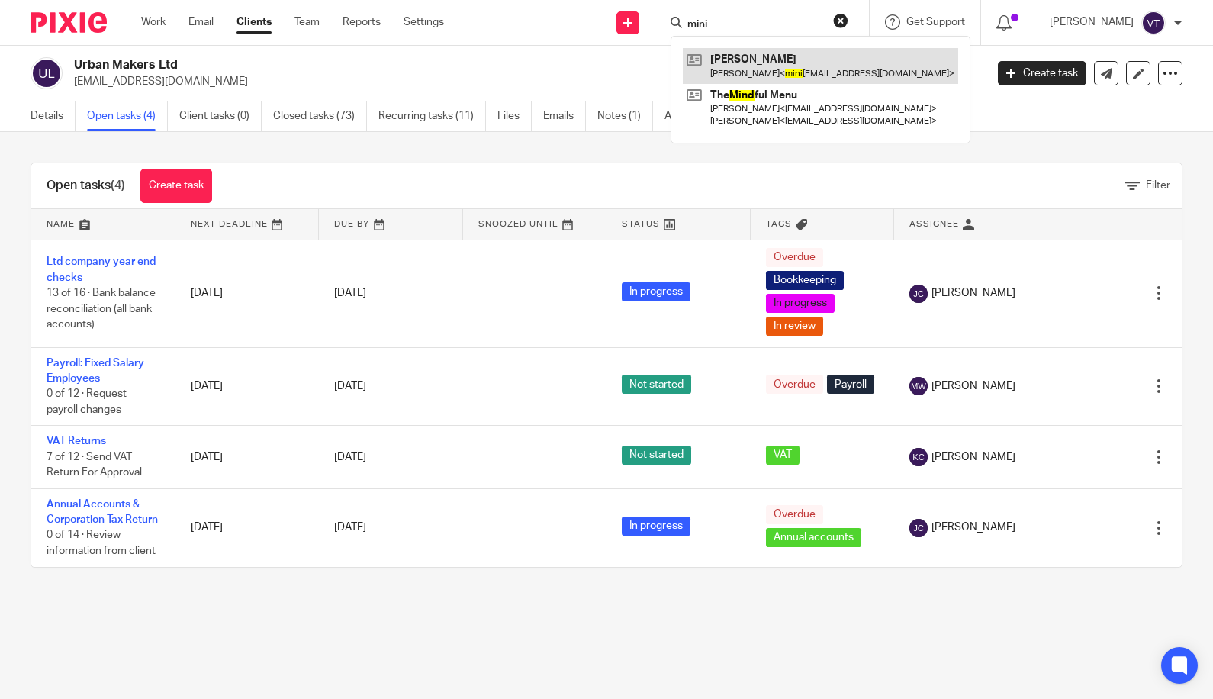
type input "mini"
click at [786, 63] on link at bounding box center [820, 65] width 275 height 35
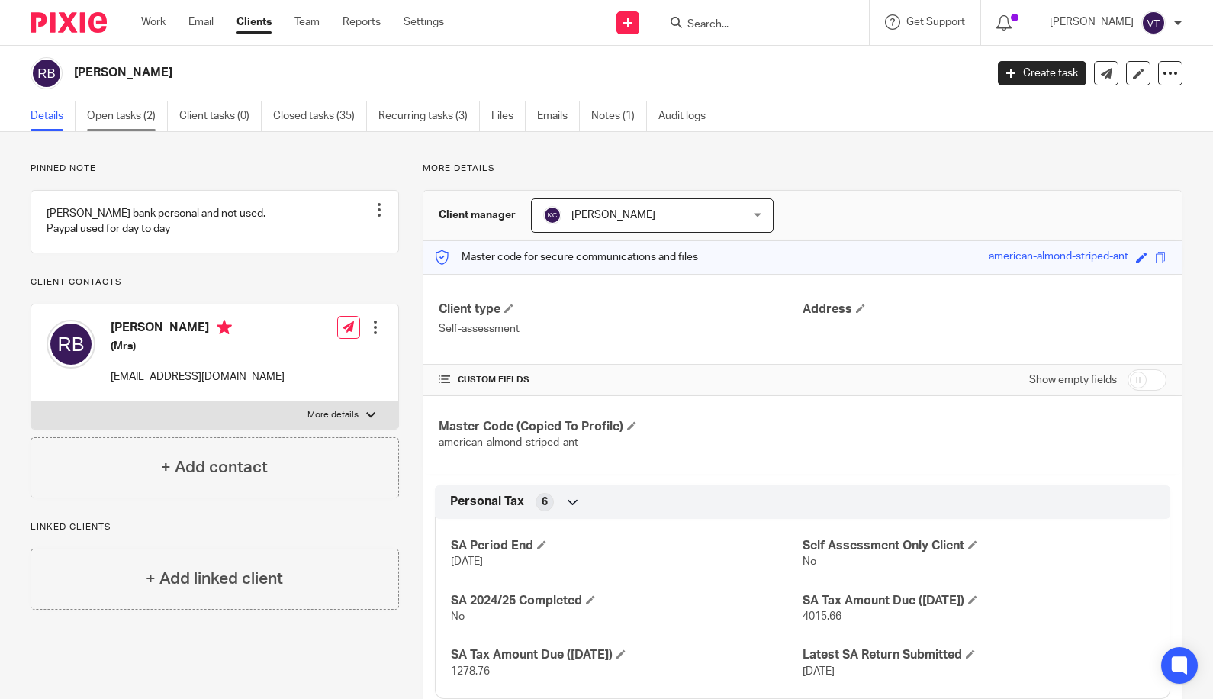
click at [137, 118] on link "Open tasks (2)" at bounding box center [127, 116] width 81 height 30
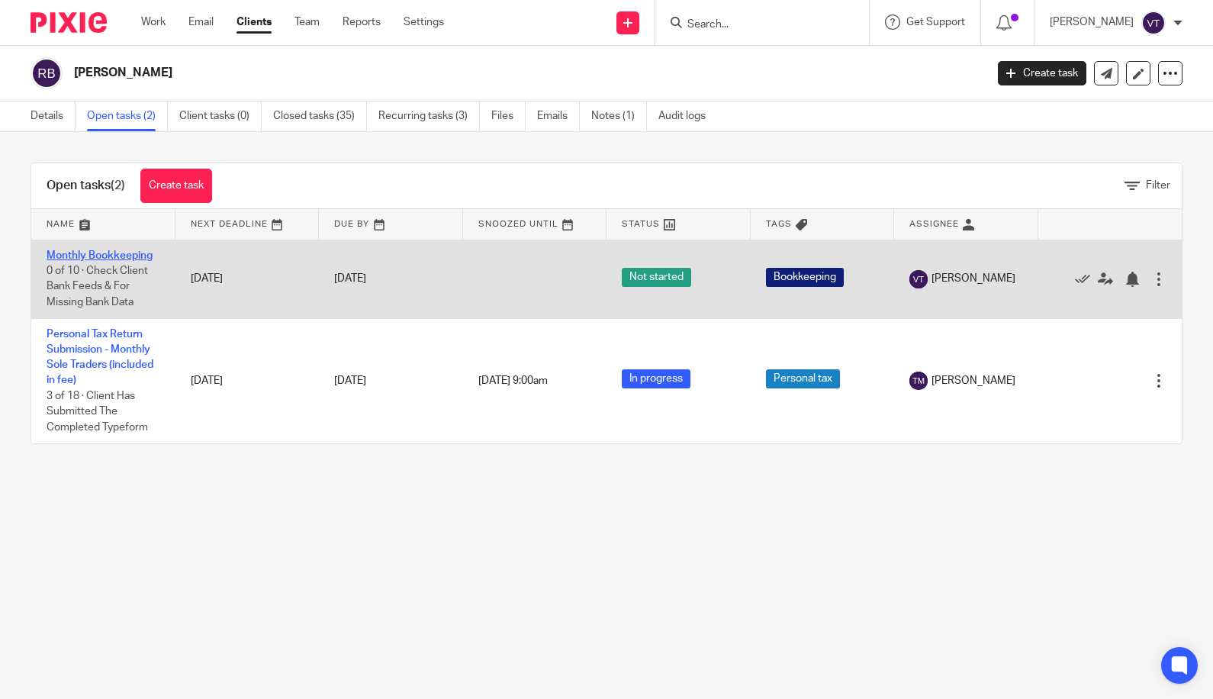
click at [120, 252] on link "Monthly Bookkeeping" at bounding box center [100, 255] width 106 height 11
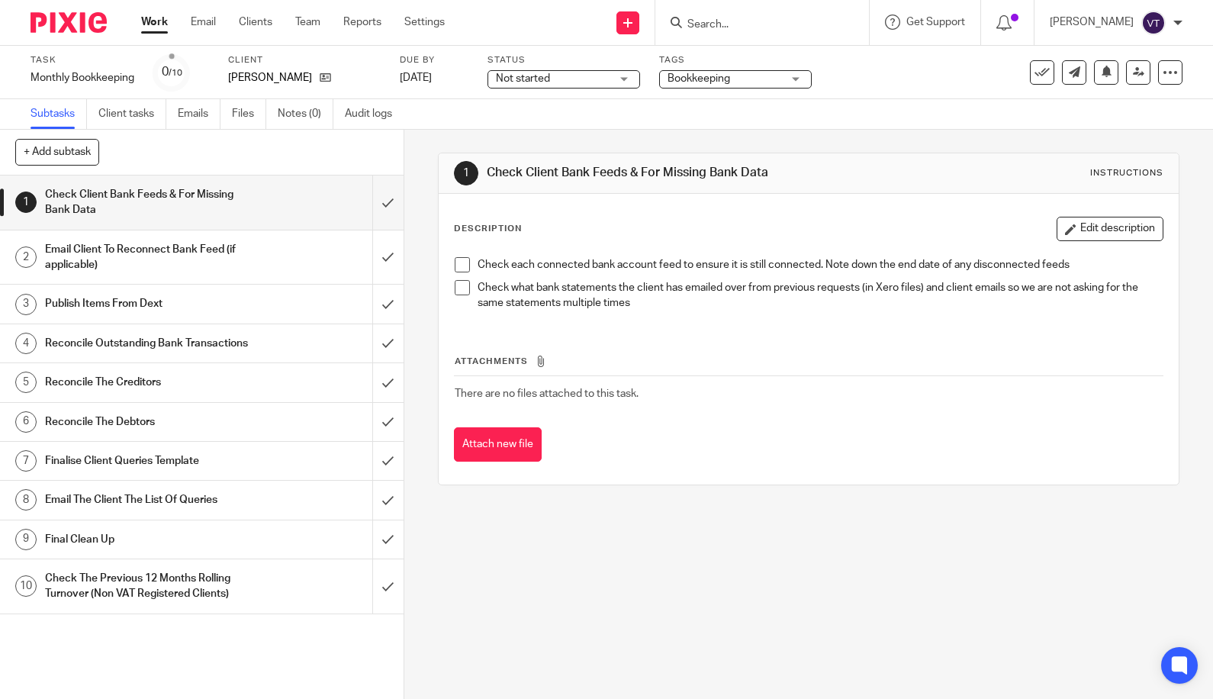
click at [594, 83] on span "Not started" at bounding box center [553, 79] width 114 height 16
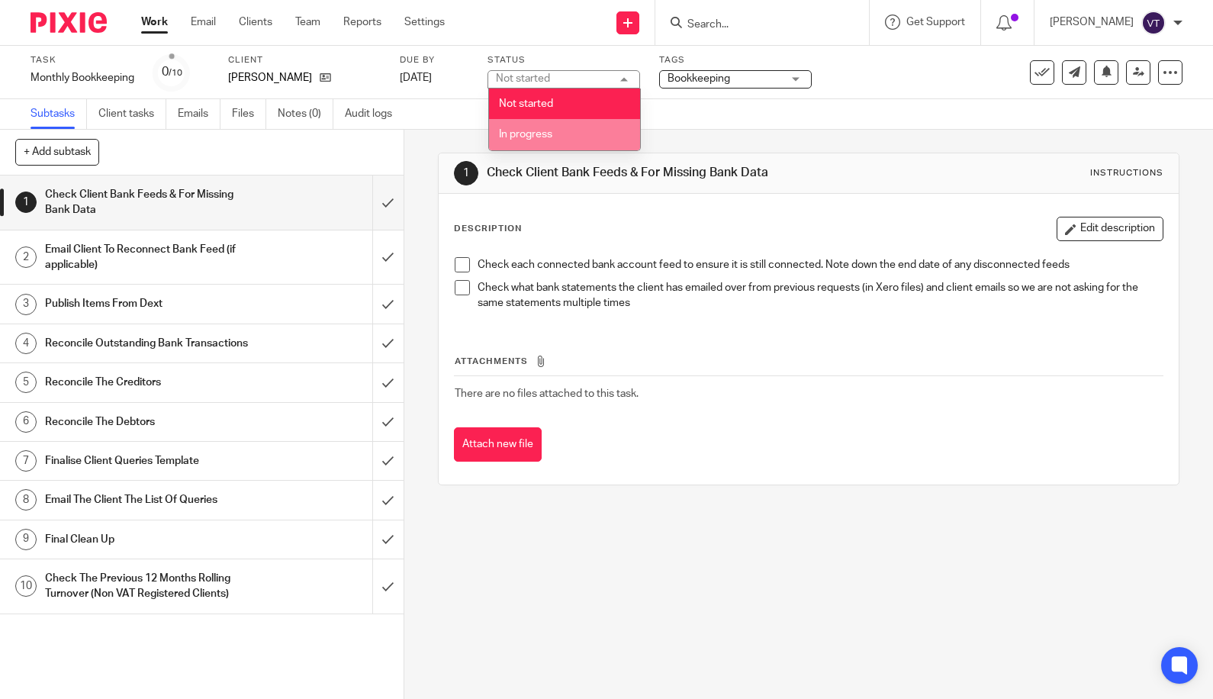
click at [603, 133] on li "In progress" at bounding box center [564, 134] width 151 height 31
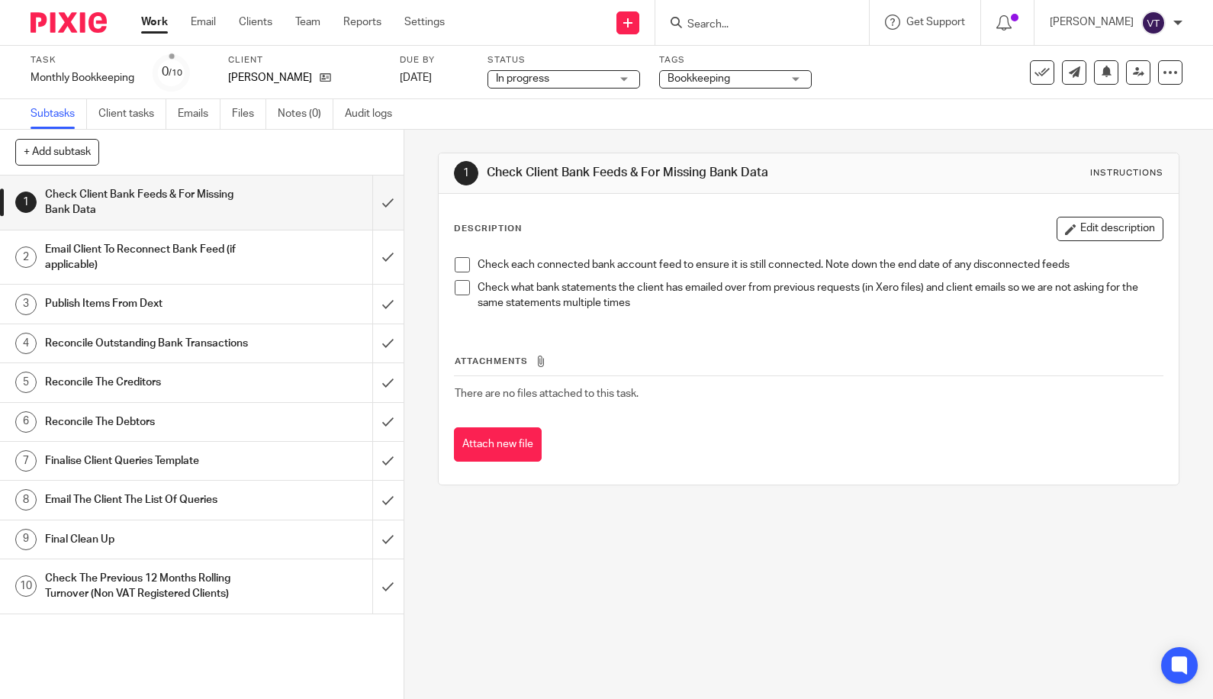
drag, startPoint x: 747, startPoint y: 72, endPoint x: 753, endPoint y: 82, distance: 12.3
click at [748, 72] on span "Bookkeeping" at bounding box center [725, 79] width 114 height 16
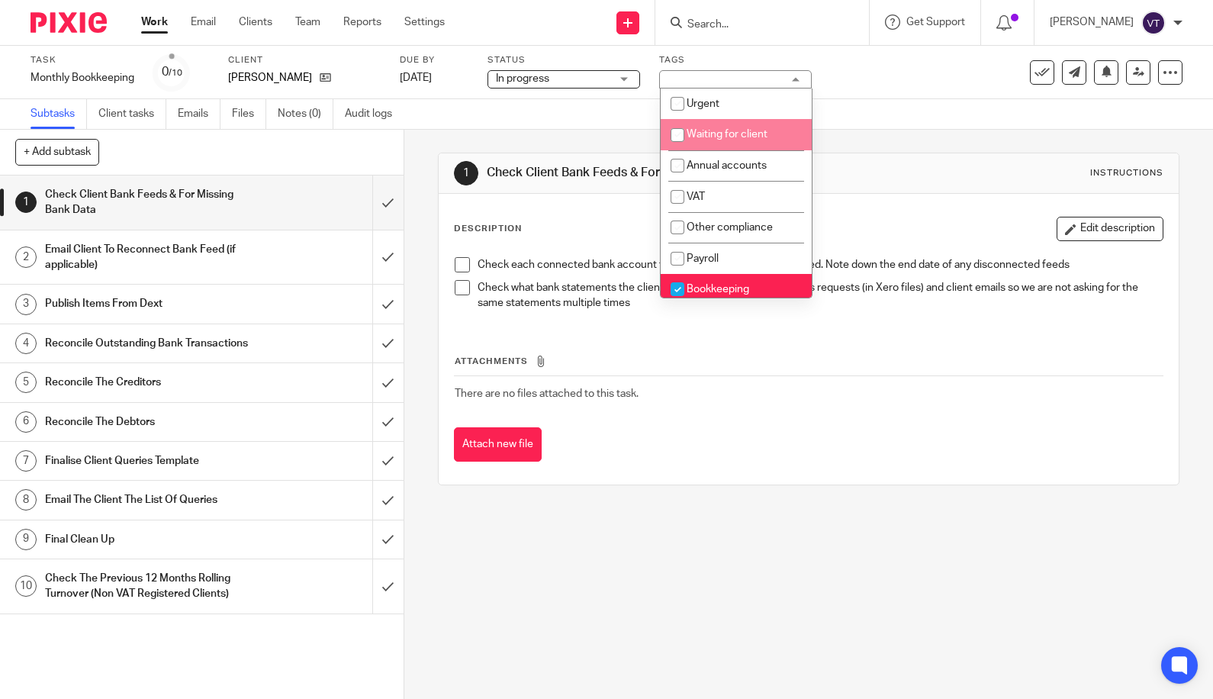
click at [761, 129] on span "Waiting for client" at bounding box center [727, 134] width 81 height 11
checkbox input "true"
click at [737, 21] on input "Search" at bounding box center [754, 25] width 137 height 14
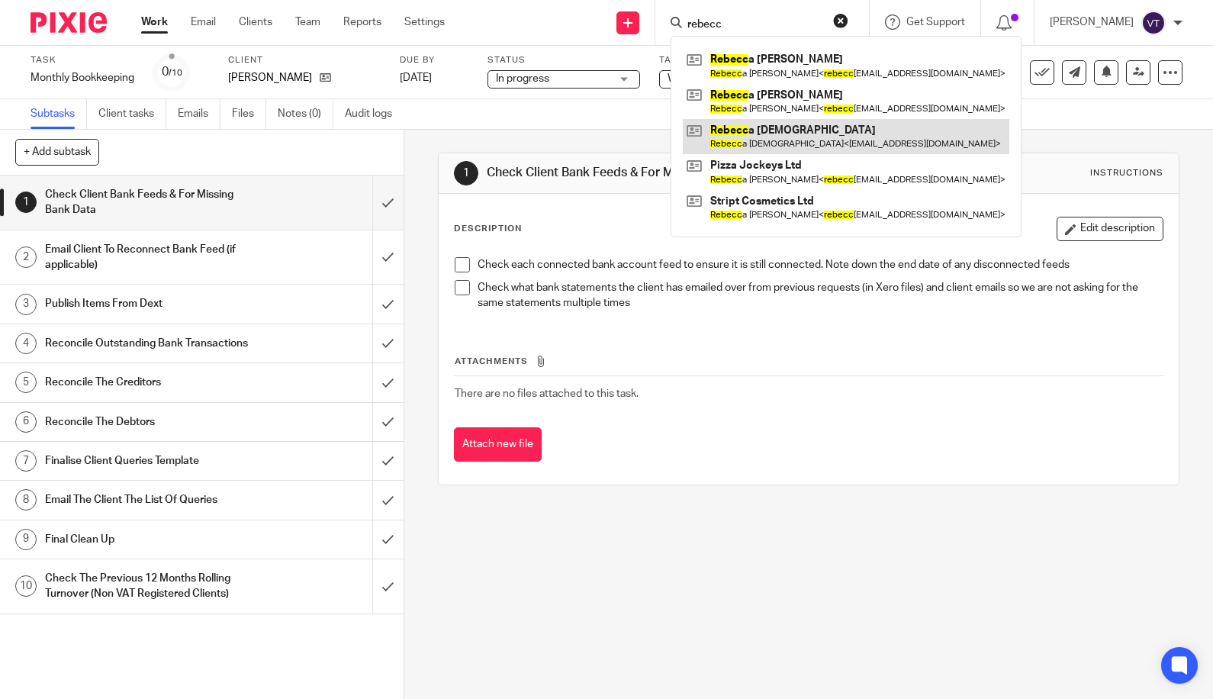
type input "rebecc"
click at [823, 137] on link at bounding box center [846, 136] width 327 height 35
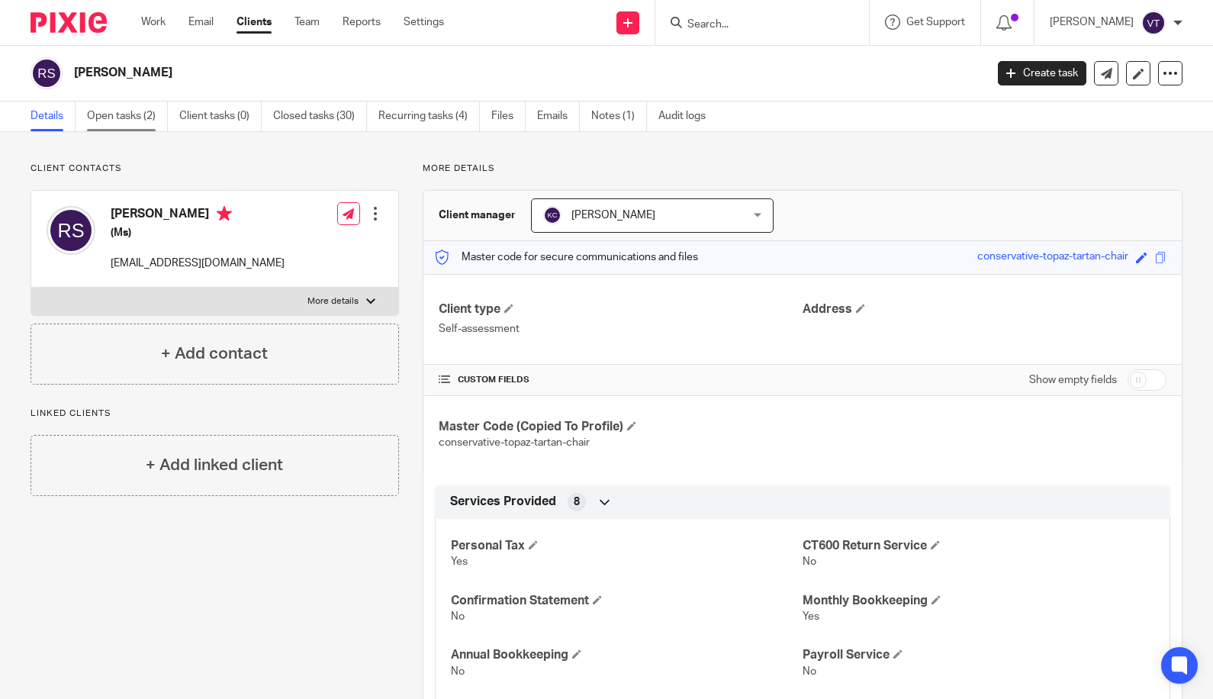
click at [128, 126] on link "Open tasks (2)" at bounding box center [127, 116] width 81 height 30
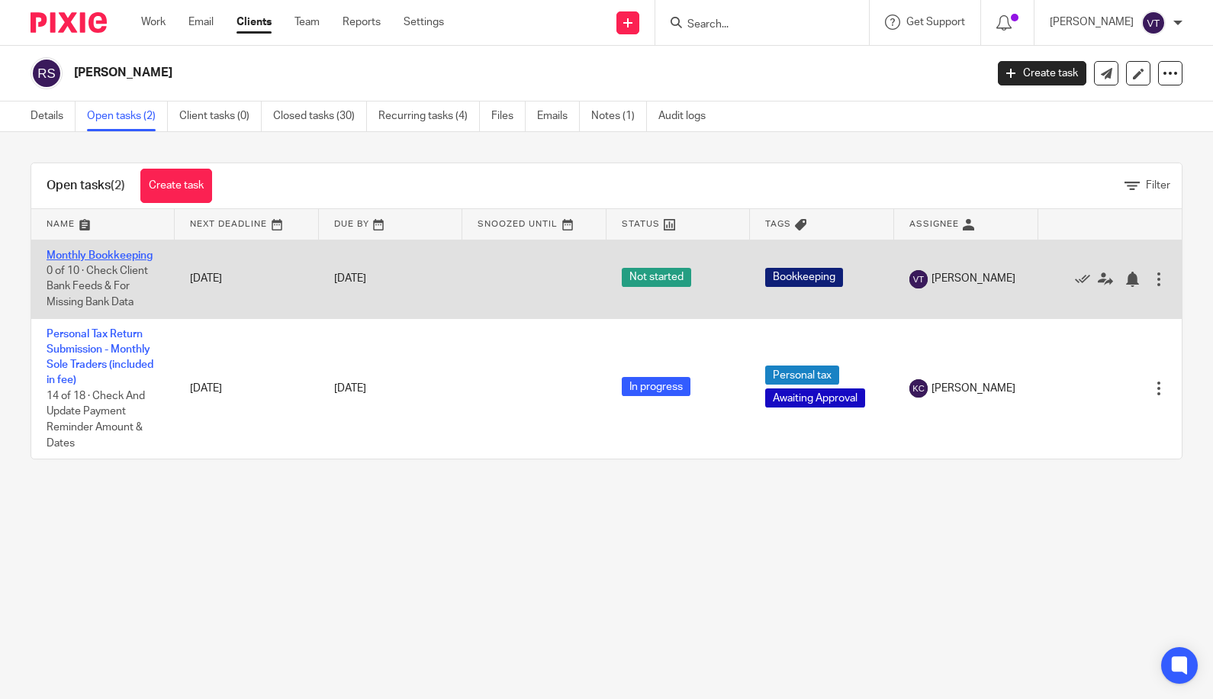
click at [124, 254] on link "Monthly Bookkeeping" at bounding box center [100, 255] width 106 height 11
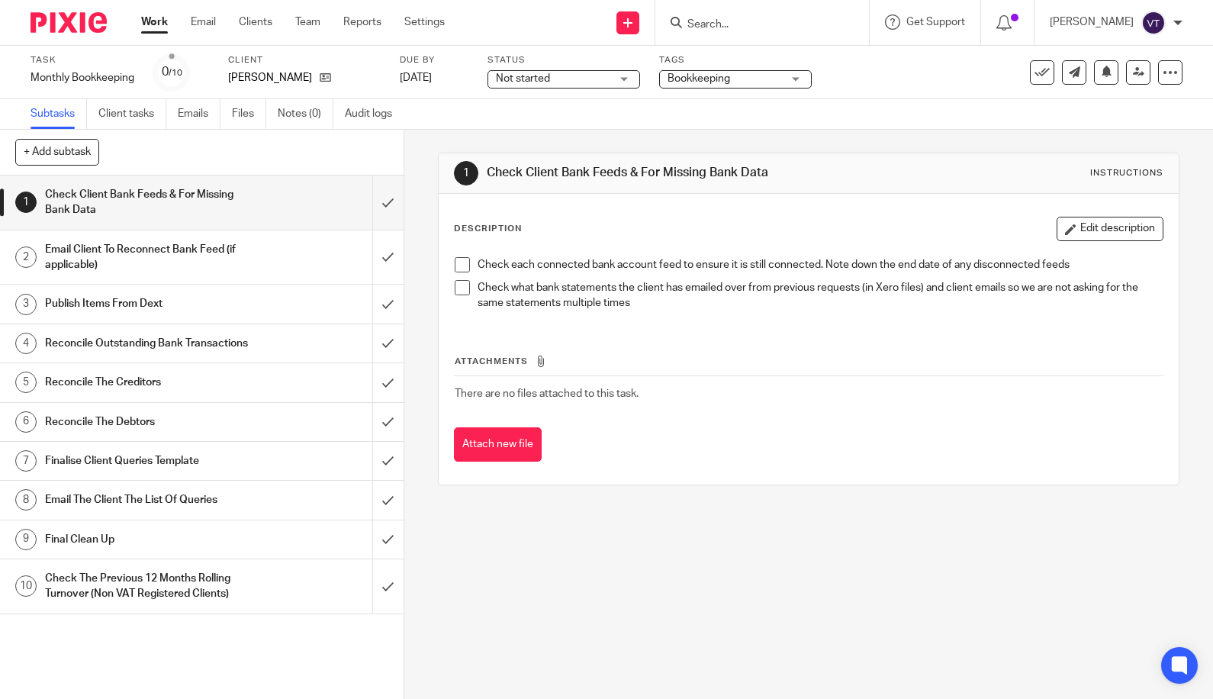
click at [613, 88] on div "Status Not started Not started Not started In progress 1" at bounding box center [564, 72] width 153 height 37
drag, startPoint x: 615, startPoint y: 83, endPoint x: 614, endPoint y: 91, distance: 7.7
click at [615, 83] on div "Not started Not started" at bounding box center [564, 79] width 153 height 18
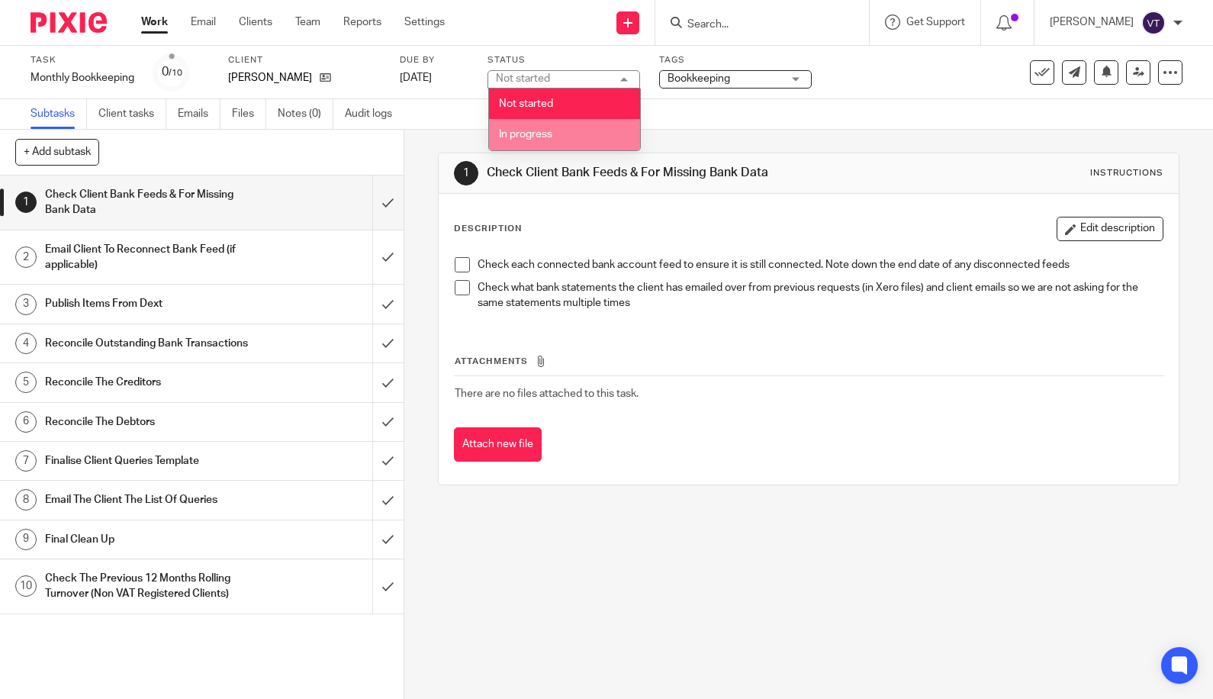
click at [587, 136] on li "In progress" at bounding box center [564, 134] width 151 height 31
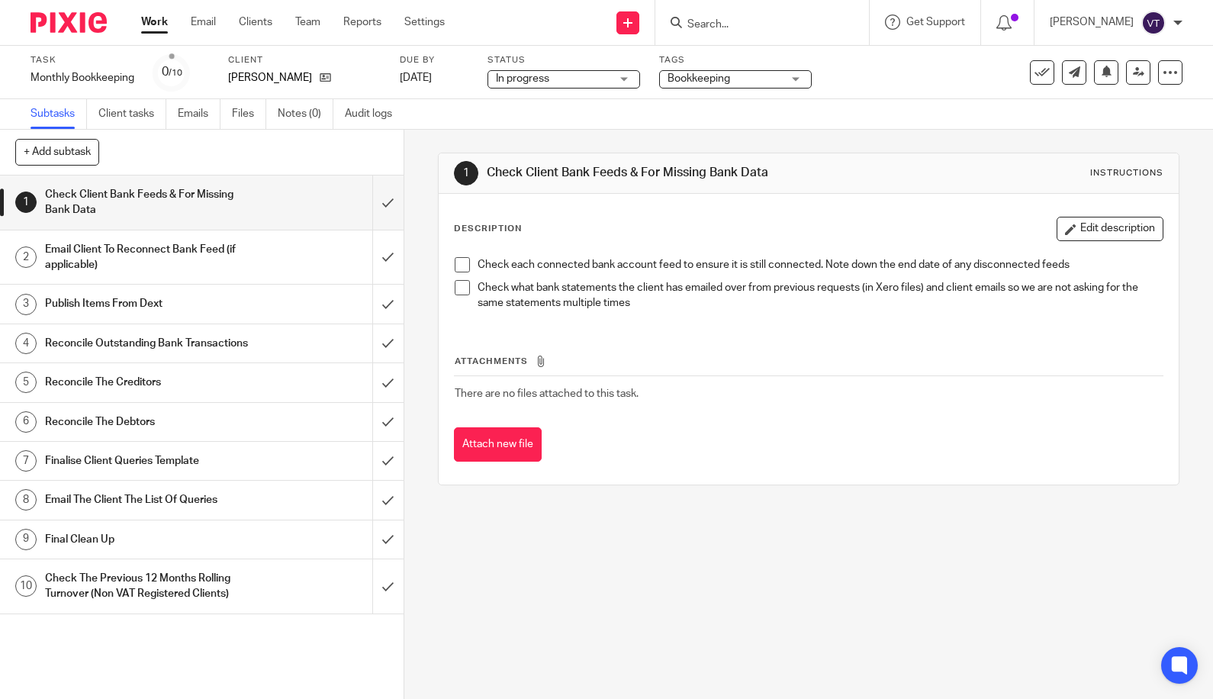
click at [774, 82] on span "Bookkeeping" at bounding box center [725, 79] width 114 height 16
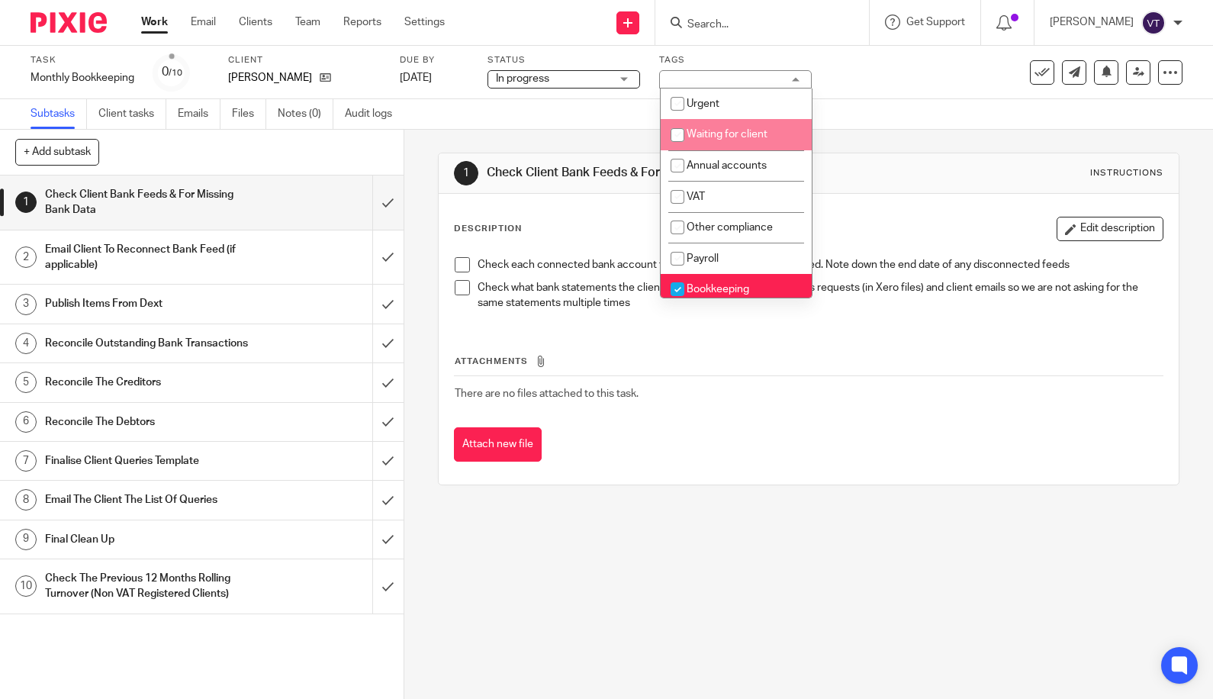
click at [772, 137] on li "Waiting for client" at bounding box center [736, 134] width 151 height 31
checkbox input "true"
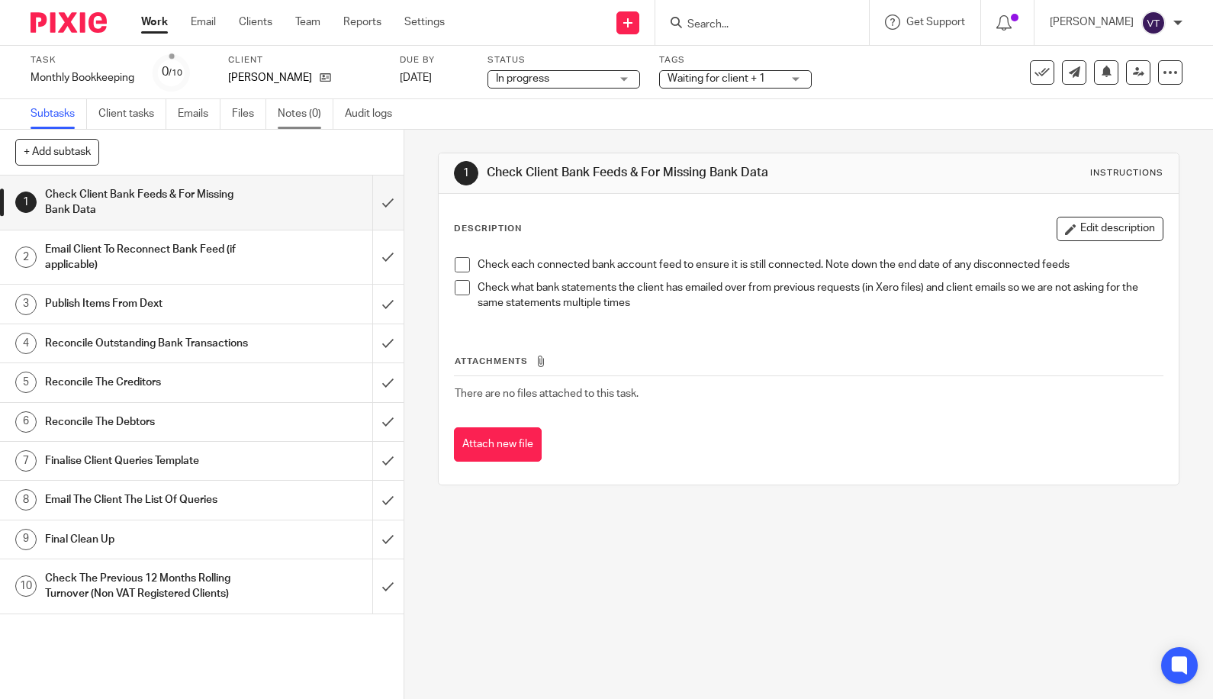
click at [307, 112] on link "Notes (0)" at bounding box center [306, 114] width 56 height 30
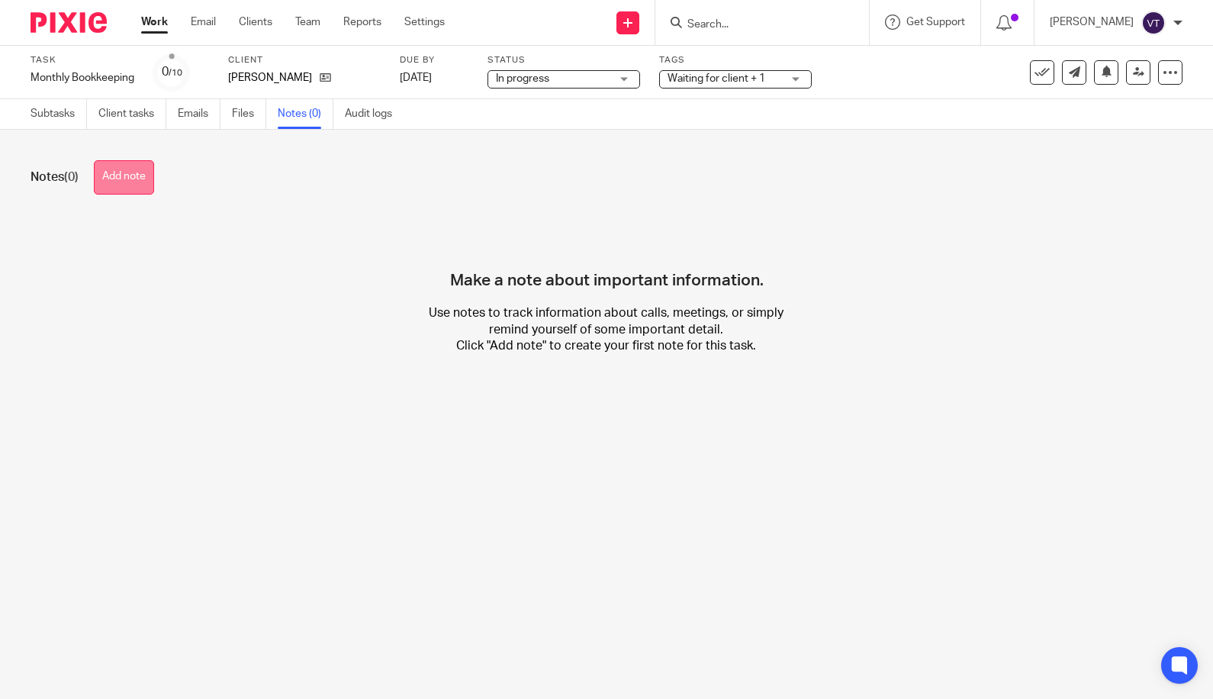
click at [140, 177] on button "Add note" at bounding box center [124, 177] width 60 height 34
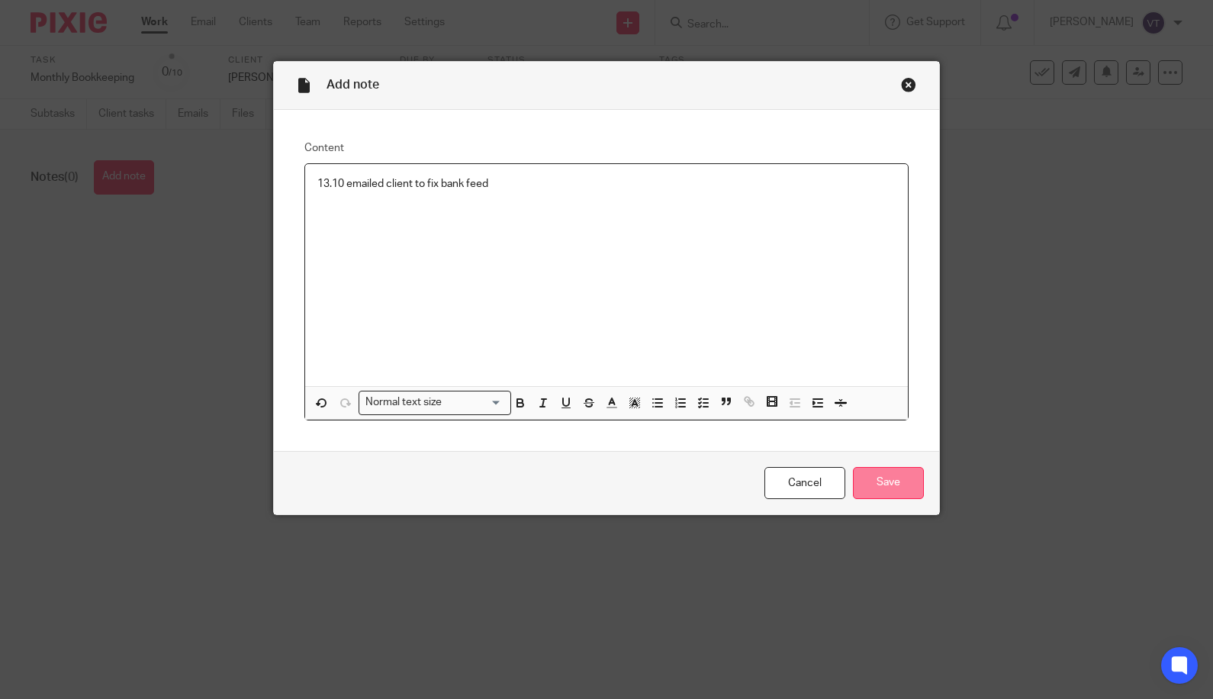
click at [887, 484] on input "Save" at bounding box center [888, 483] width 71 height 33
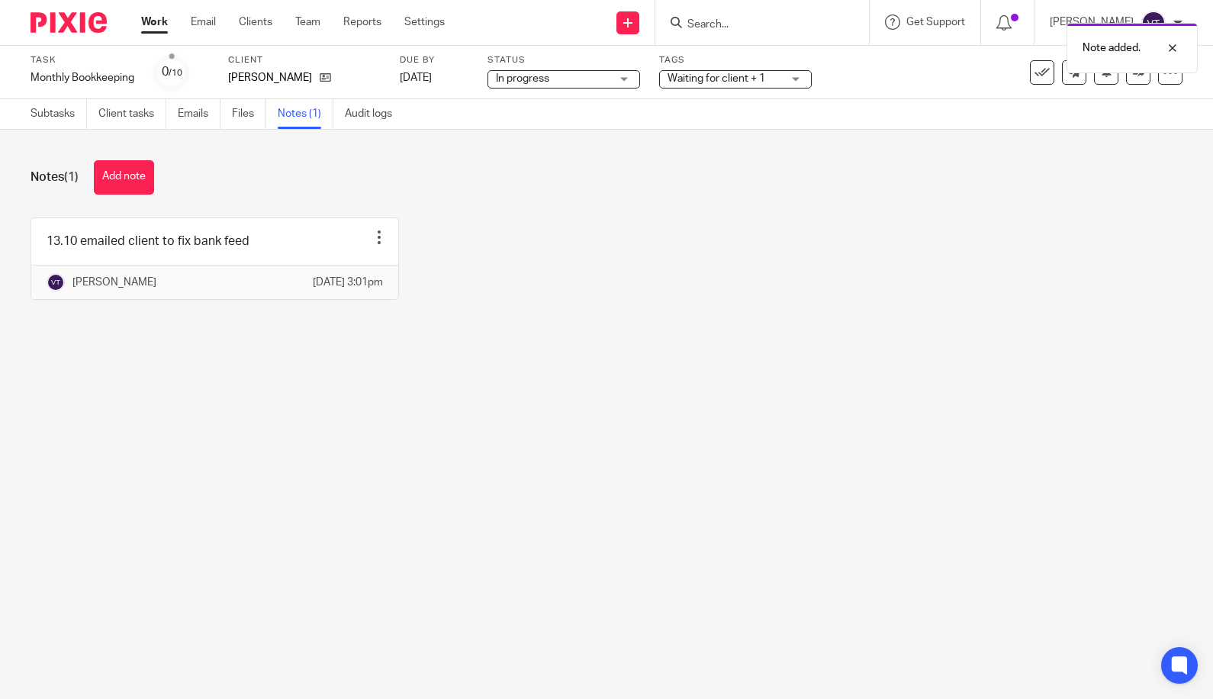
drag, startPoint x: 746, startPoint y: 25, endPoint x: 719, endPoint y: 22, distance: 27.6
click at [744, 24] on div "Note added." at bounding box center [902, 44] width 591 height 58
drag, startPoint x: 731, startPoint y: 18, endPoint x: 726, endPoint y: 27, distance: 10.2
click at [731, 24] on div "Note added." at bounding box center [902, 44] width 591 height 58
click at [705, 26] on input "Search" at bounding box center [754, 25] width 137 height 14
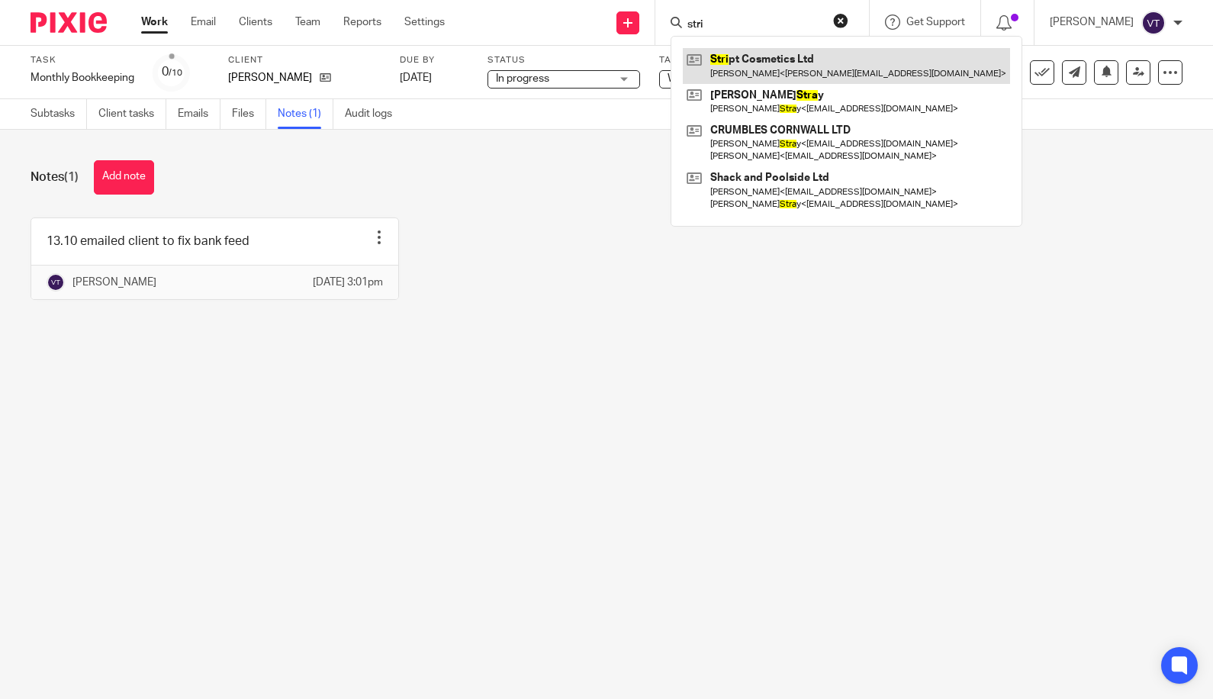
type input "stri"
click at [786, 63] on link at bounding box center [846, 65] width 327 height 35
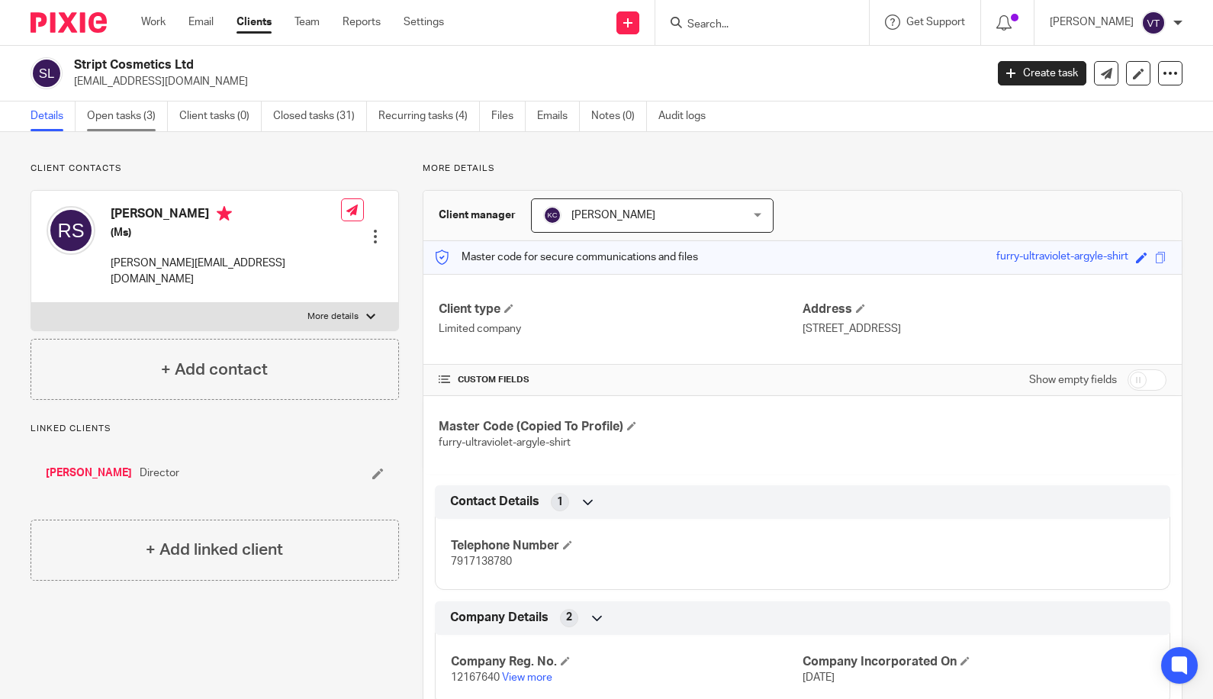
click at [129, 121] on link "Open tasks (3)" at bounding box center [127, 116] width 81 height 30
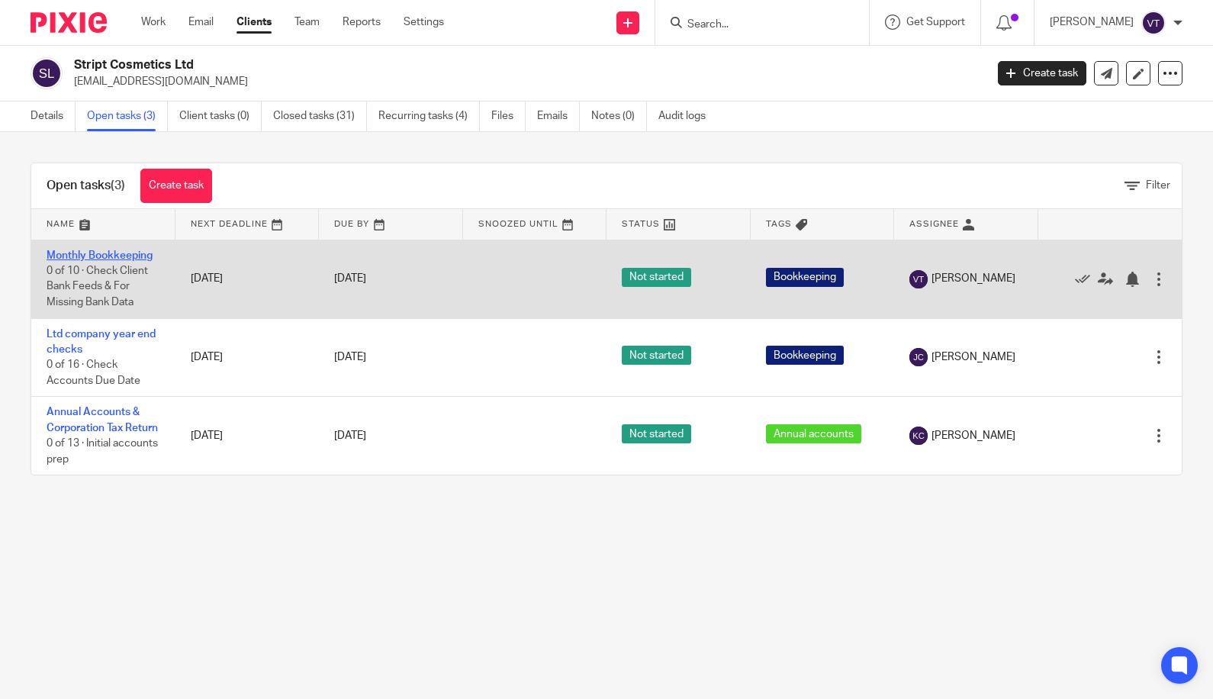
click at [129, 259] on link "Monthly Bookkeeping" at bounding box center [100, 255] width 106 height 11
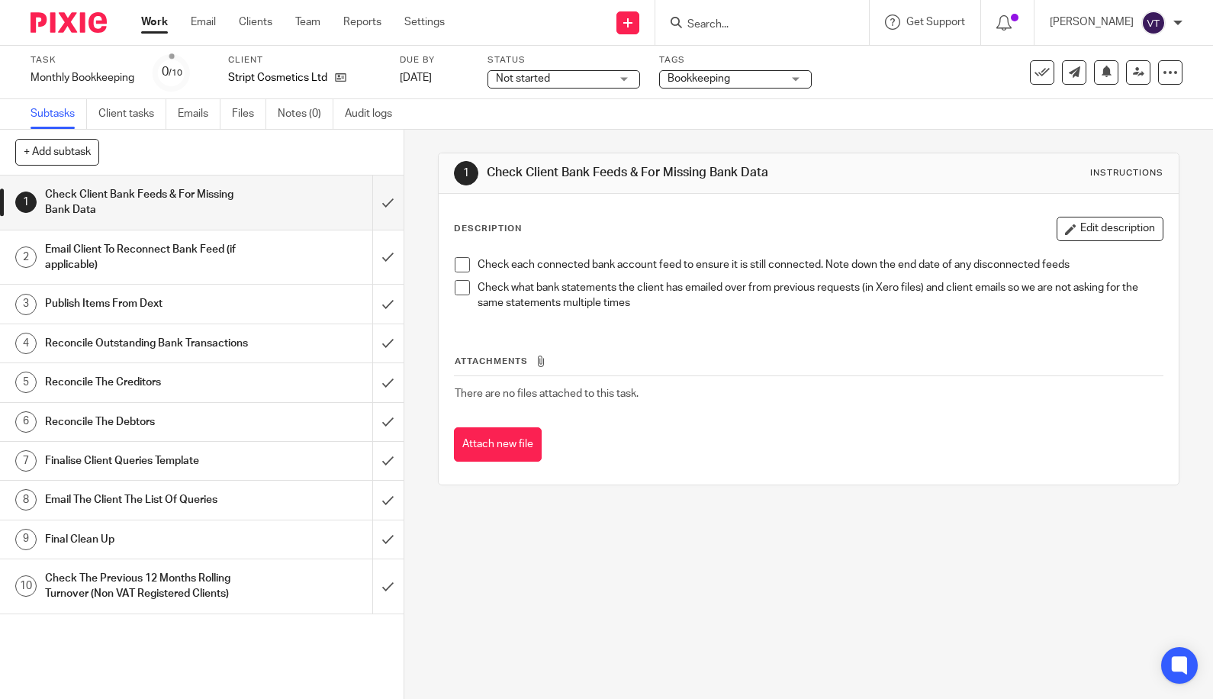
drag, startPoint x: 622, startPoint y: 77, endPoint x: 611, endPoint y: 102, distance: 27.3
click at [622, 78] on div "Not started Not started" at bounding box center [564, 79] width 153 height 18
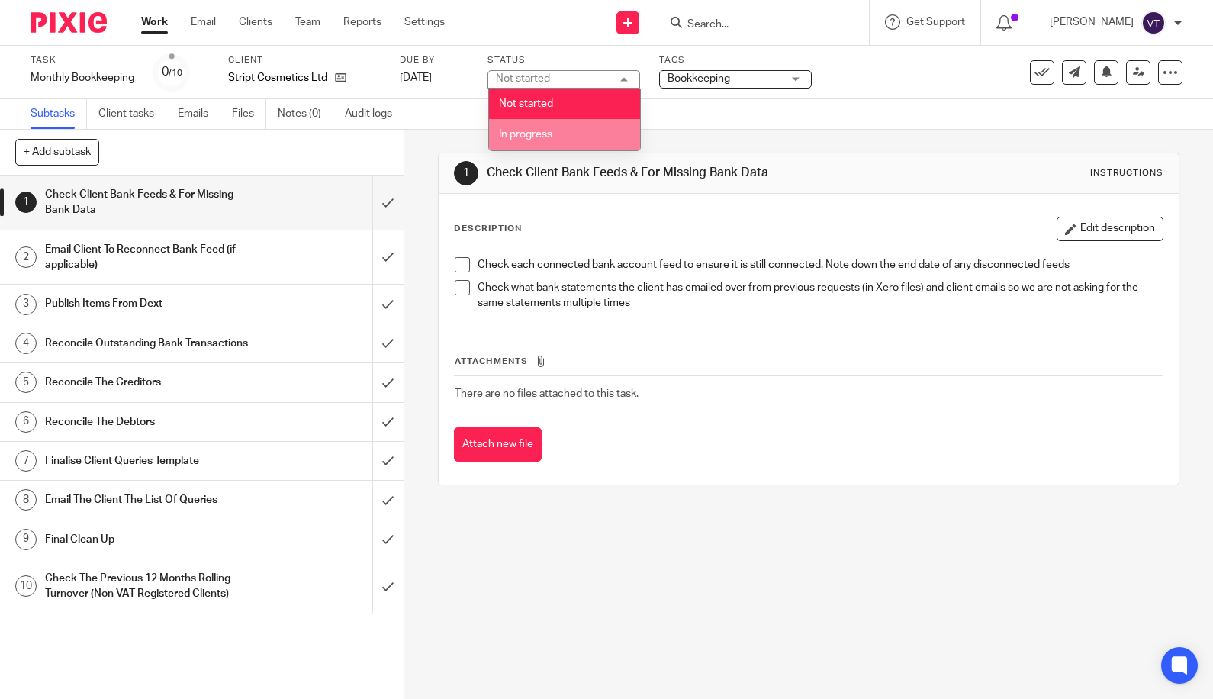
click at [594, 127] on li "In progress" at bounding box center [564, 134] width 151 height 31
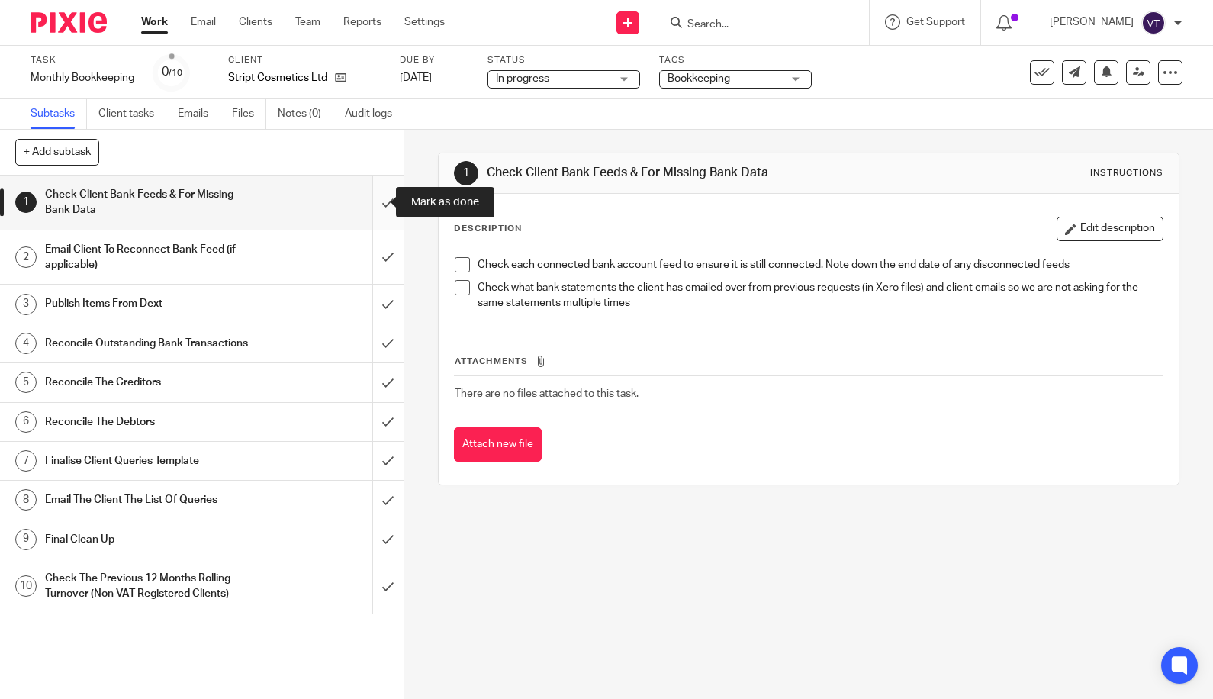
click at [378, 208] on input "submit" at bounding box center [202, 202] width 404 height 54
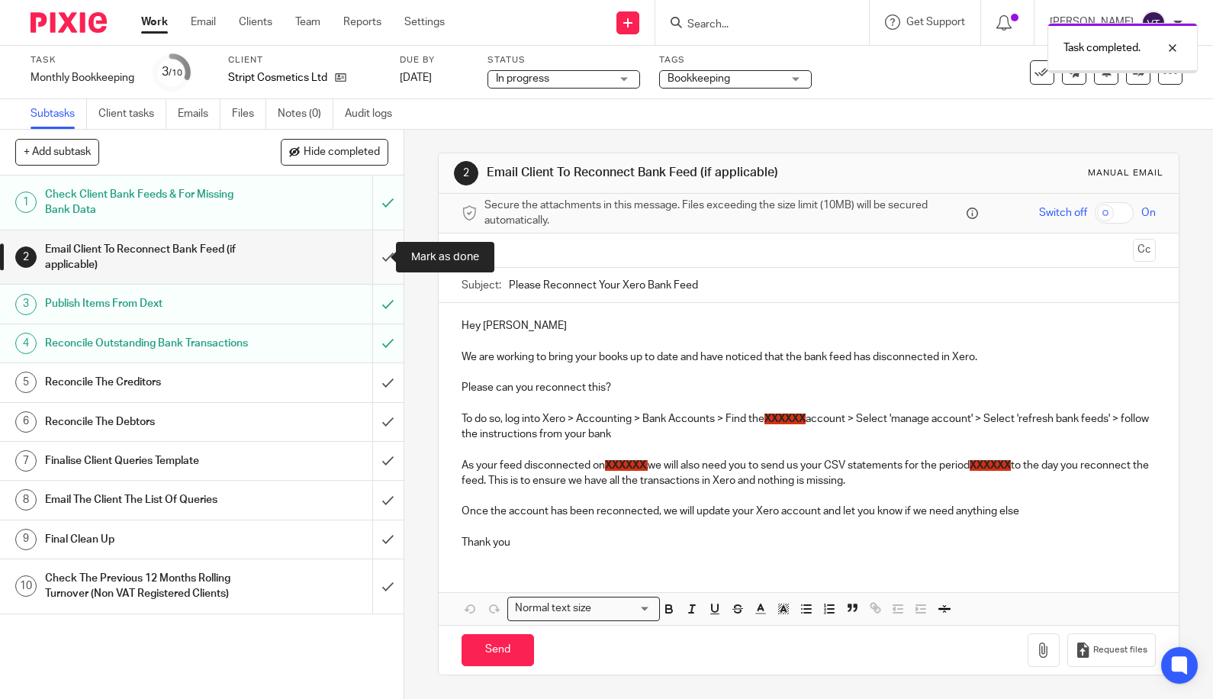
click at [372, 256] on input "submit" at bounding box center [202, 257] width 404 height 54
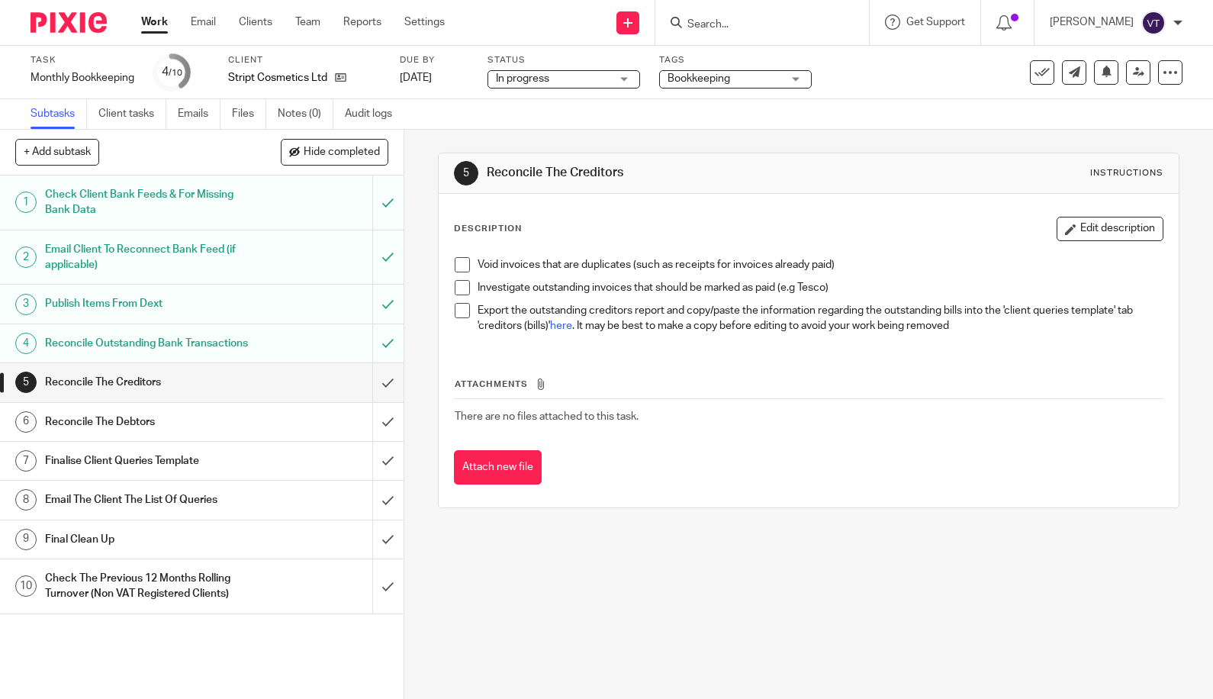
click at [371, 401] on input "submit" at bounding box center [202, 382] width 404 height 38
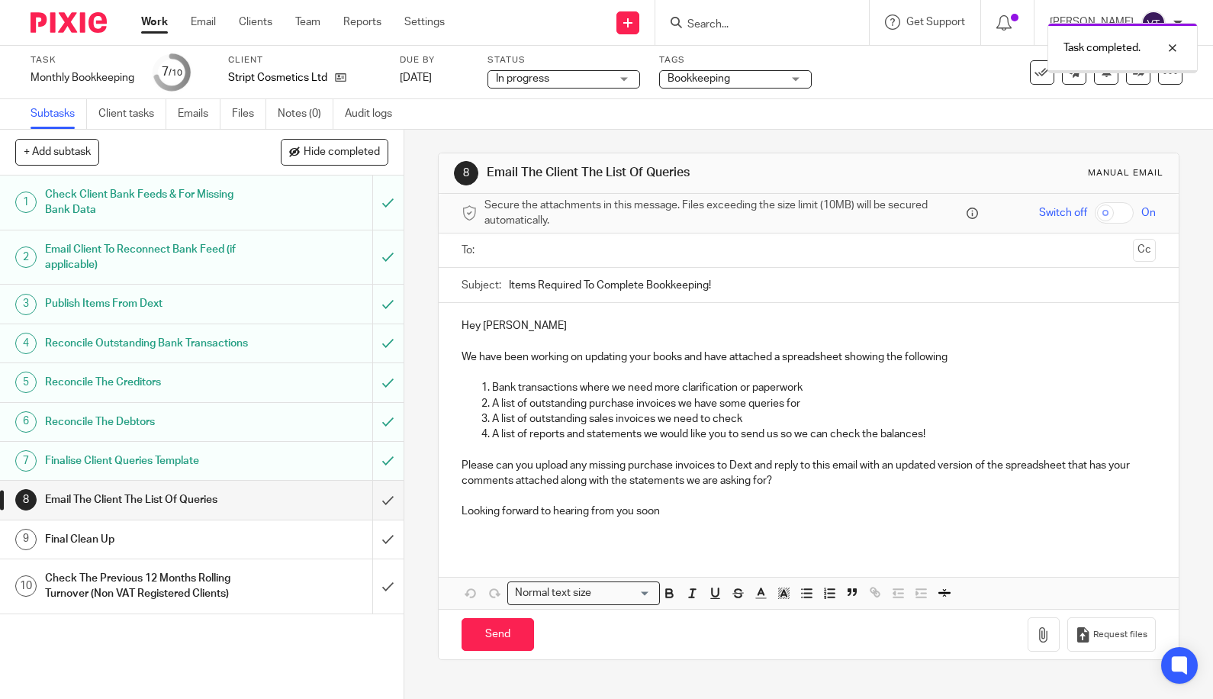
click at [375, 516] on input "submit" at bounding box center [202, 500] width 404 height 38
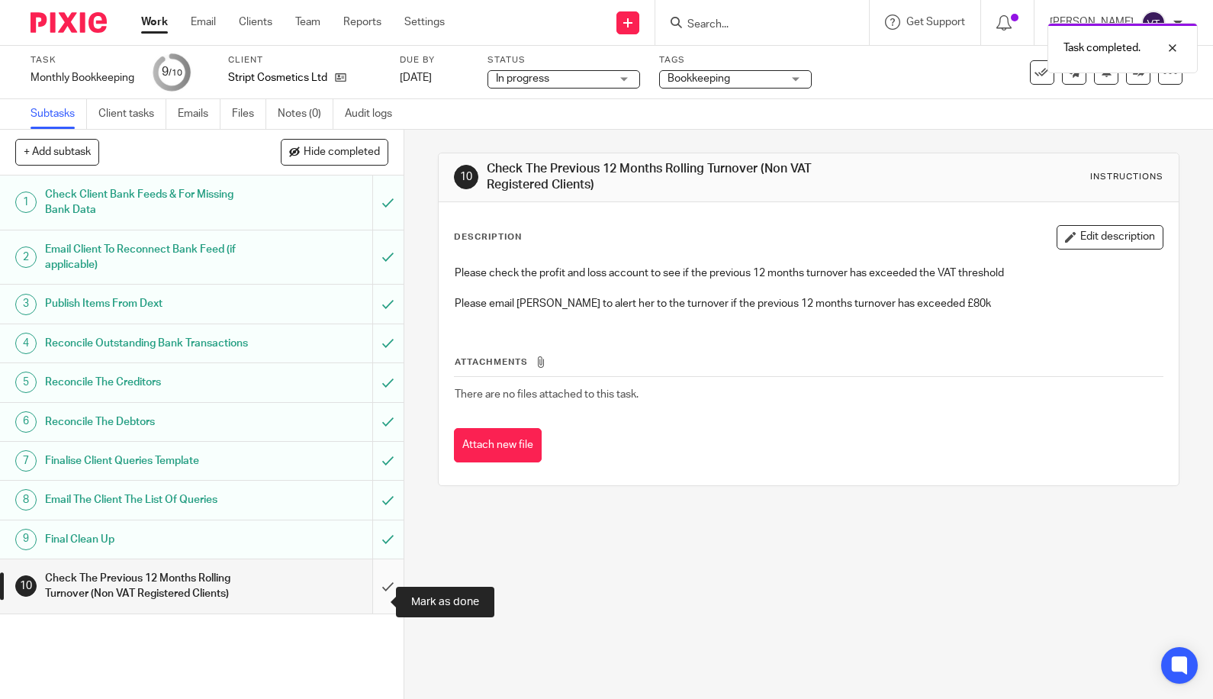
click at [365, 594] on input "submit" at bounding box center [202, 586] width 404 height 54
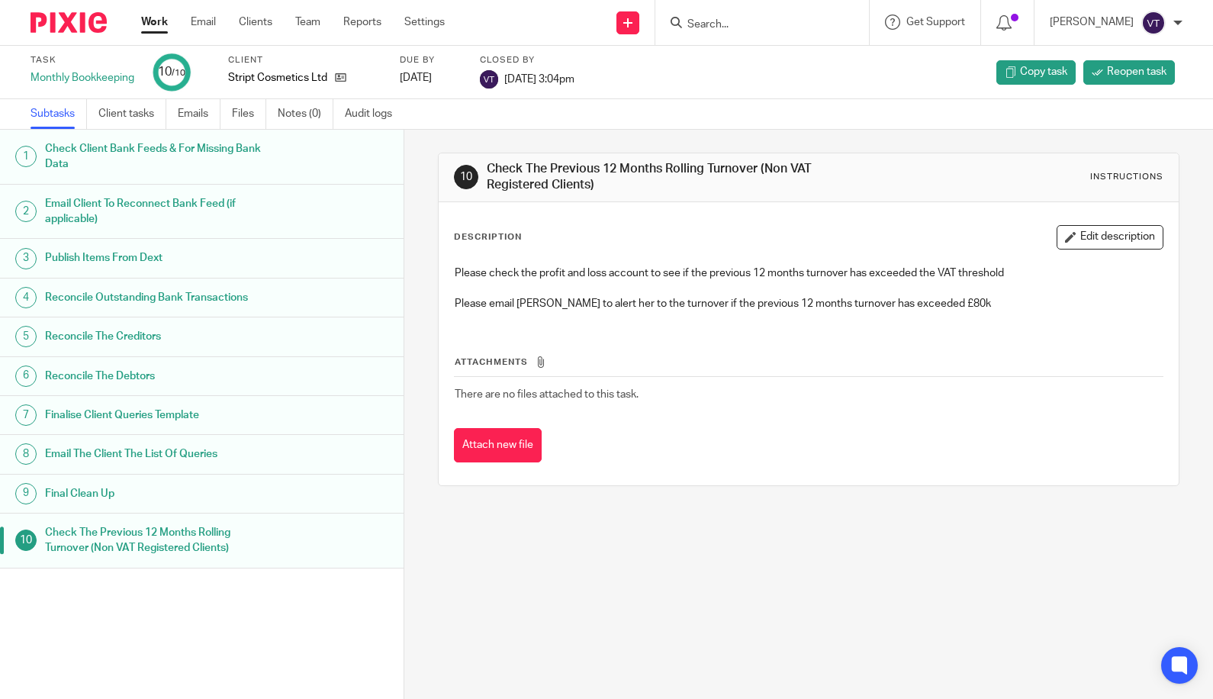
click at [726, 24] on input "Search" at bounding box center [754, 25] width 137 height 14
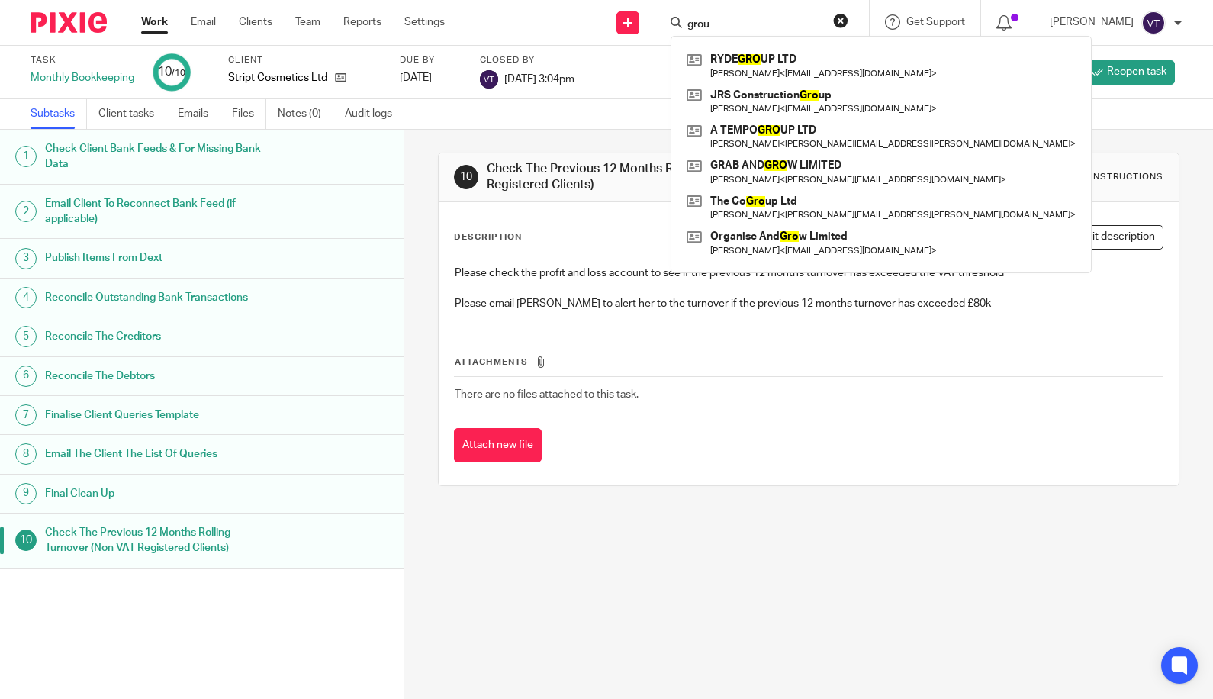
type input "group"
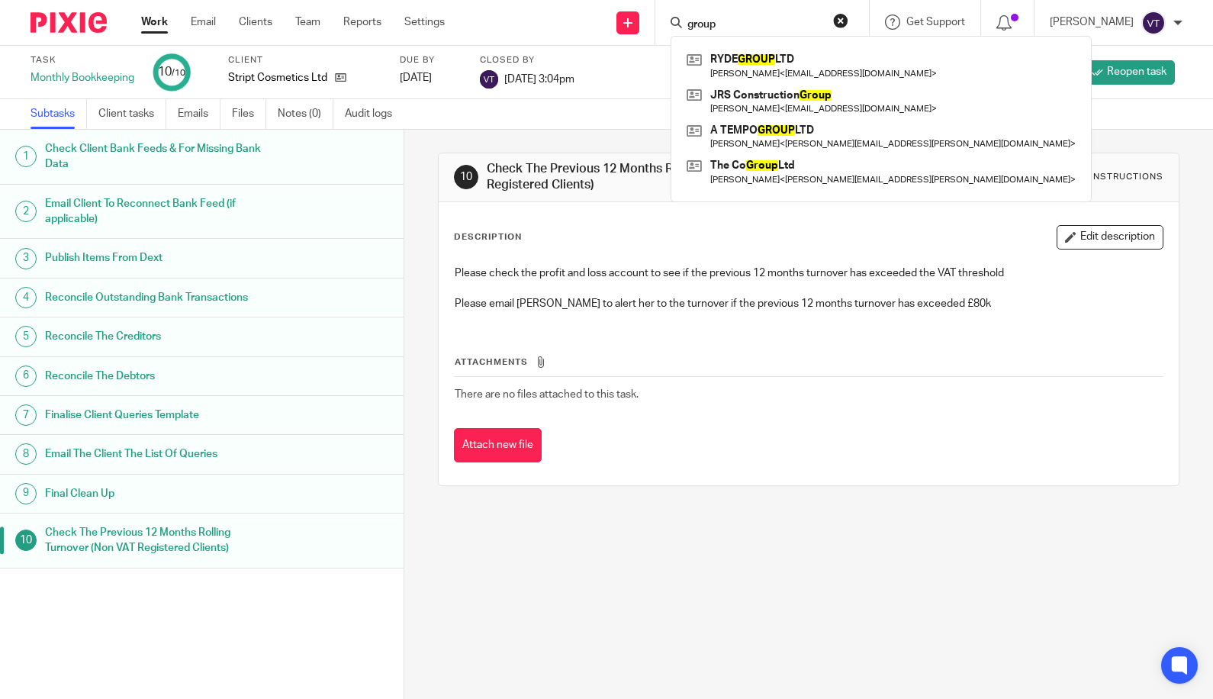
click at [684, 19] on div "group" at bounding box center [760, 22] width 178 height 19
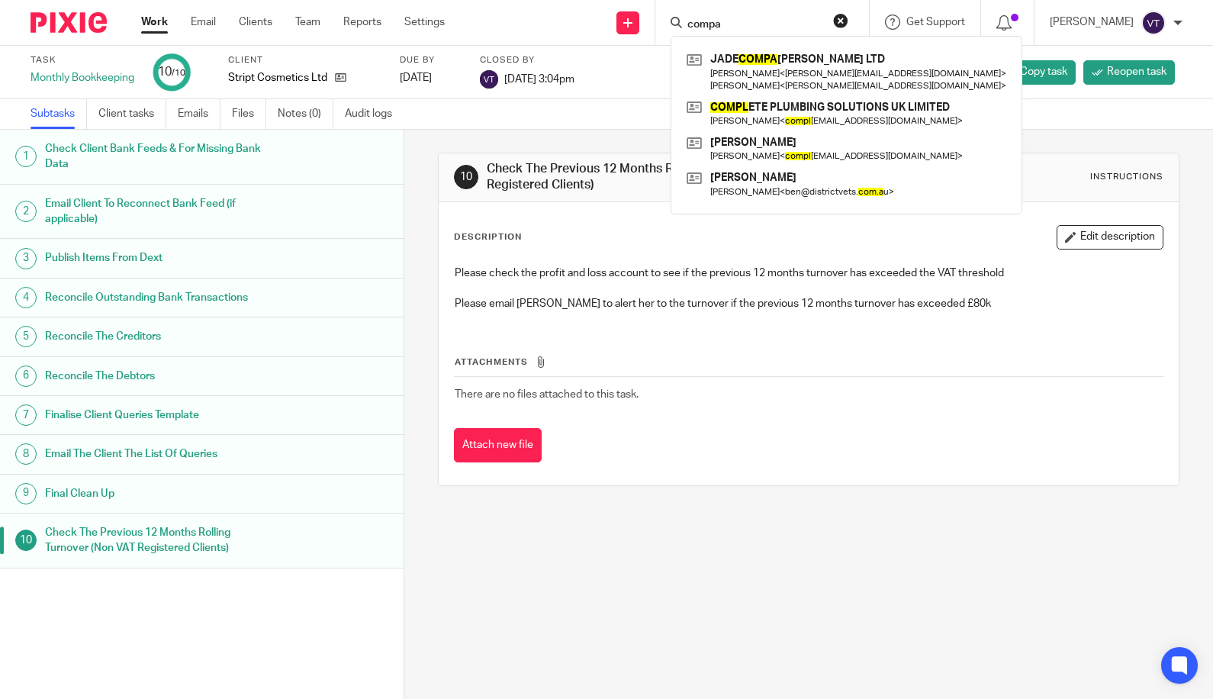
click at [747, 26] on input "compa" at bounding box center [754, 25] width 137 height 14
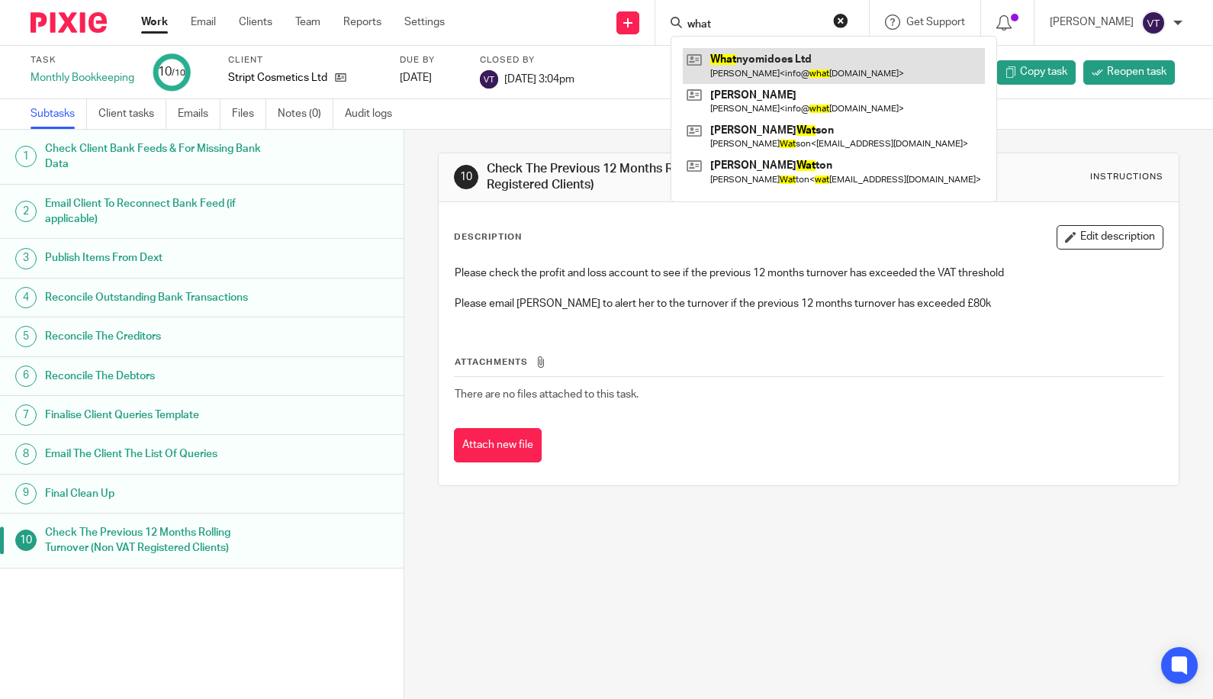
type input "what"
click at [773, 67] on link at bounding box center [834, 65] width 302 height 35
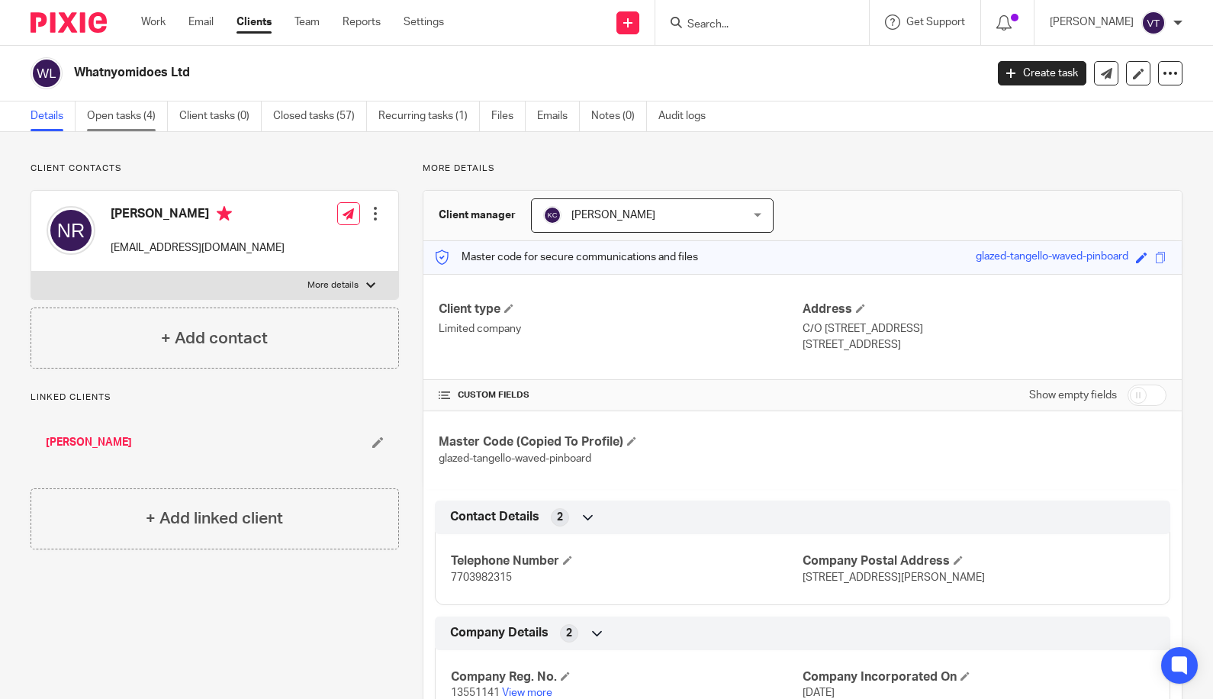
click at [139, 117] on link "Open tasks (4)" at bounding box center [127, 116] width 81 height 30
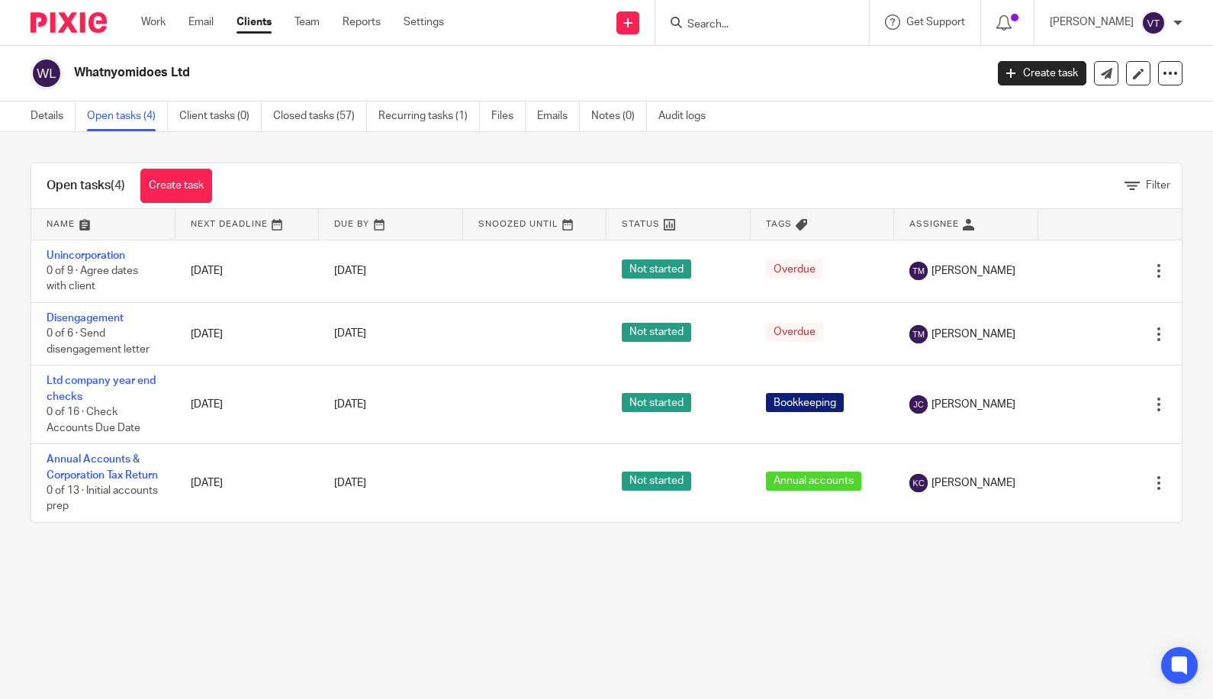
click at [708, 13] on form at bounding box center [767, 22] width 163 height 19
click at [745, 23] on input "Search" at bounding box center [754, 25] width 137 height 14
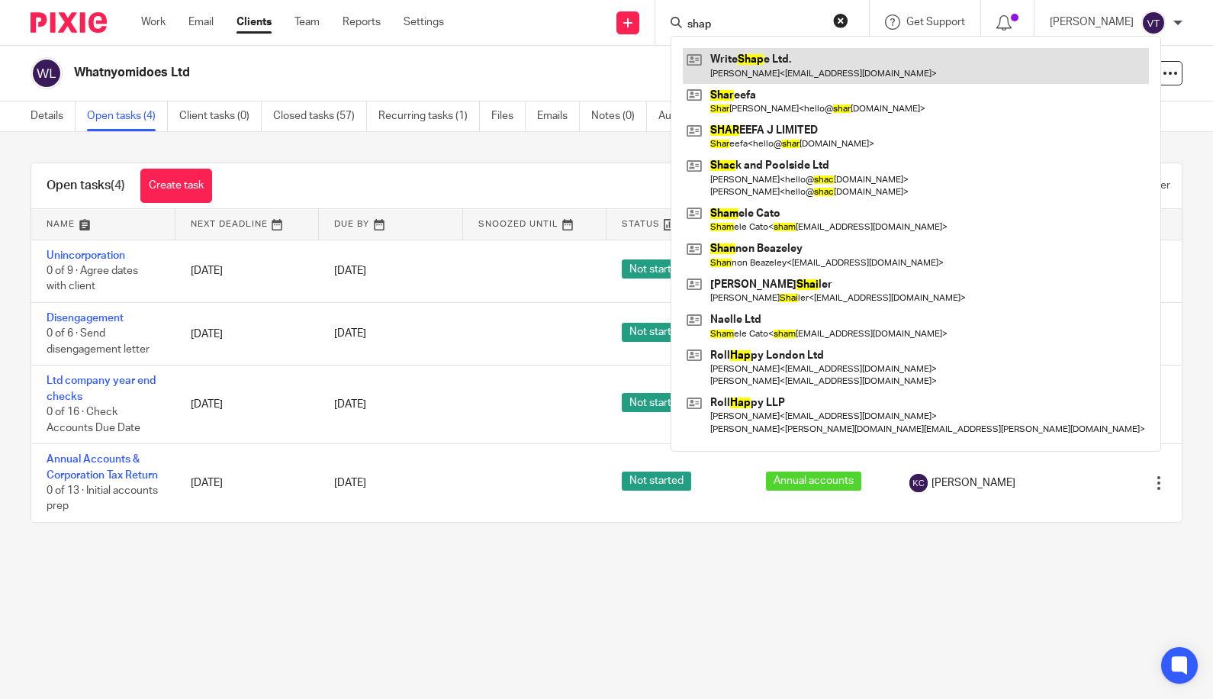
type input "shap"
click at [774, 72] on link at bounding box center [916, 65] width 466 height 35
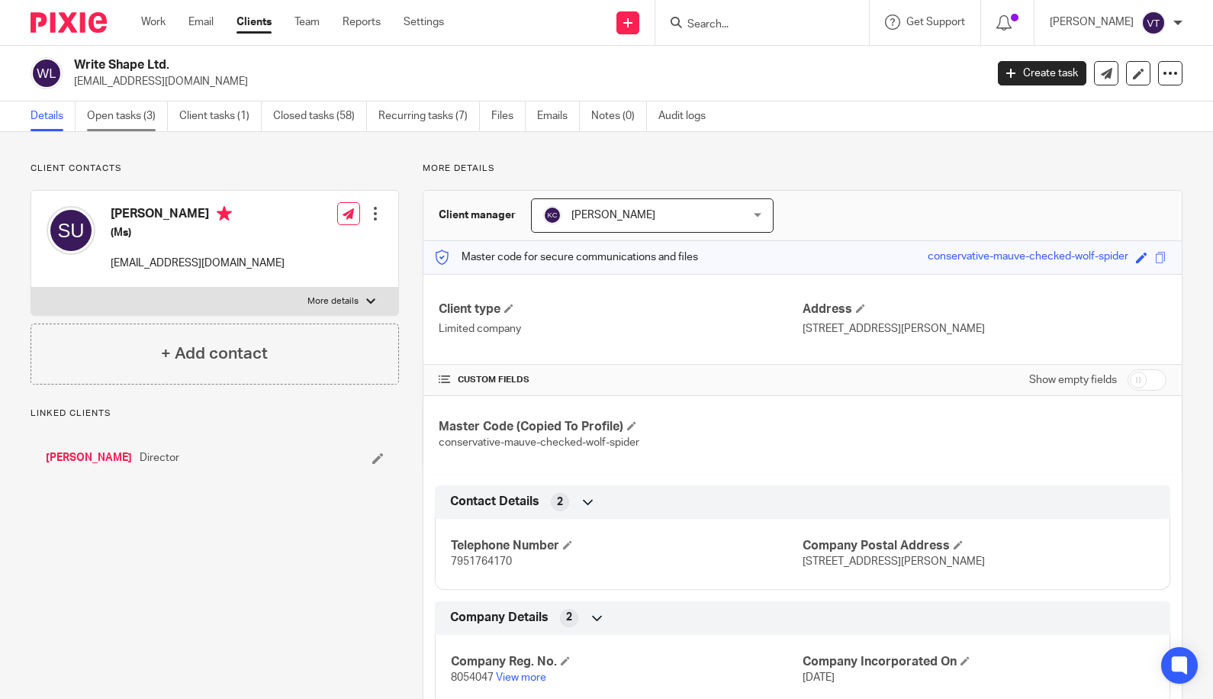
click at [130, 113] on link "Open tasks (3)" at bounding box center [127, 116] width 81 height 30
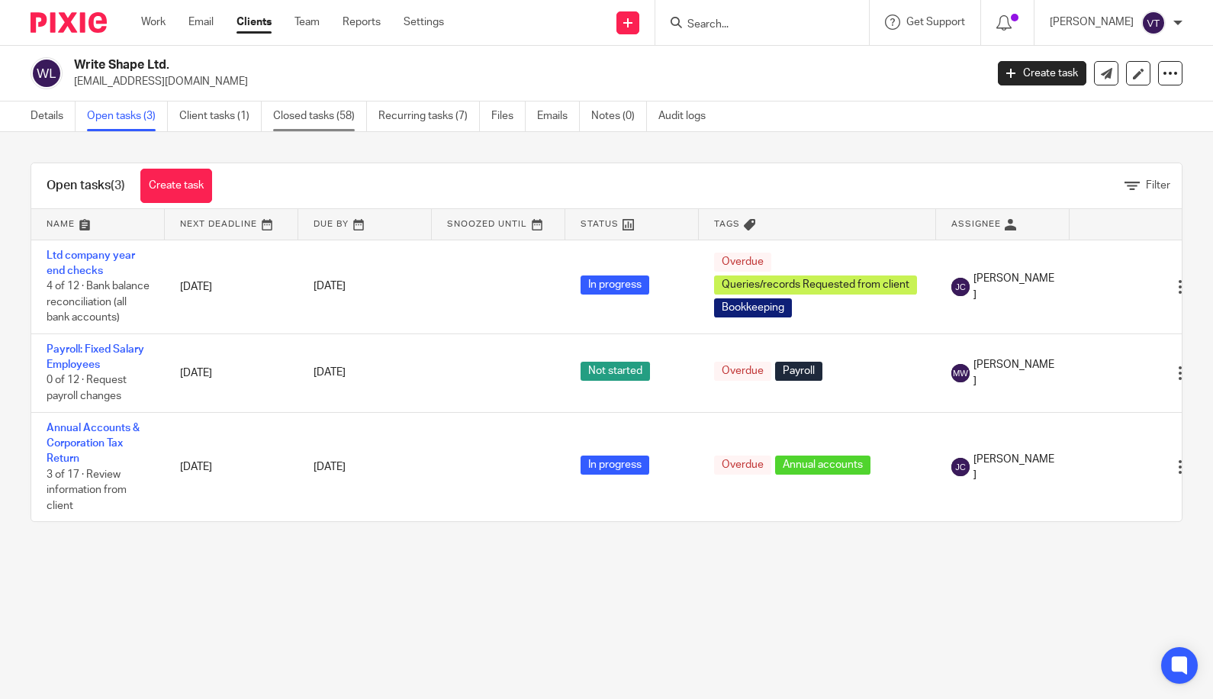
click at [330, 114] on link "Closed tasks (58)" at bounding box center [320, 116] width 94 height 30
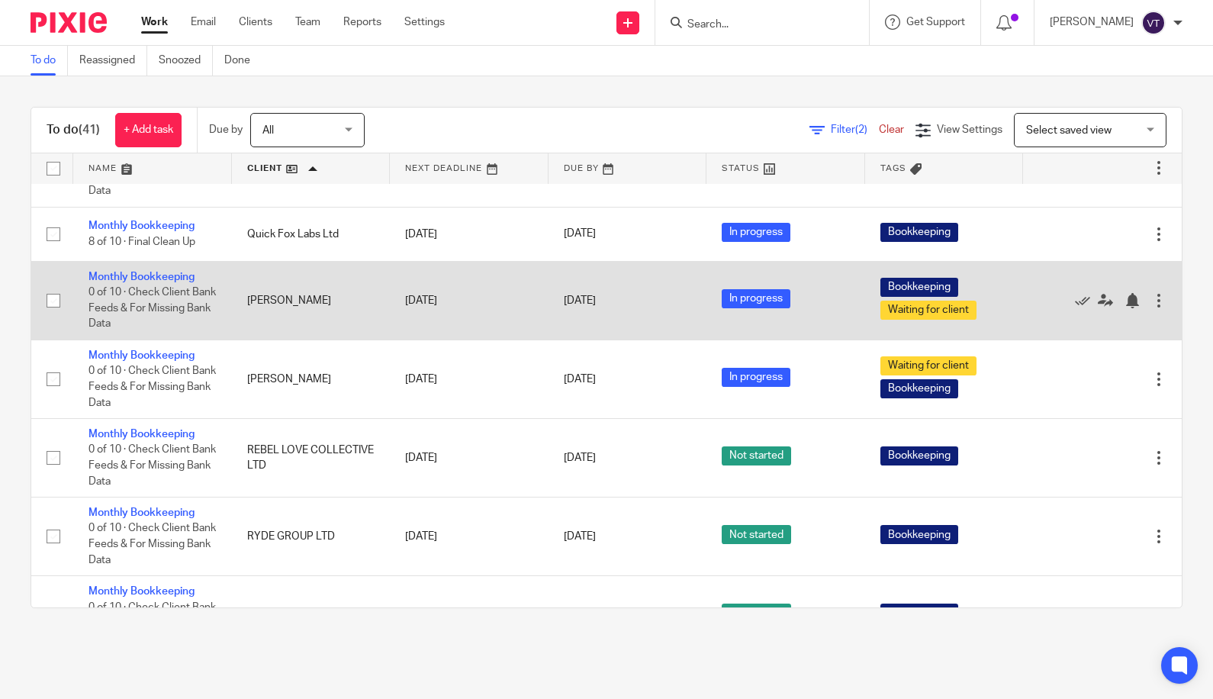
scroll to position [2868, 0]
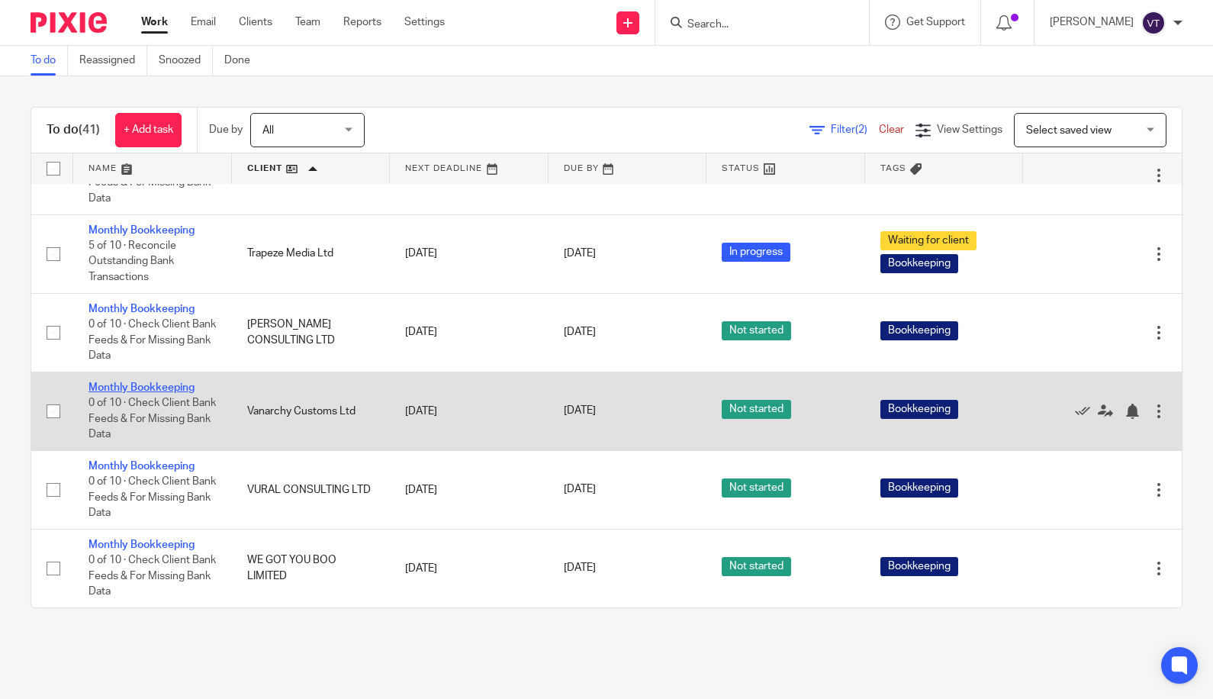
click at [154, 382] on link "Monthly Bookkeeping" at bounding box center [141, 387] width 106 height 11
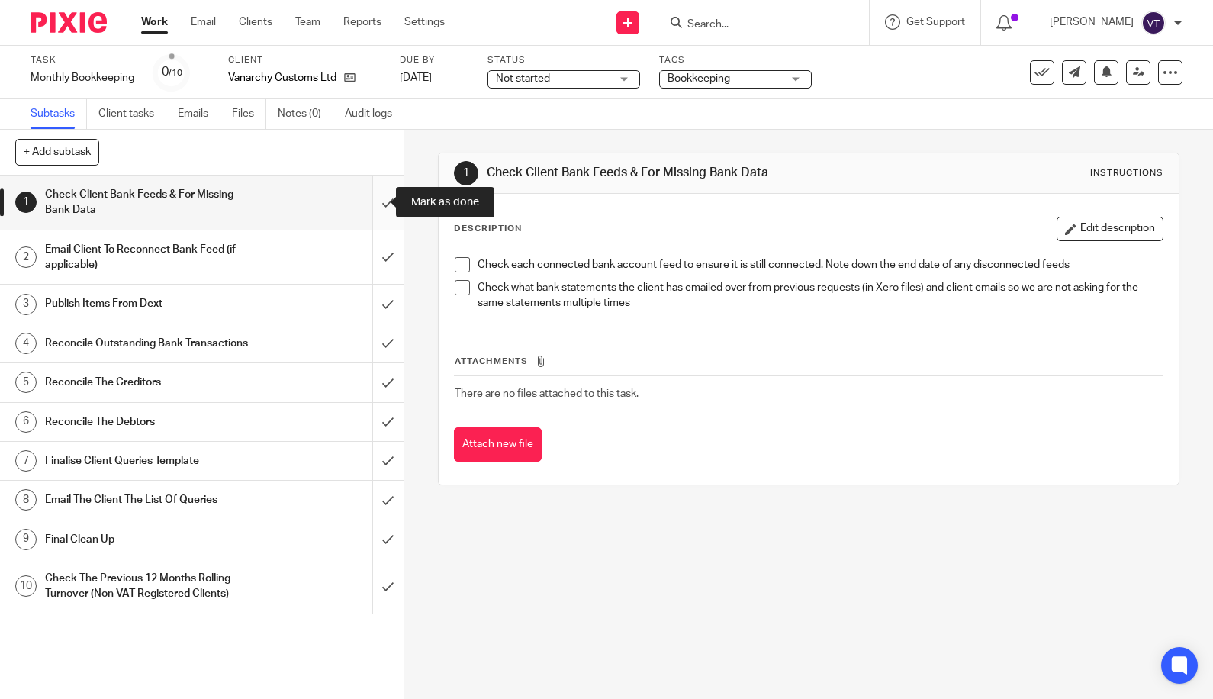
click at [373, 203] on input "submit" at bounding box center [202, 202] width 404 height 54
drag, startPoint x: 372, startPoint y: 257, endPoint x: 424, endPoint y: 201, distance: 76.1
click at [373, 256] on input "submit" at bounding box center [202, 257] width 404 height 54
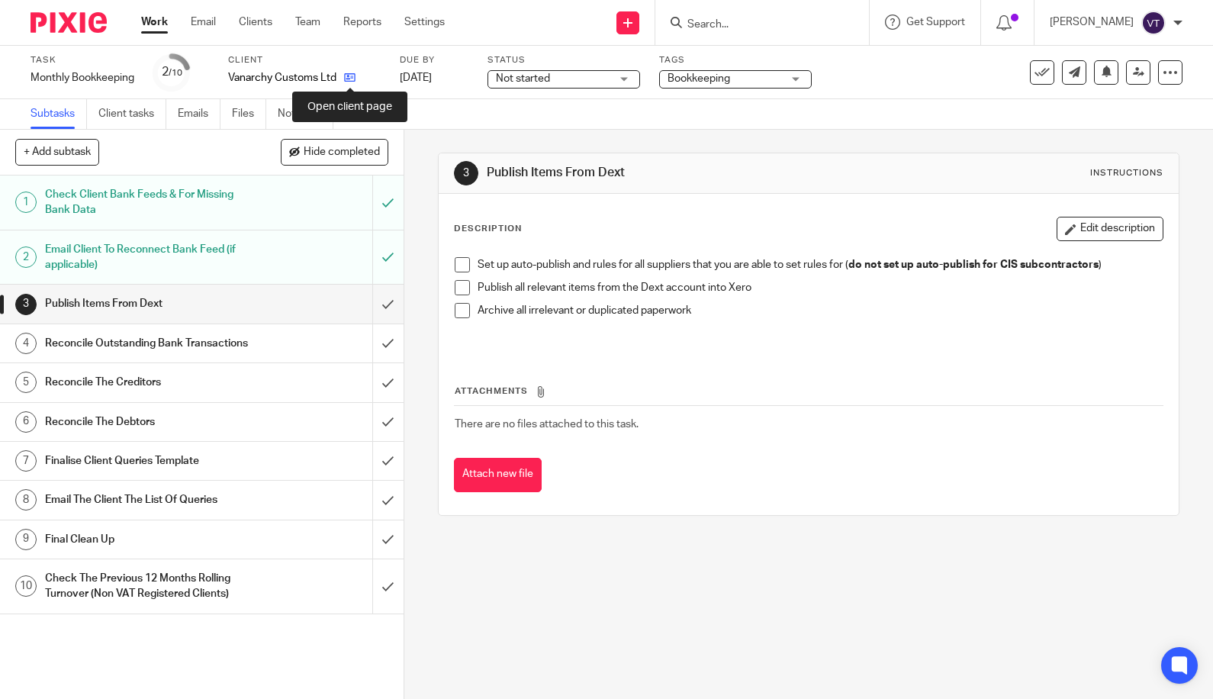
click at [350, 78] on icon at bounding box center [349, 77] width 11 height 11
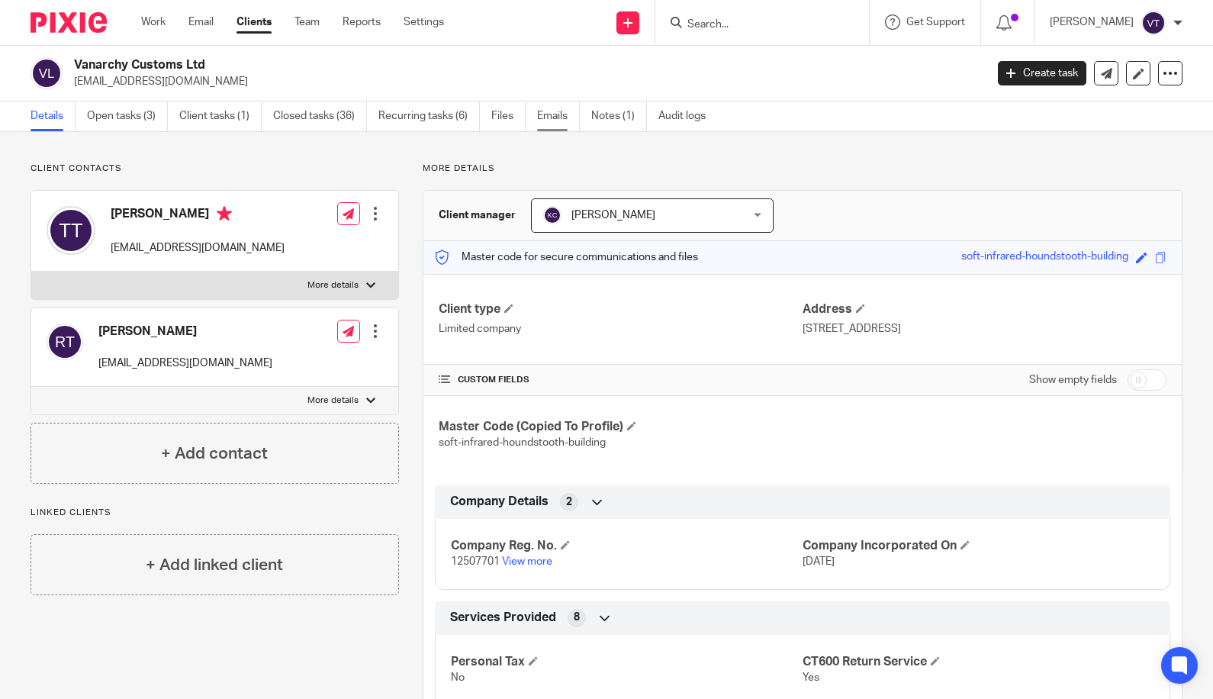
click at [554, 114] on link "Emails" at bounding box center [558, 116] width 43 height 30
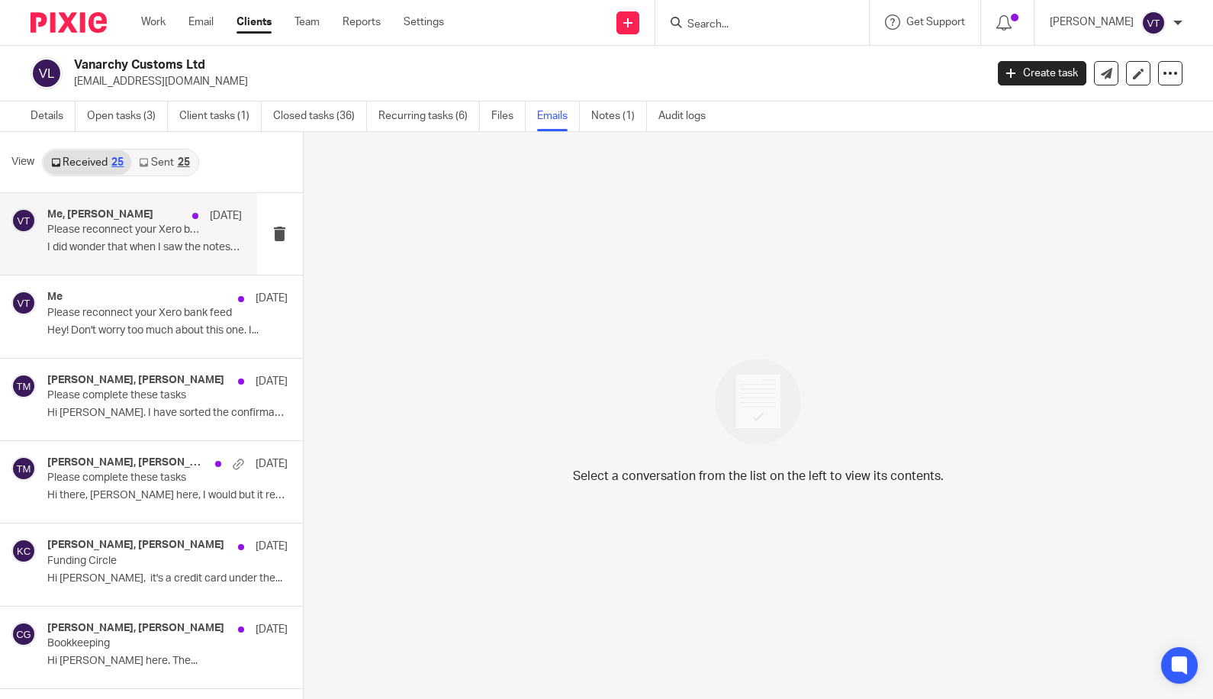
click at [123, 241] on p "I did wonder that when I saw the notes, thanks..." at bounding box center [144, 247] width 195 height 13
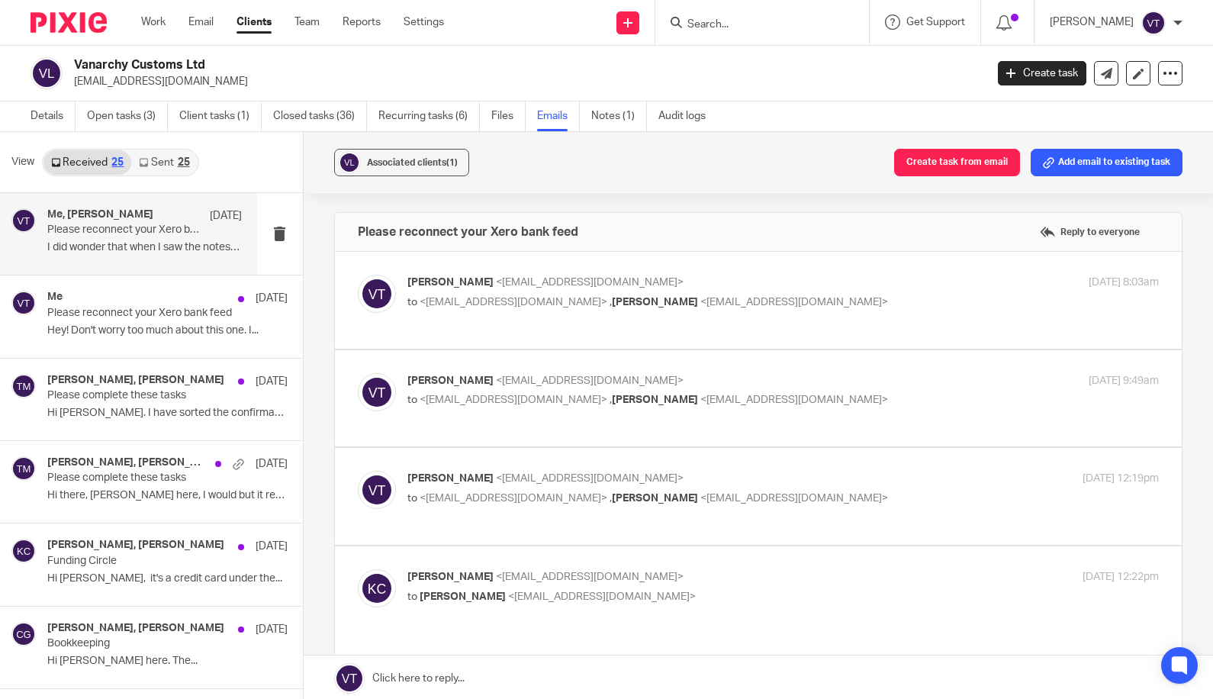
click at [867, 303] on p "to <vanarchycustomscornwall@gmail.com> , Kara Curtayne <kara@karaccounts.com>" at bounding box center [657, 302] width 501 height 16
checkbox input "true"
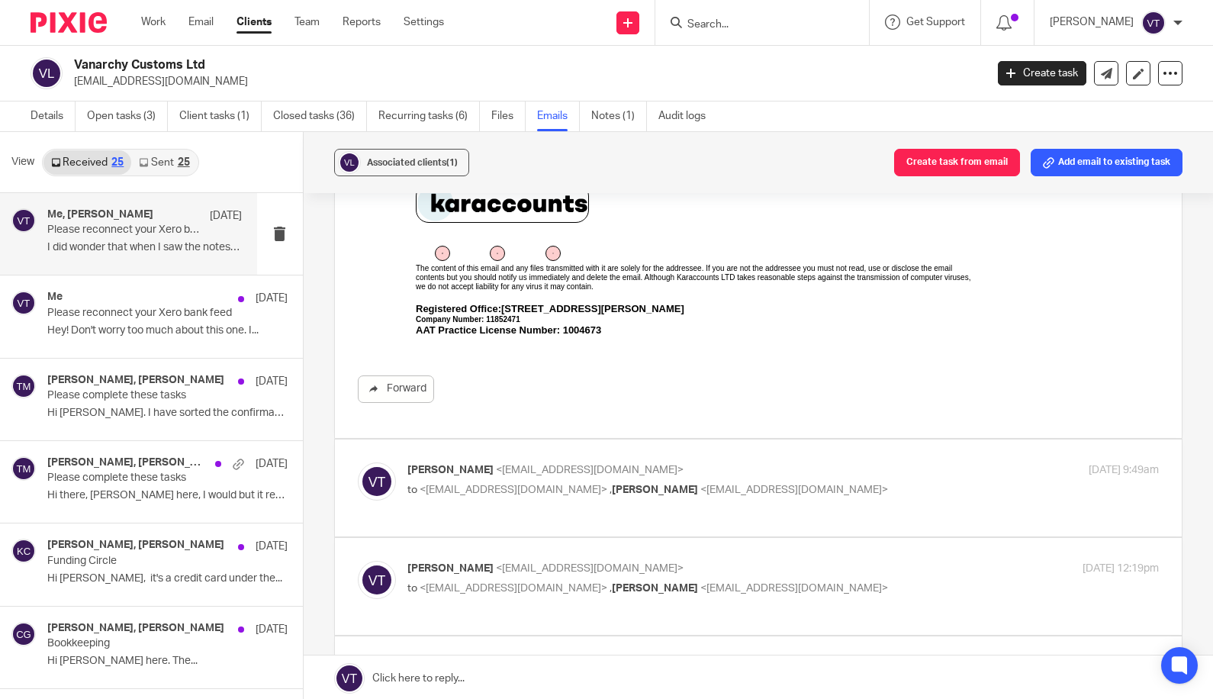
scroll to position [700, 0]
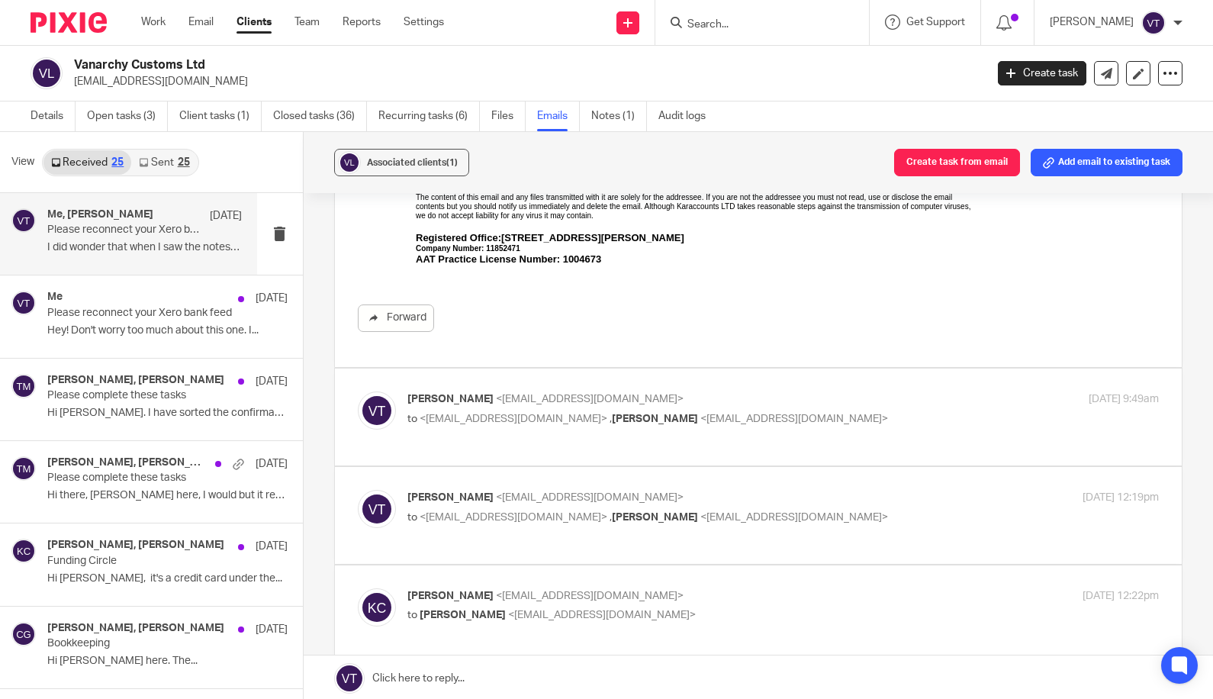
click at [867, 411] on p "to <vanarchycustomscornwall@gmail.com> , Kara Curtayne <kara@karaccounts.com>" at bounding box center [657, 419] width 501 height 16
checkbox input "true"
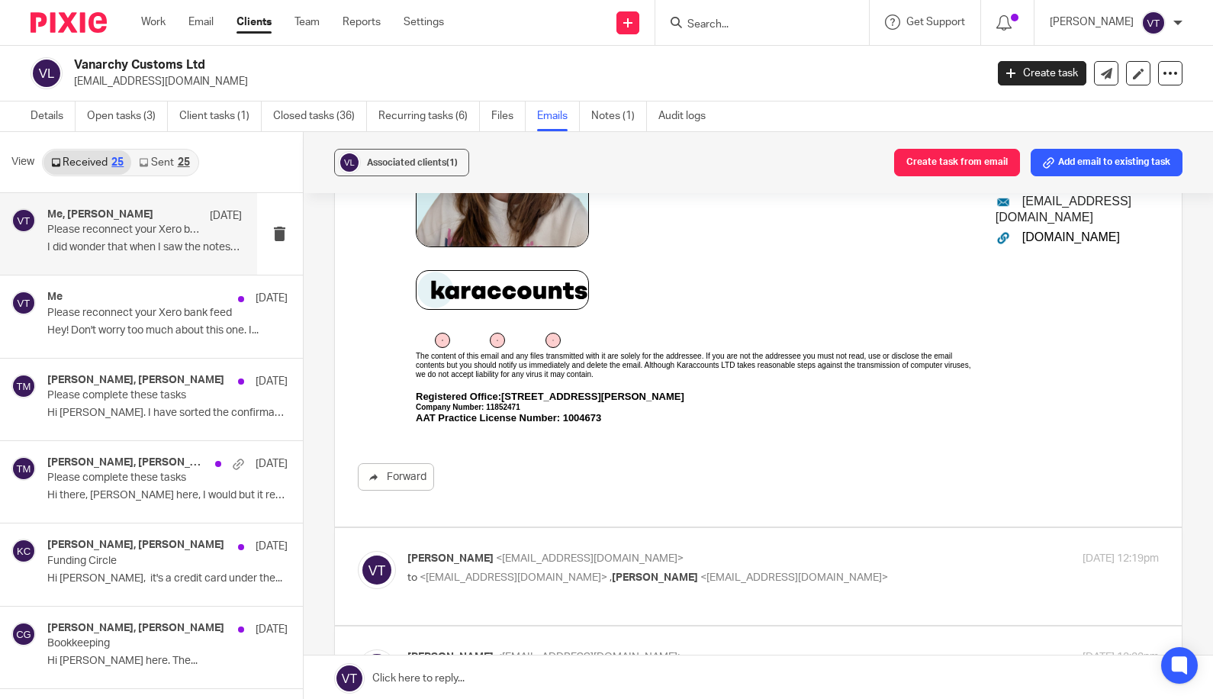
scroll to position [1318, 0]
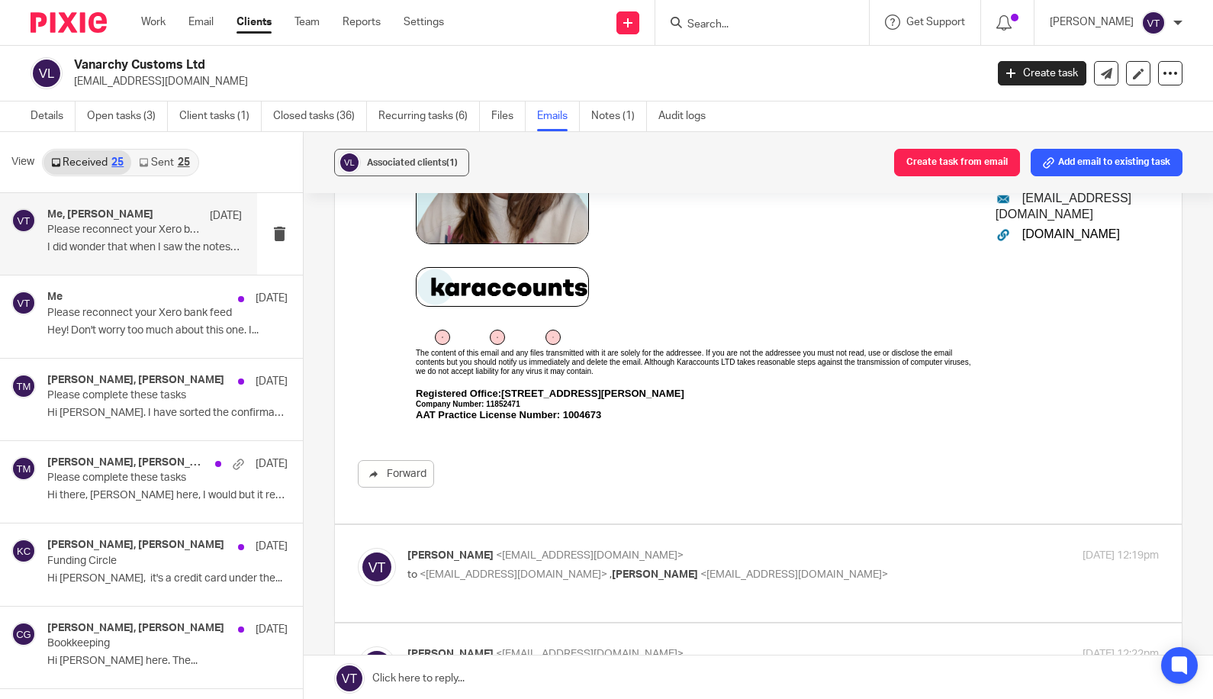
click at [881, 568] on div "Victoria Thorpe <victoria@karaccounts.com> to <vanarchycustomscornwall@gmail.co…" at bounding box center [657, 565] width 501 height 35
checkbox input "true"
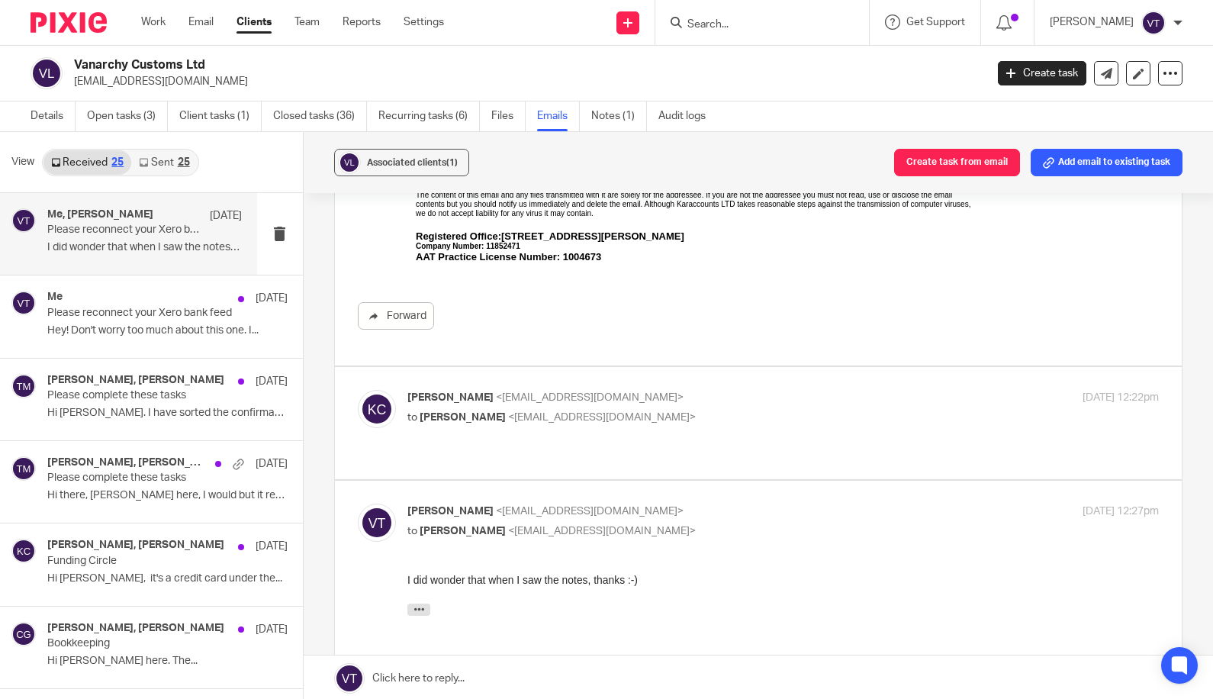
scroll to position [2378, 0]
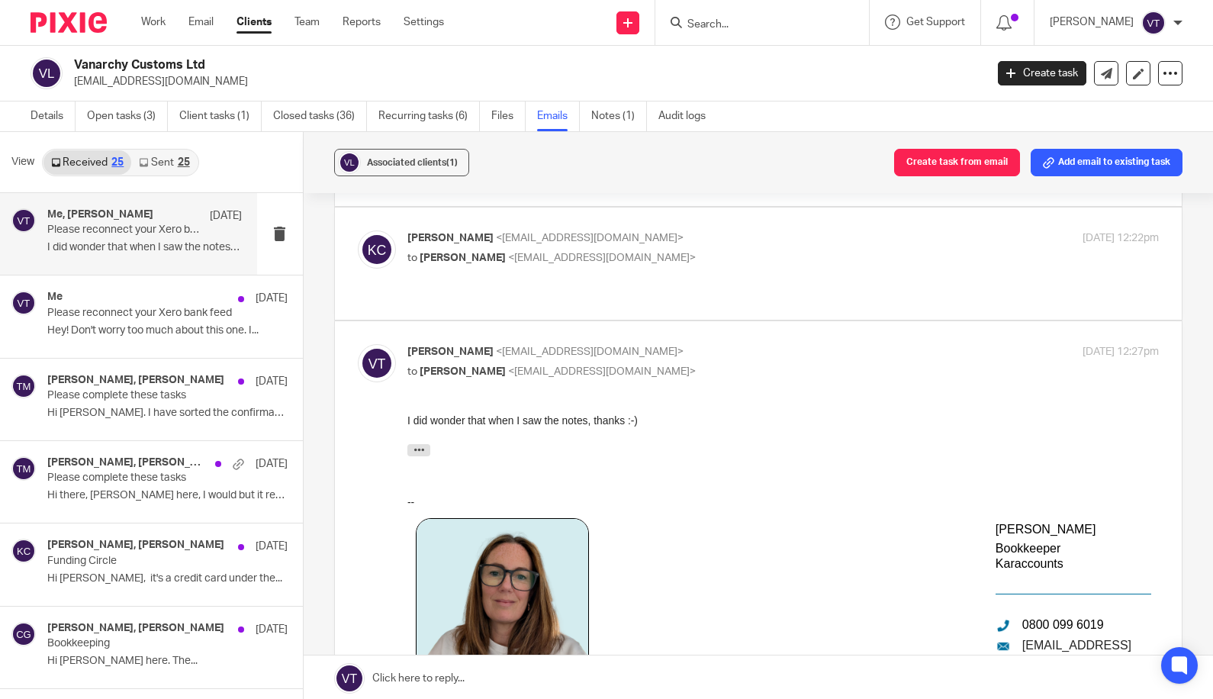
click at [801, 272] on div "Kara Curtayne <kara@karaccounts.com> to Victoria Thorpe <victoria@karaccounts.c…" at bounding box center [759, 263] width 802 height 66
drag, startPoint x: 762, startPoint y: 278, endPoint x: 844, endPoint y: 256, distance: 84.4
click at [764, 278] on div "Kara Curtayne <kara@karaccounts.com> to Victoria Thorpe <victoria@karaccounts.c…" at bounding box center [759, 263] width 802 height 66
click at [856, 254] on p "to Victoria Thorpe <victoria@karaccounts.com>" at bounding box center [657, 258] width 501 height 16
checkbox input "true"
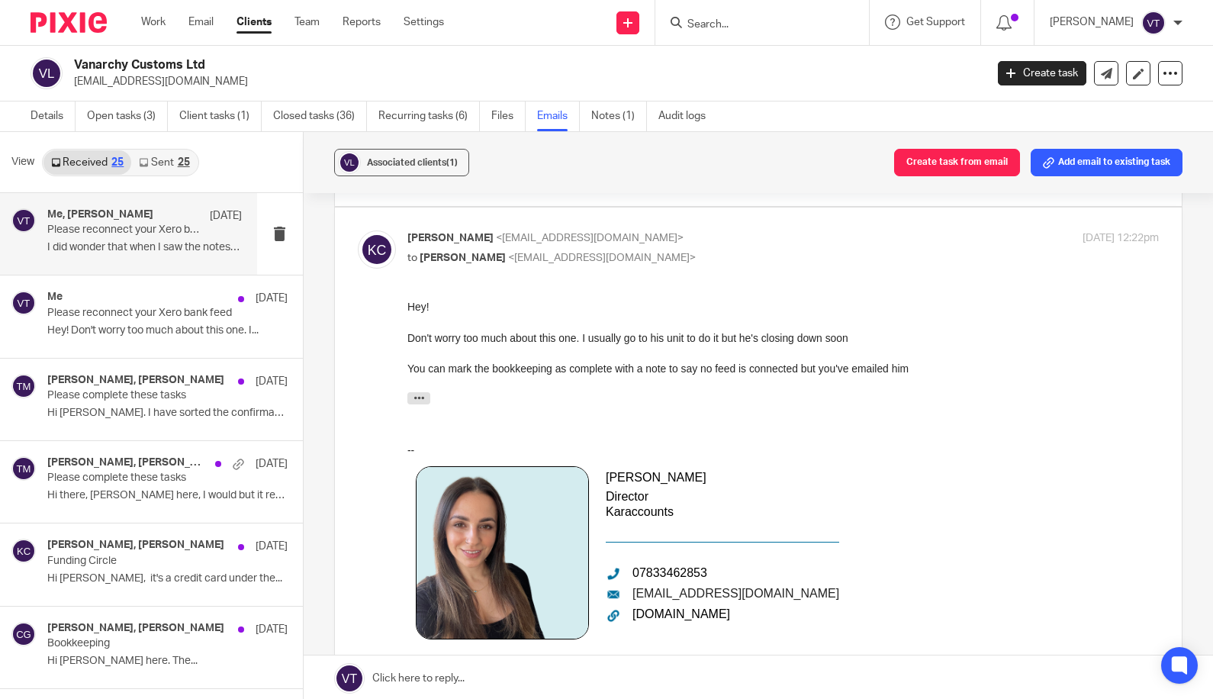
scroll to position [0, 0]
click at [151, 123] on link "Open tasks (3)" at bounding box center [127, 116] width 81 height 30
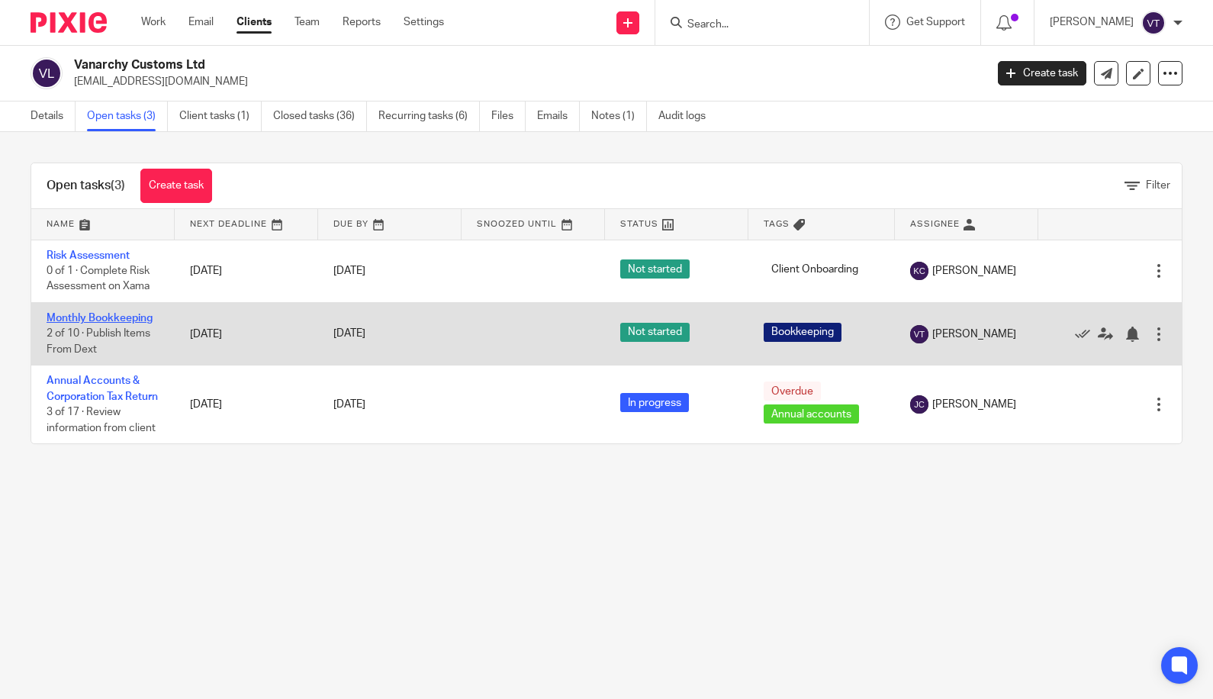
click at [99, 322] on link "Monthly Bookkeeping" at bounding box center [100, 318] width 106 height 11
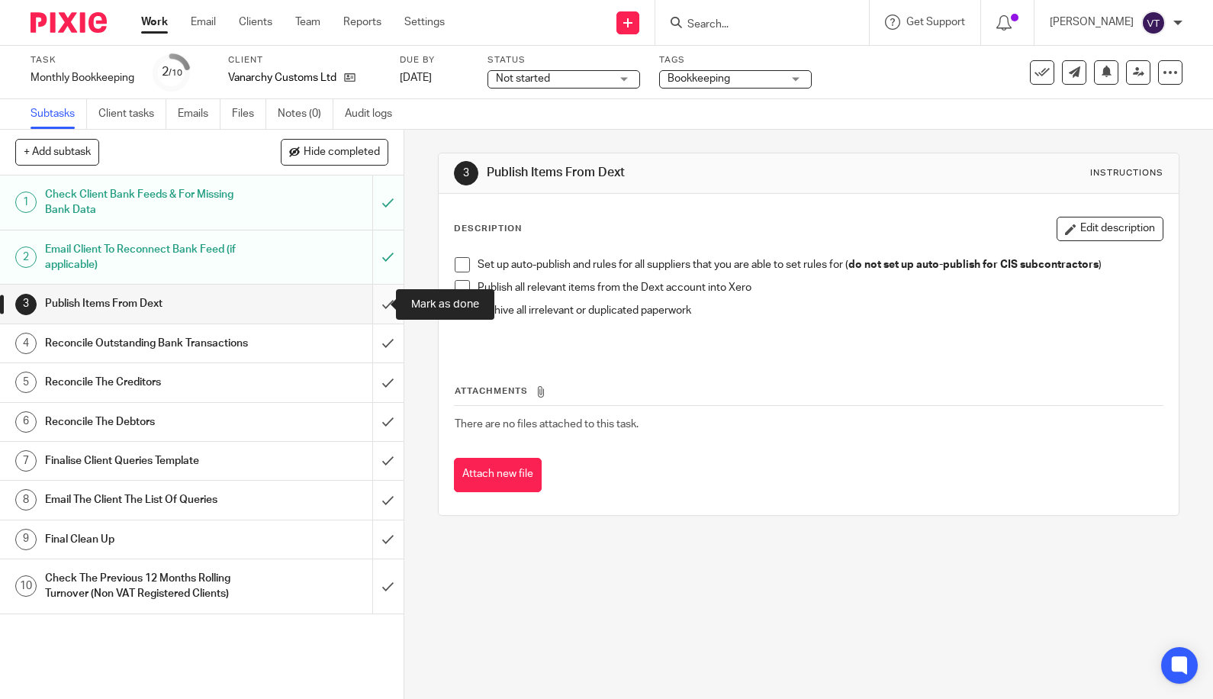
click at [372, 304] on input "submit" at bounding box center [202, 304] width 404 height 38
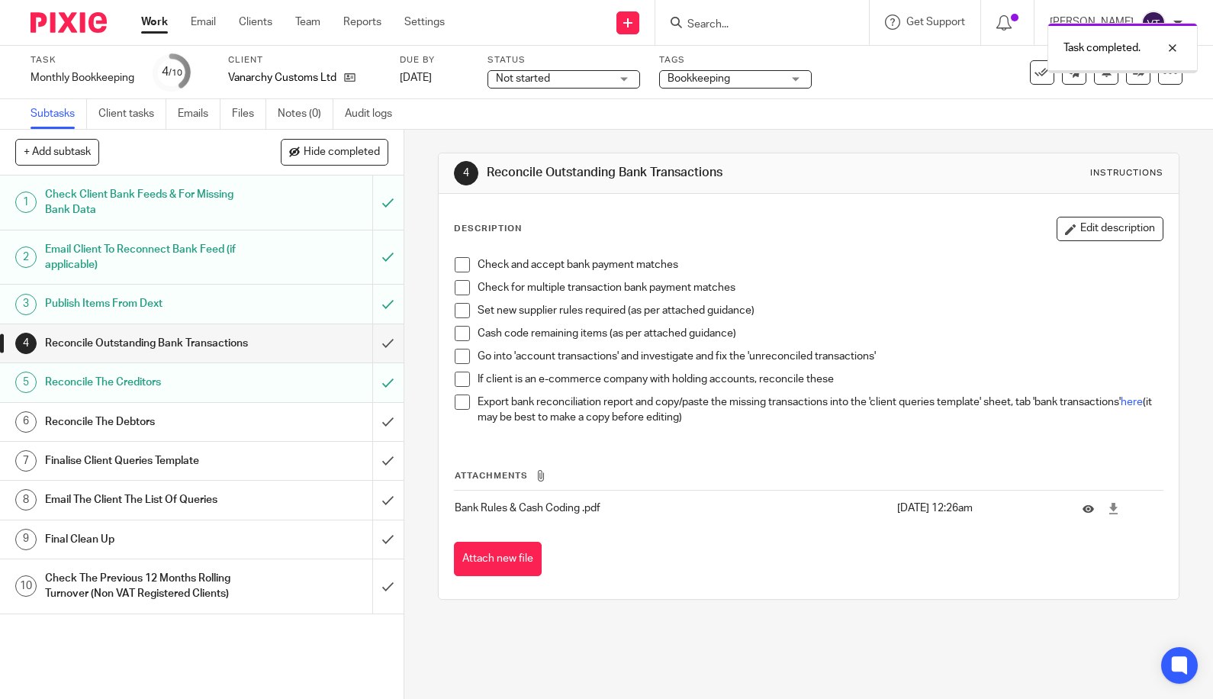
click at [372, 436] on input "submit" at bounding box center [202, 422] width 404 height 38
click at [375, 516] on input "submit" at bounding box center [202, 500] width 404 height 38
click at [371, 602] on input "submit" at bounding box center [202, 586] width 404 height 54
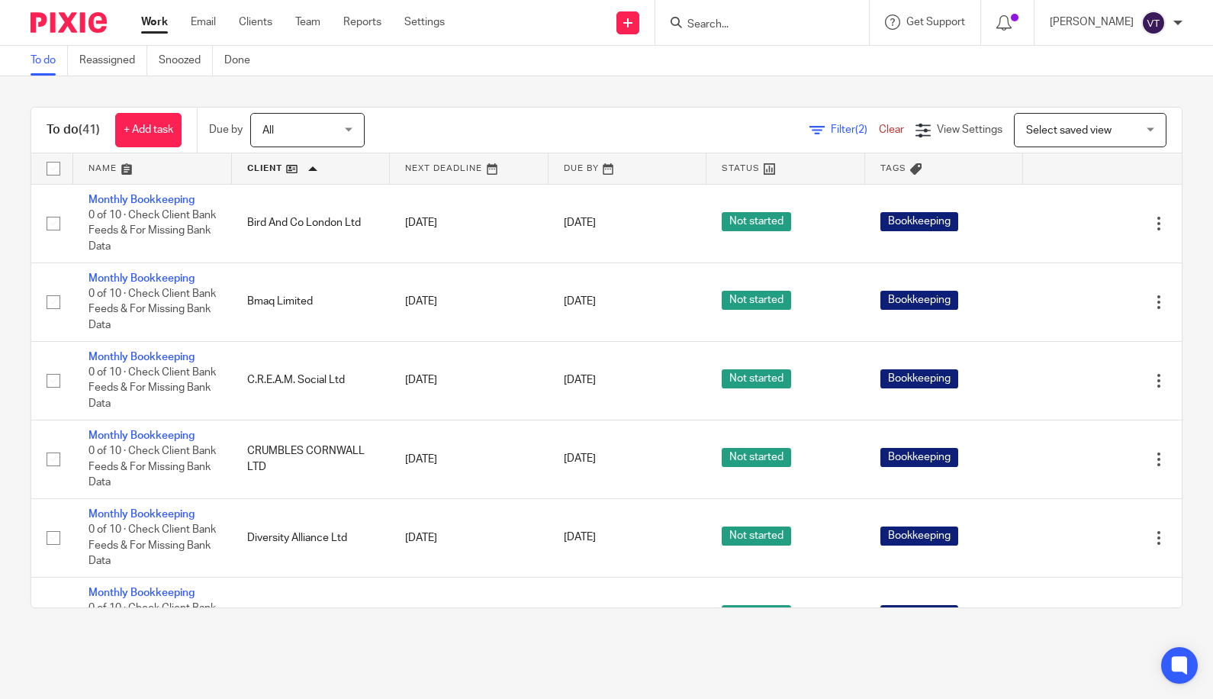
scroll to position [2868, 0]
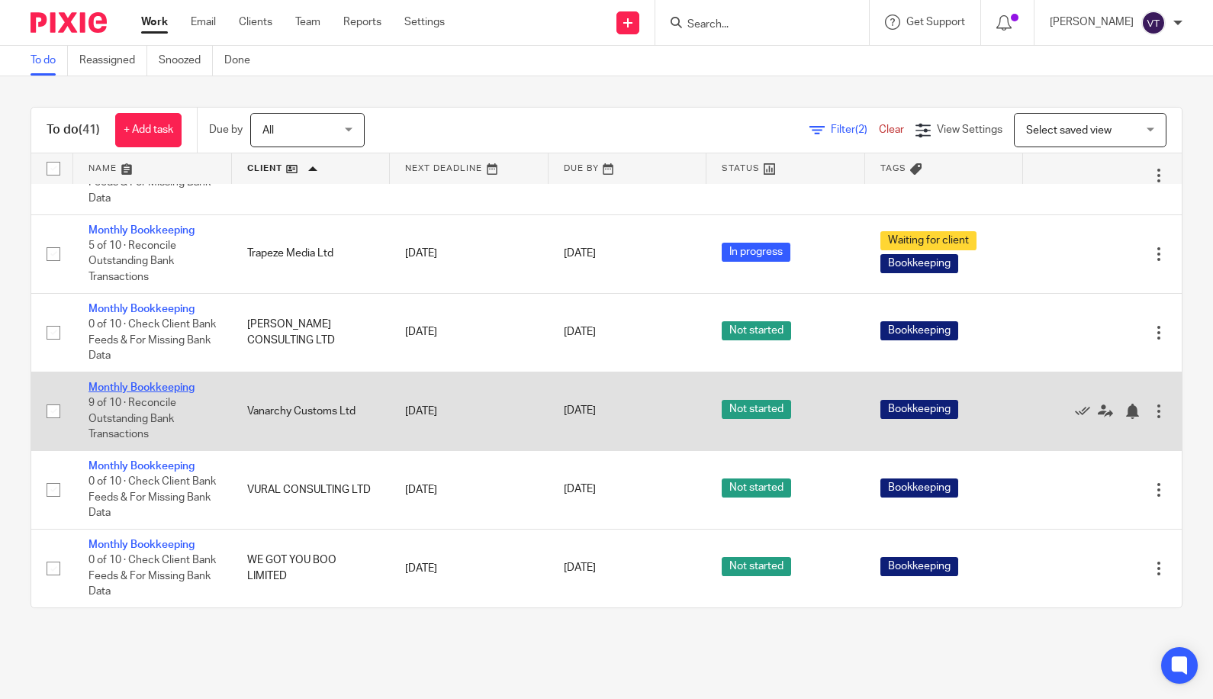
click at [123, 382] on link "Monthly Bookkeeping" at bounding box center [141, 387] width 106 height 11
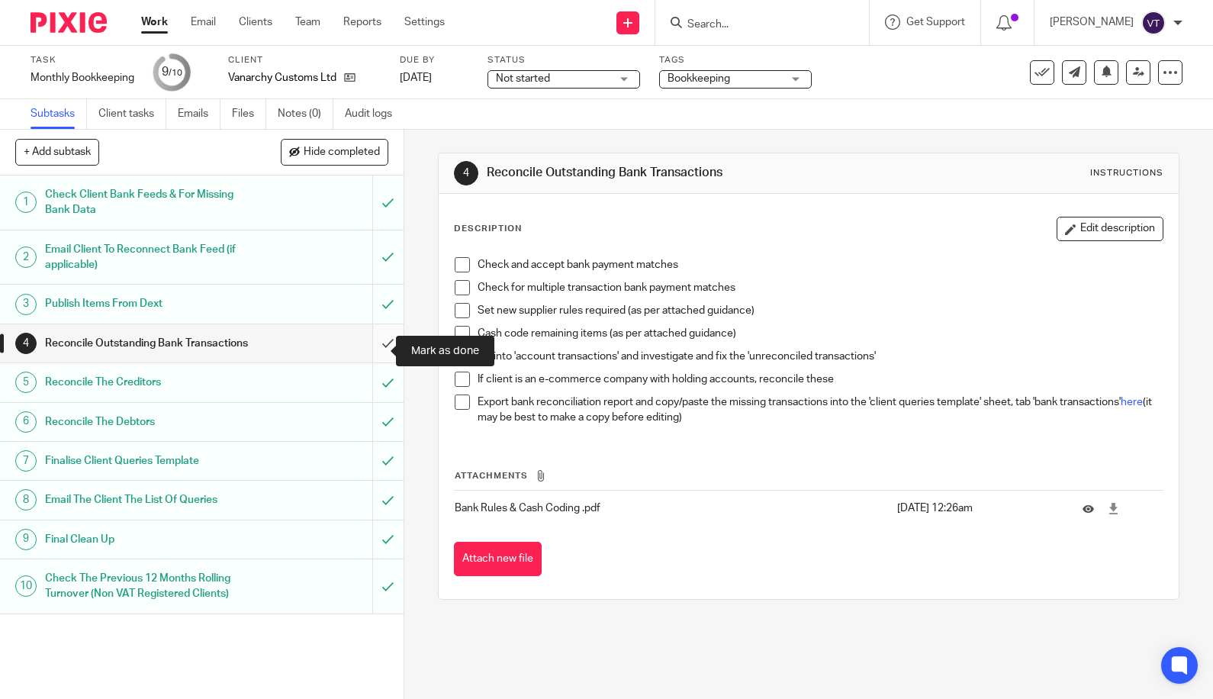
click at [377, 346] on input "submit" at bounding box center [202, 343] width 404 height 38
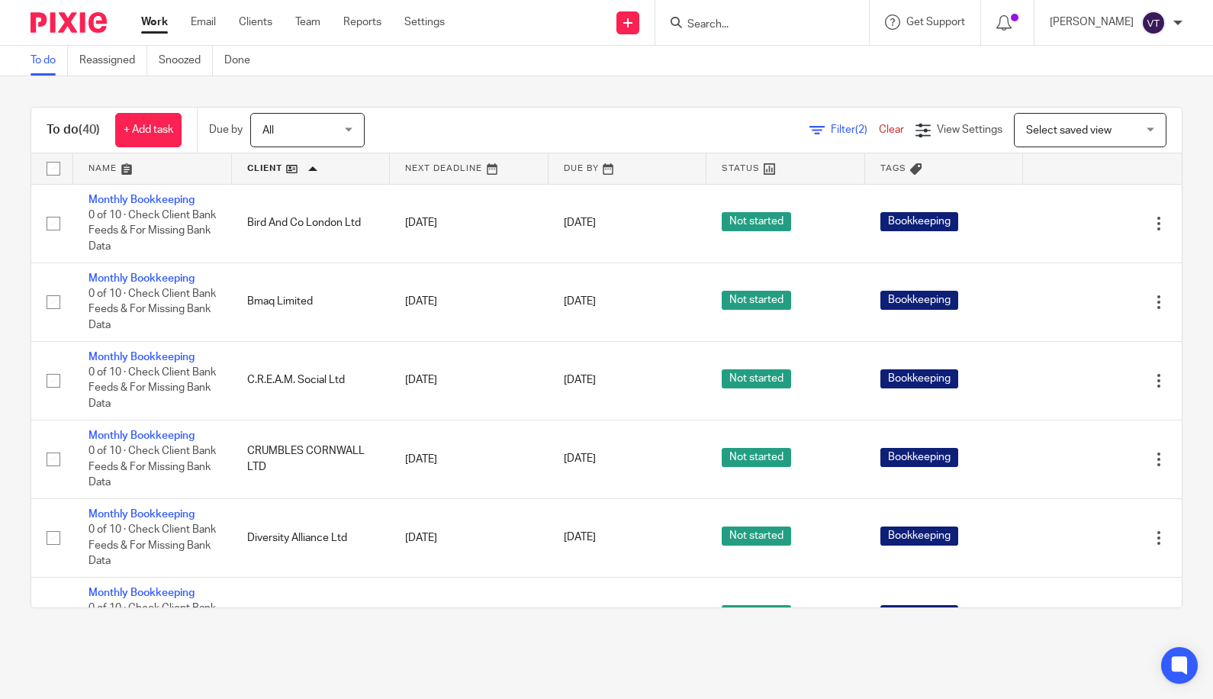
scroll to position [2787, 0]
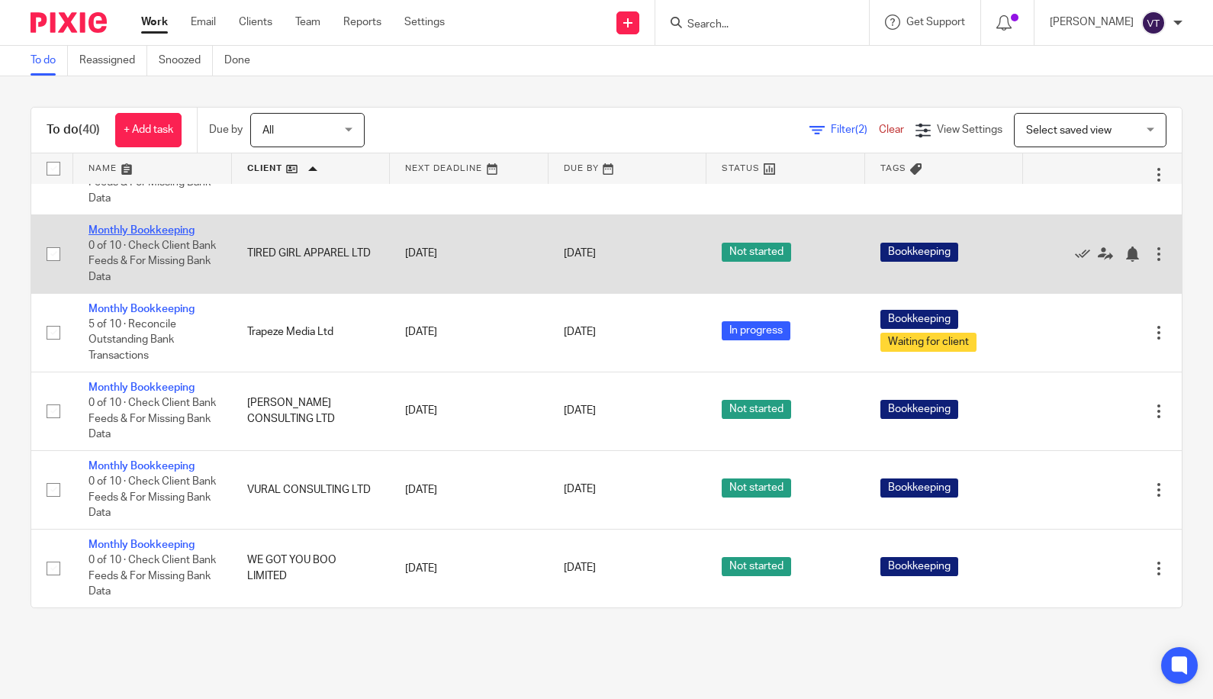
click at [155, 225] on link "Monthly Bookkeeping" at bounding box center [141, 230] width 106 height 11
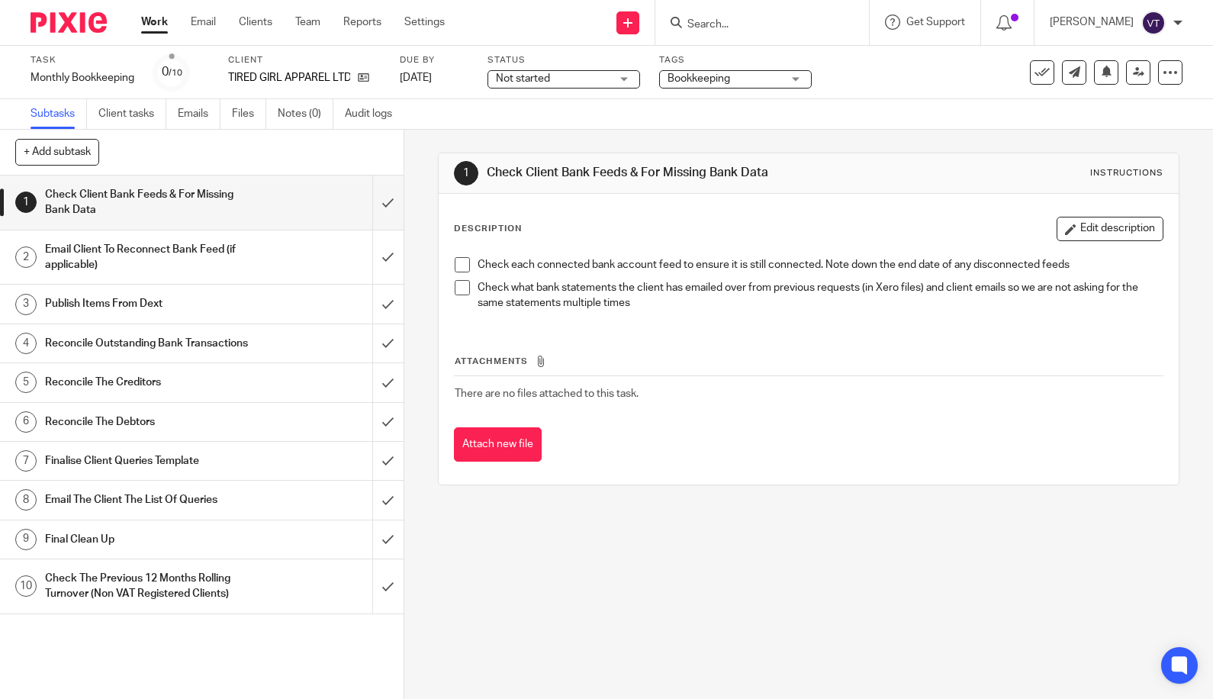
click at [608, 82] on span "Not started" at bounding box center [553, 79] width 114 height 16
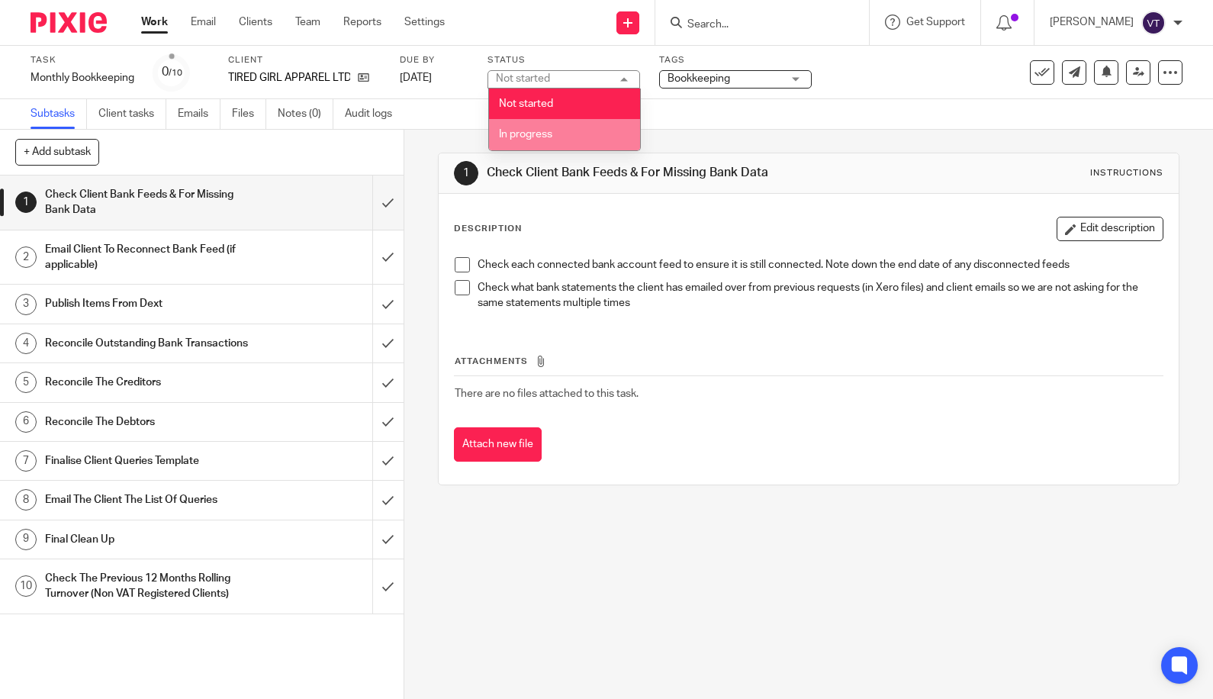
drag, startPoint x: 578, startPoint y: 141, endPoint x: 566, endPoint y: 127, distance: 19.0
click at [578, 141] on li "In progress" at bounding box center [564, 134] width 151 height 31
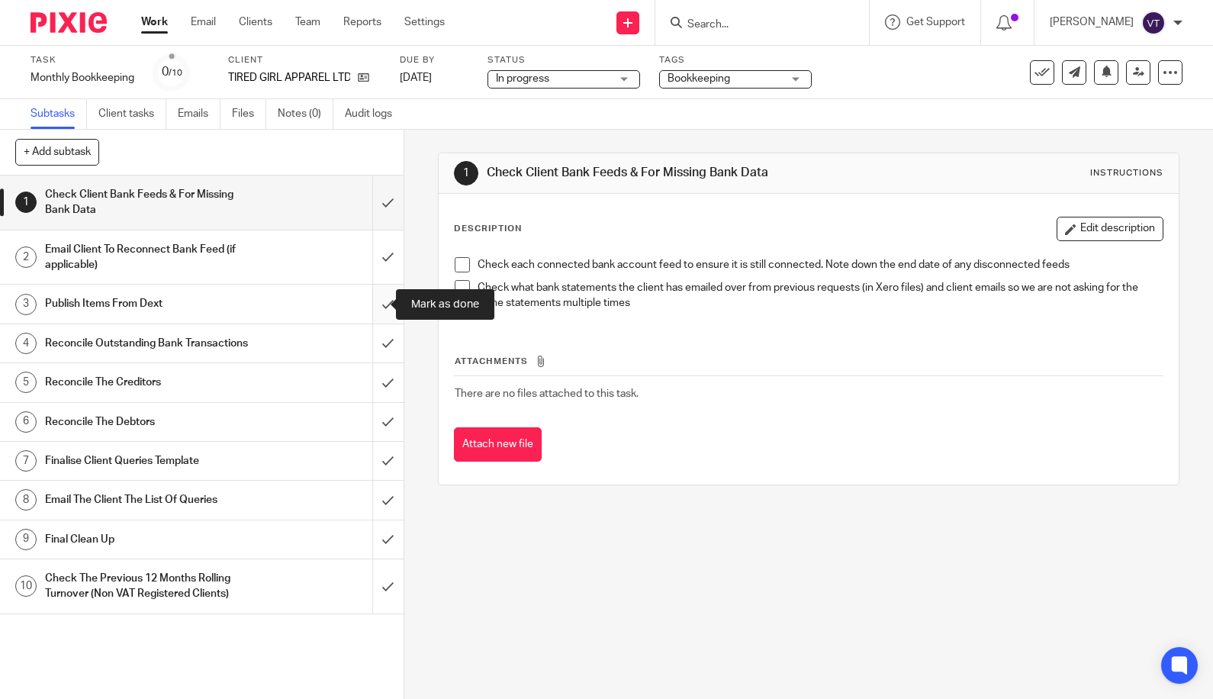
click at [374, 304] on input "submit" at bounding box center [202, 304] width 404 height 38
